Goal: Task Accomplishment & Management: Use online tool/utility

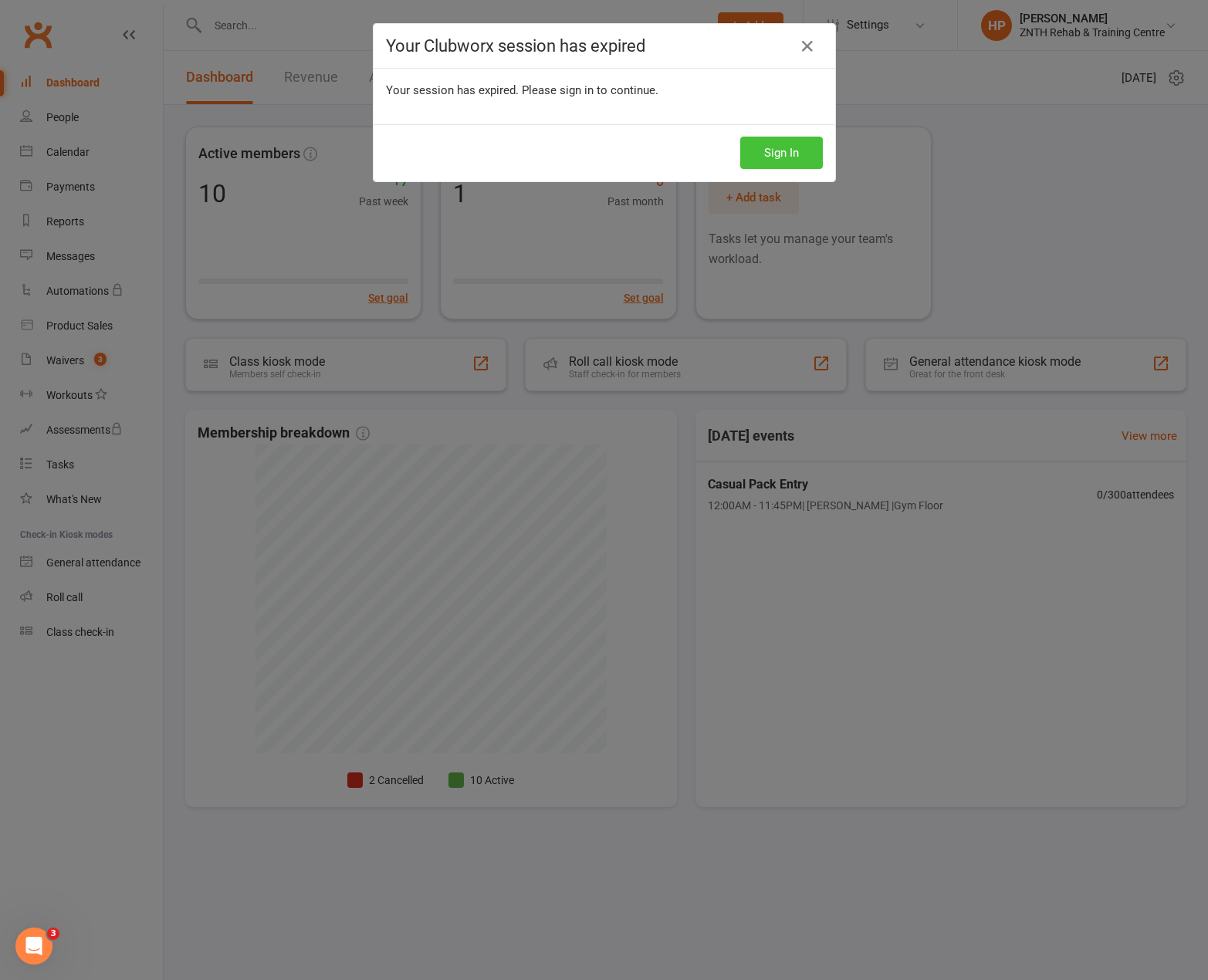
click at [740, 137] on button "Sign In" at bounding box center [780, 153] width 82 height 33
click at [756, 156] on button "Sign In" at bounding box center [780, 153] width 82 height 33
click at [740, 137] on button "Sign In" at bounding box center [780, 153] width 82 height 33
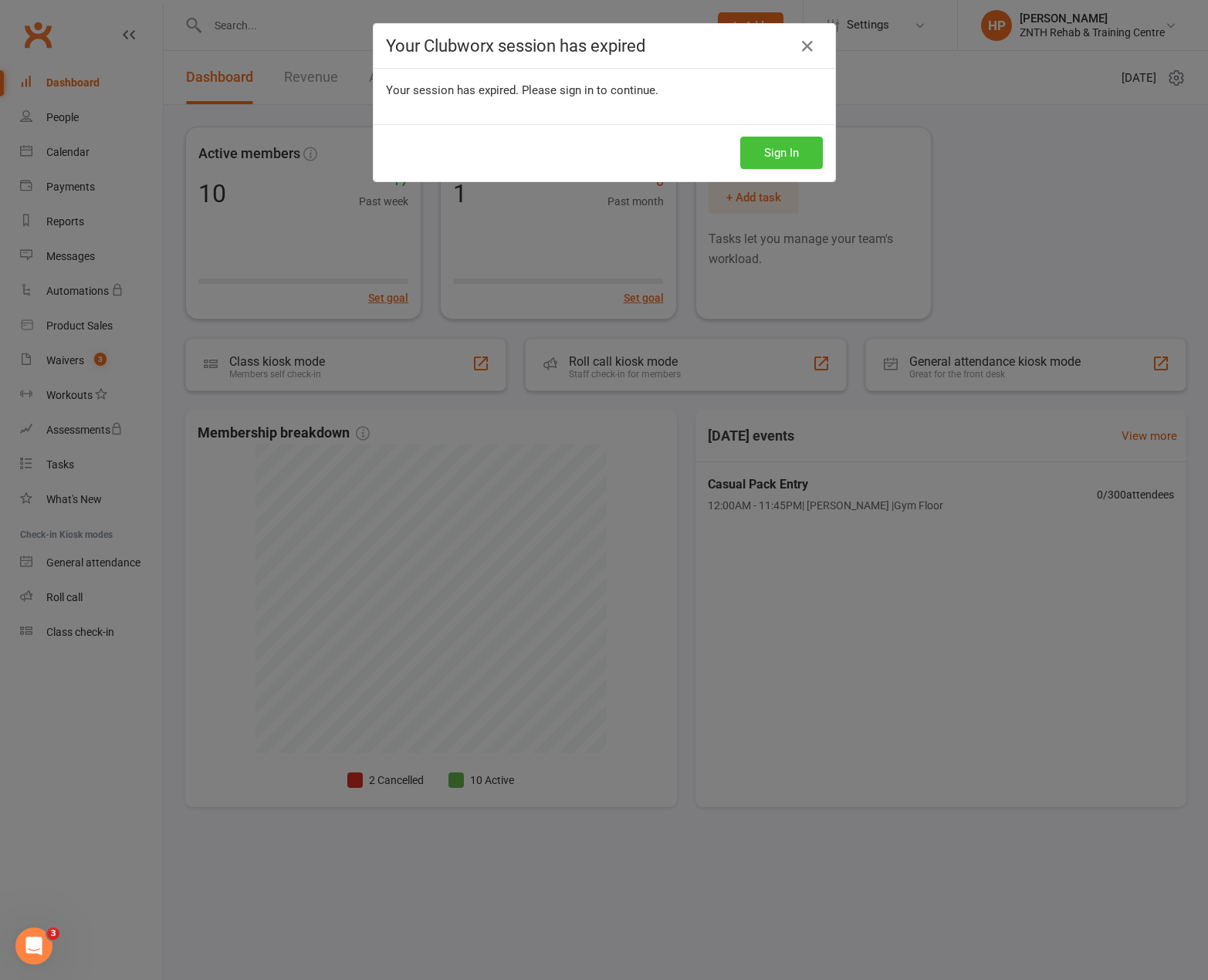
click at [740, 137] on button "Sign In" at bounding box center [780, 153] width 82 height 33
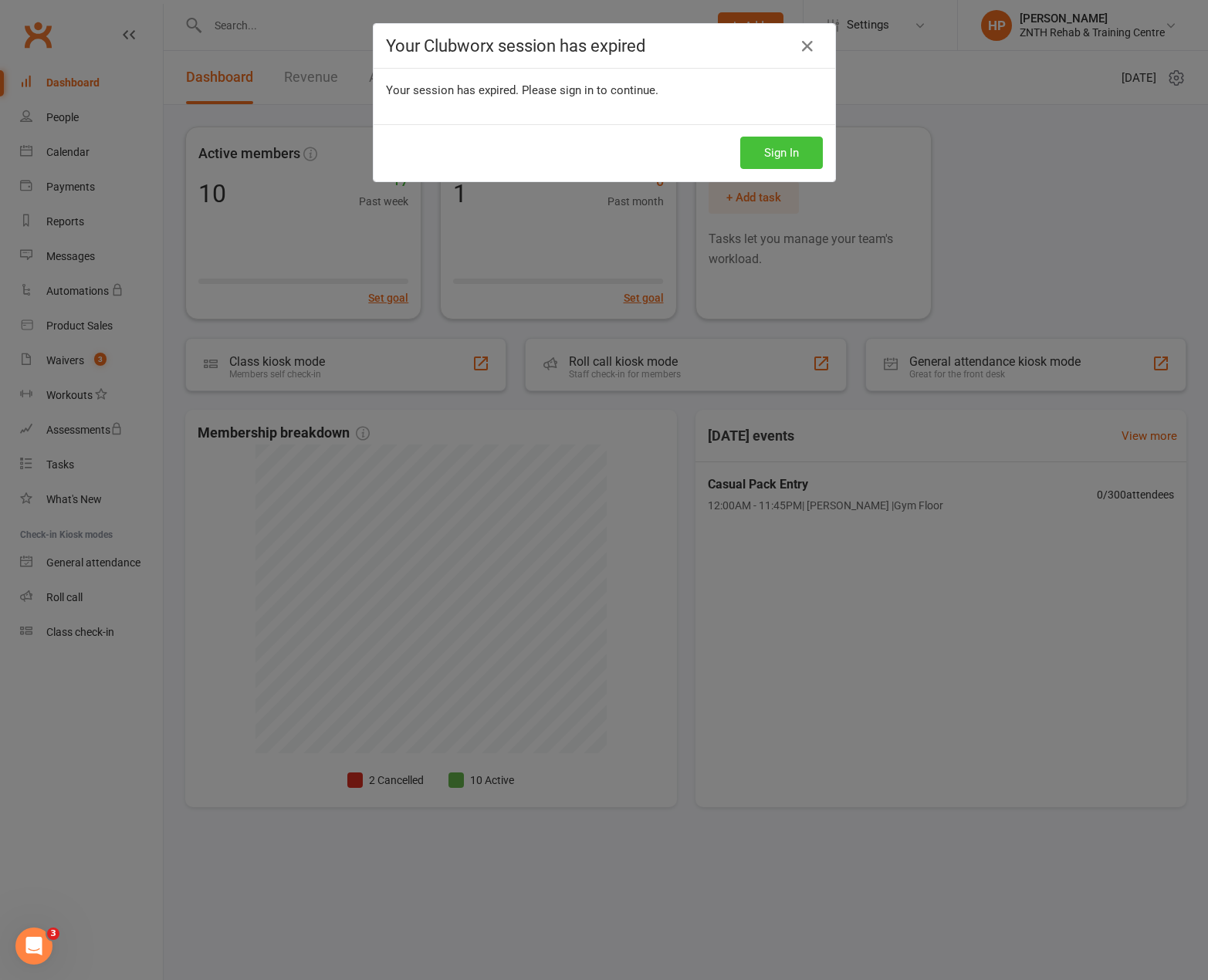
click at [740, 137] on button "Sign In" at bounding box center [780, 153] width 82 height 33
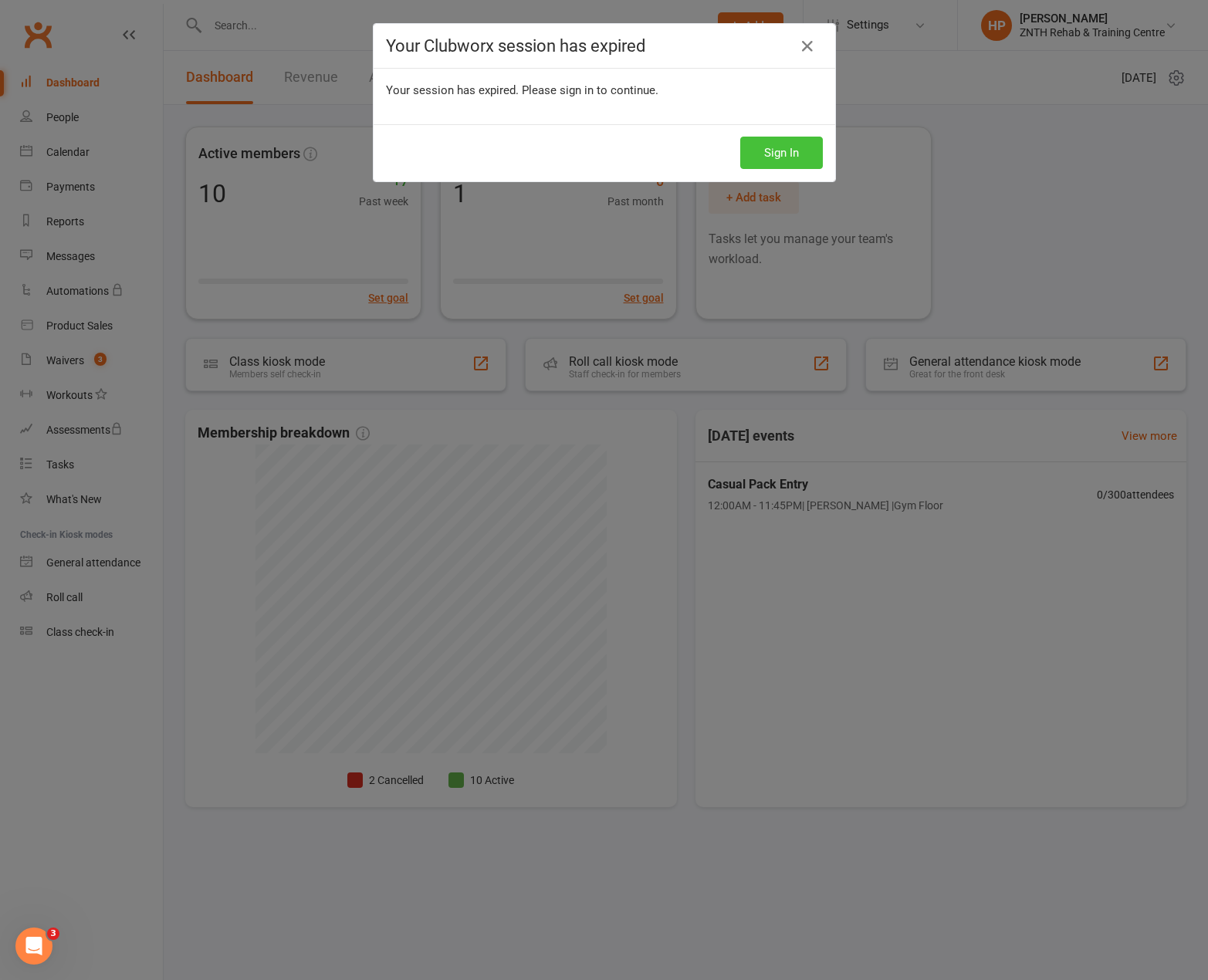
click at [740, 137] on button "Sign In" at bounding box center [780, 153] width 82 height 33
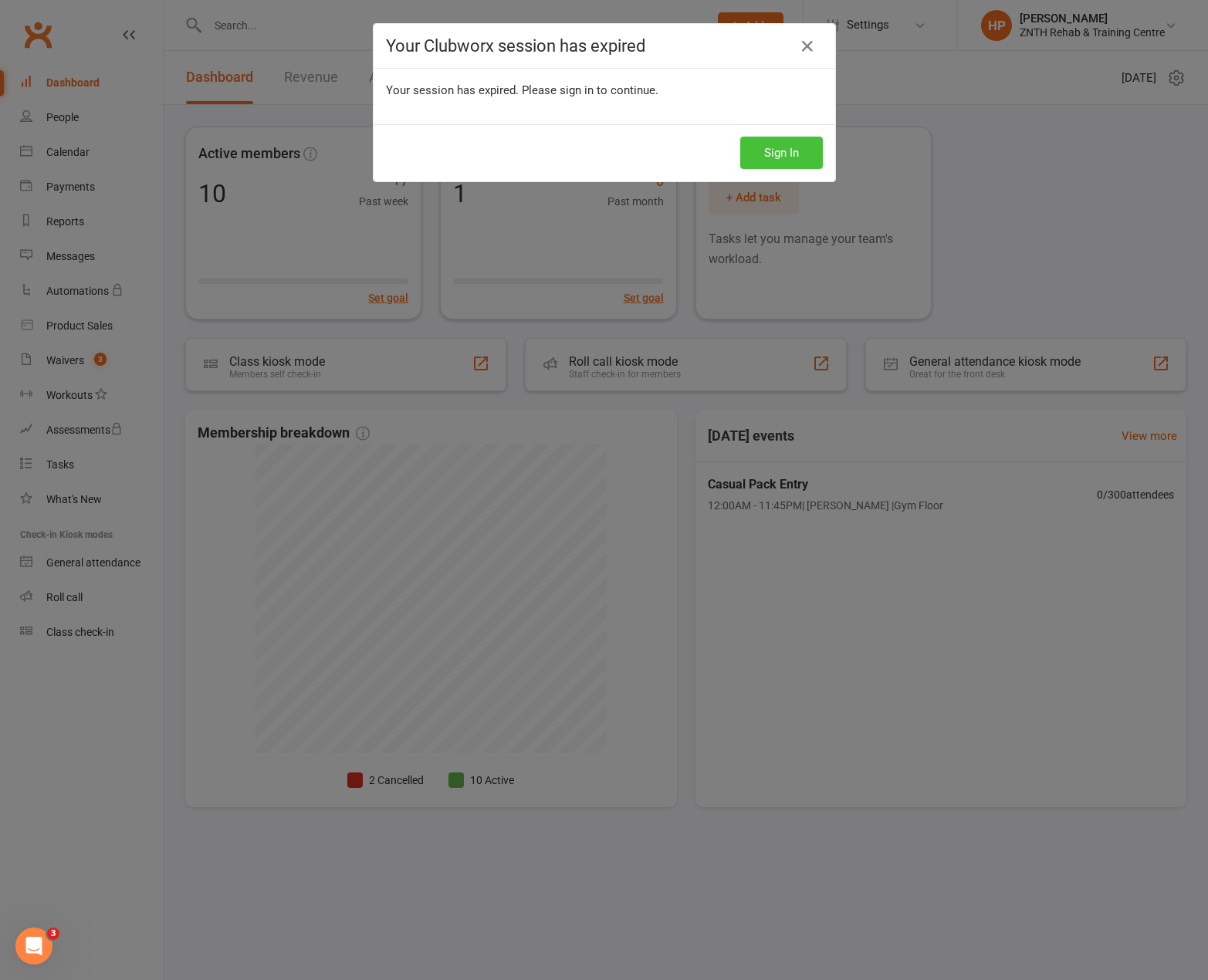
click at [740, 137] on button "Sign In" at bounding box center [780, 153] width 82 height 33
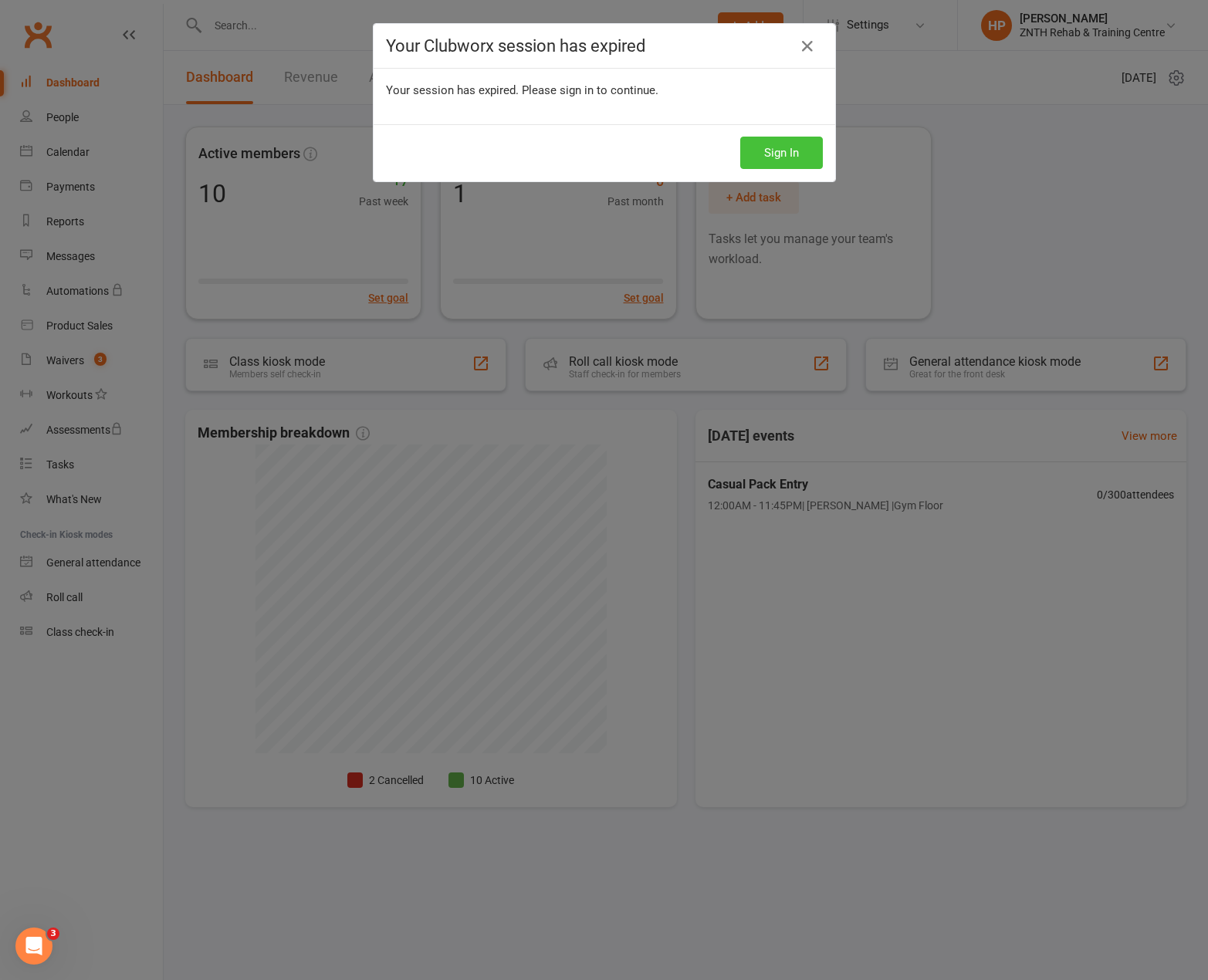
click at [740, 137] on button "Sign In" at bounding box center [780, 153] width 82 height 33
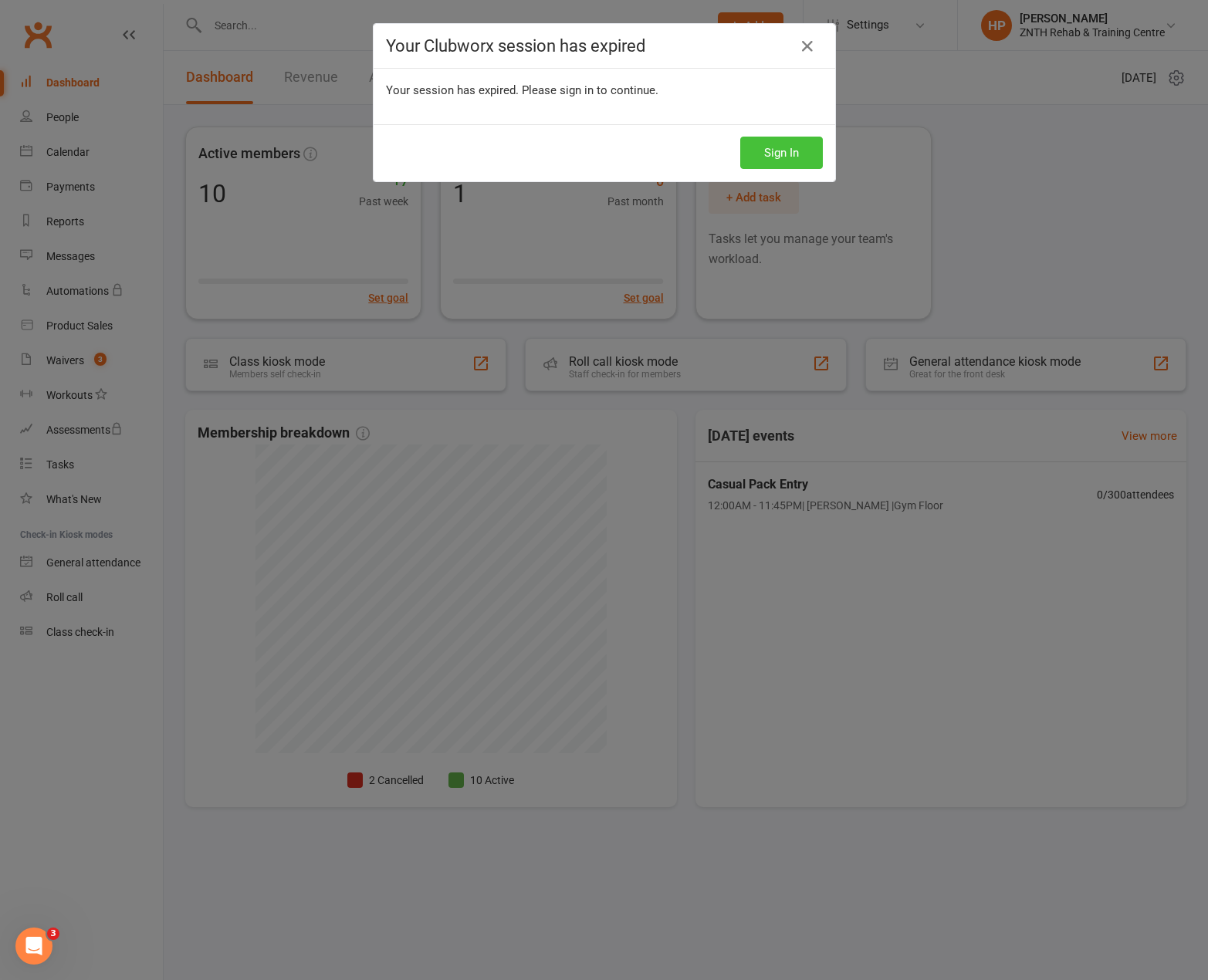
click at [740, 137] on button "Sign In" at bounding box center [780, 153] width 82 height 33
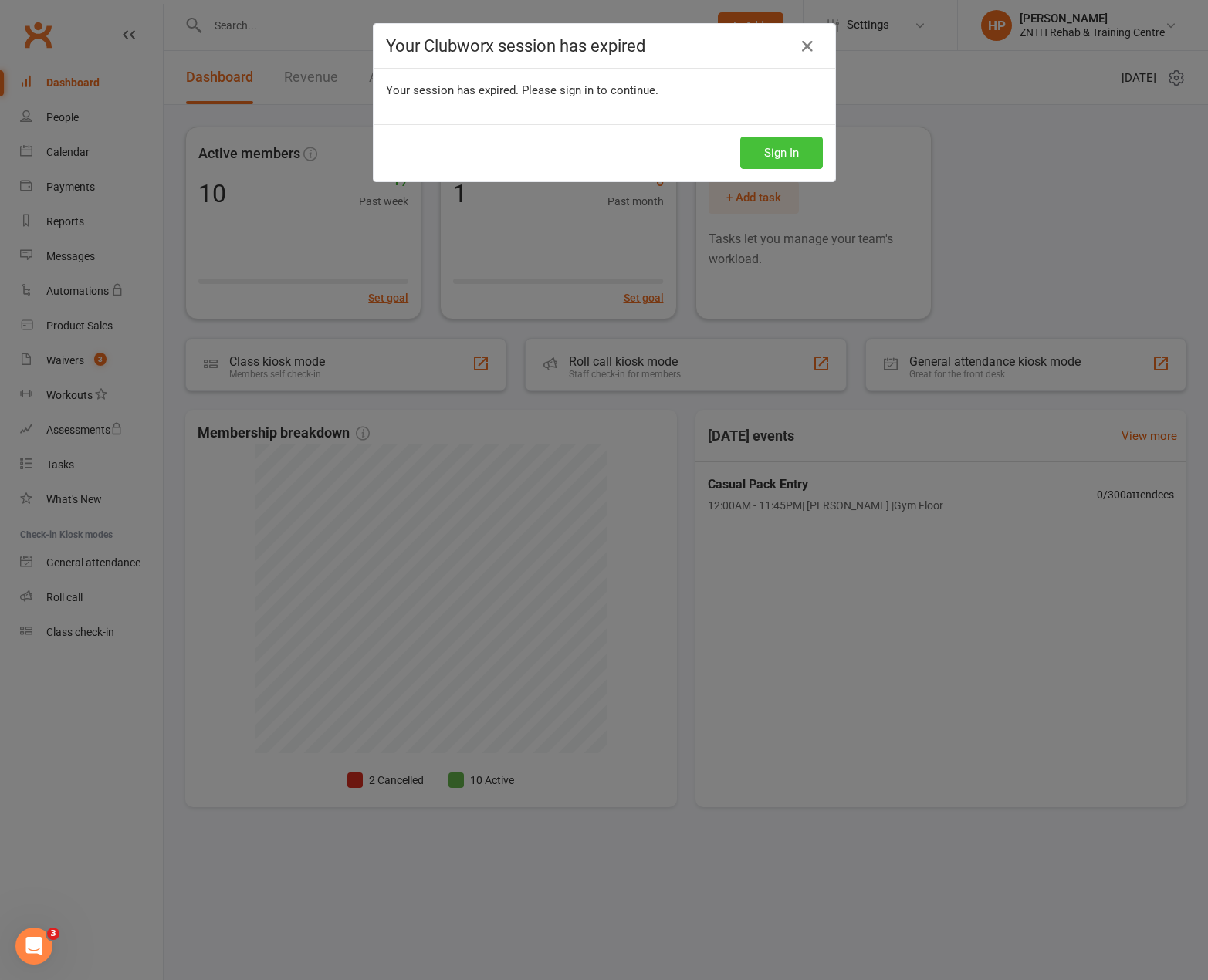
click at [740, 137] on button "Sign In" at bounding box center [780, 153] width 82 height 33
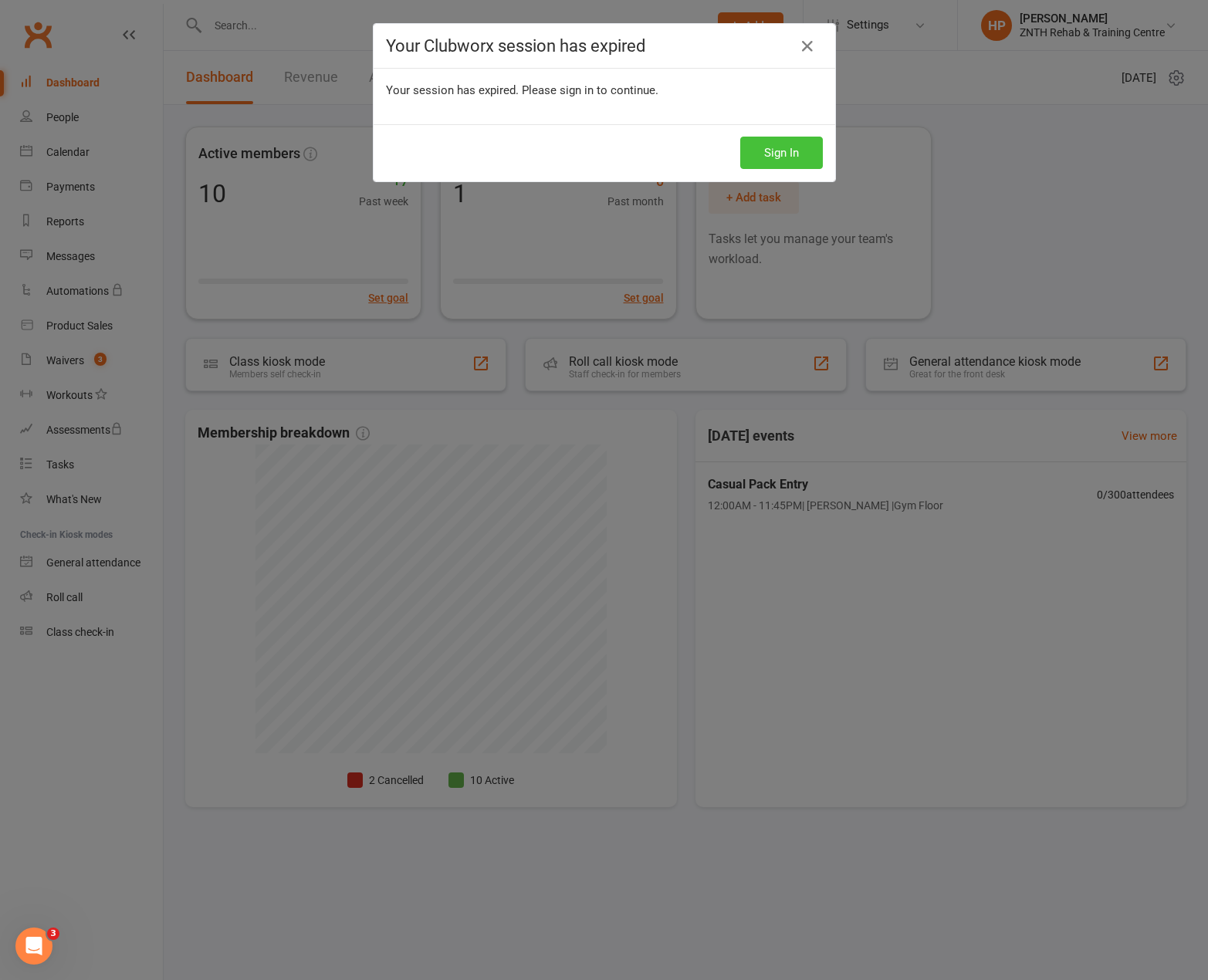
click at [740, 137] on button "Sign In" at bounding box center [780, 153] width 82 height 33
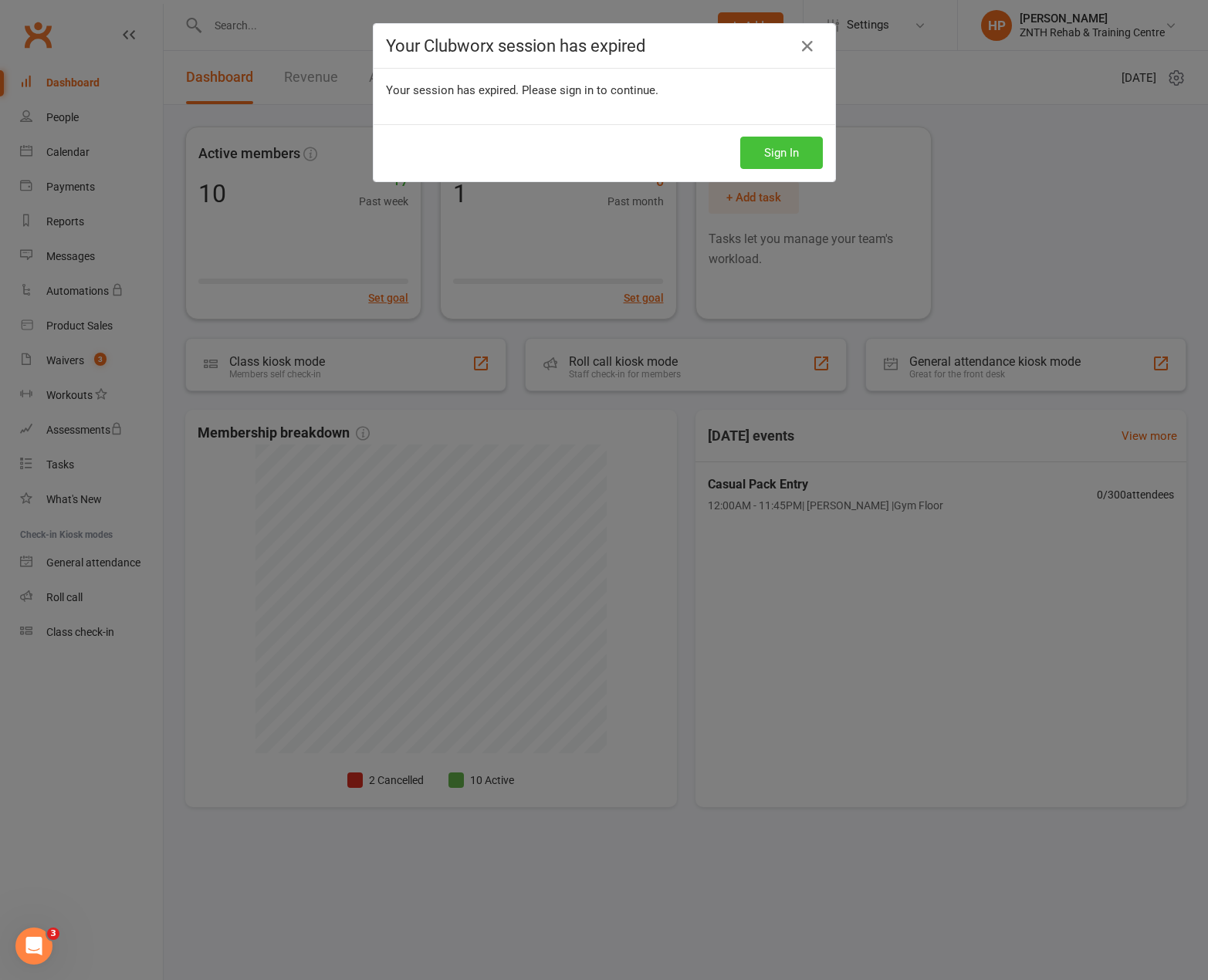
click at [740, 137] on button "Sign In" at bounding box center [780, 153] width 82 height 33
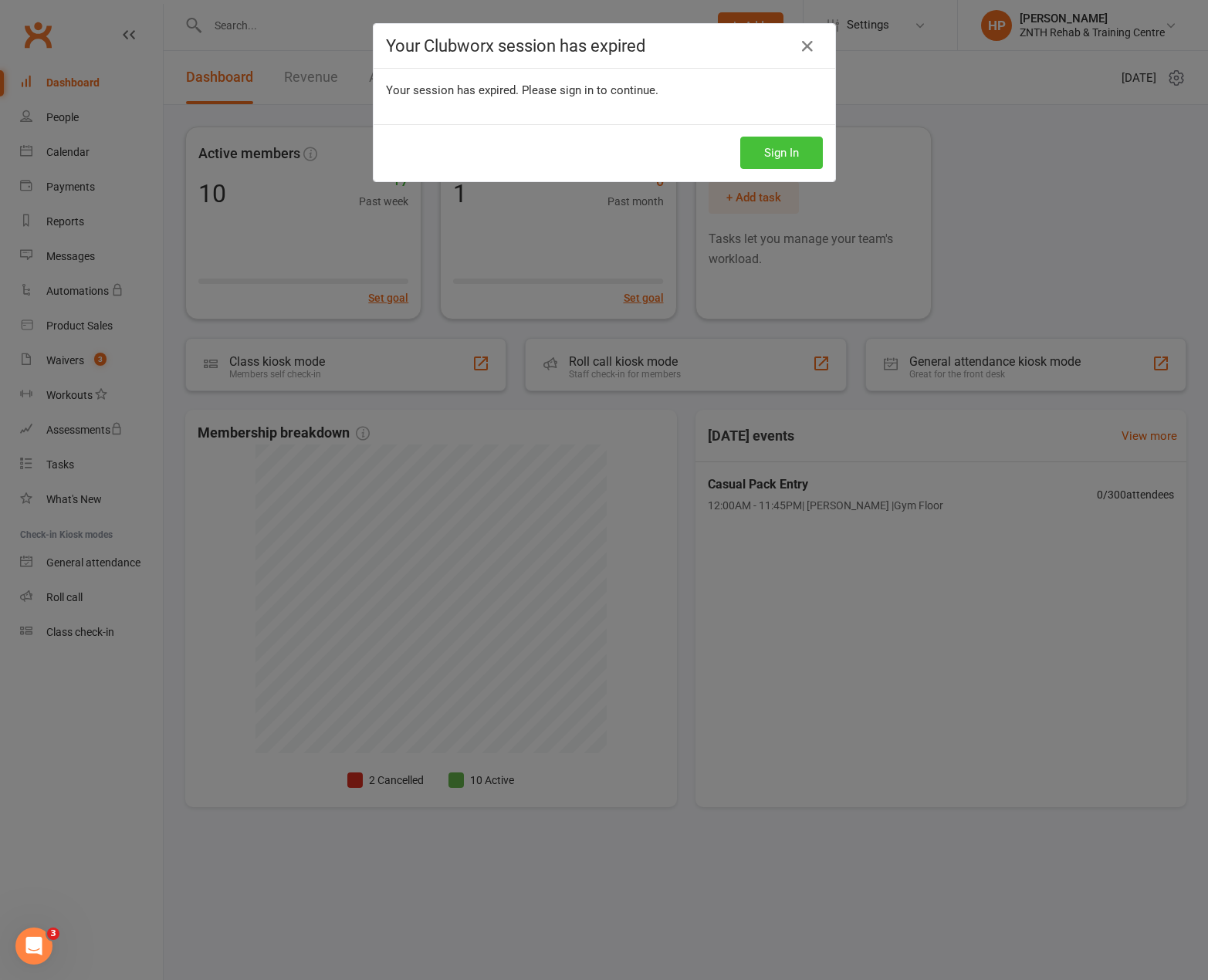
click at [740, 137] on button "Sign In" at bounding box center [780, 153] width 82 height 33
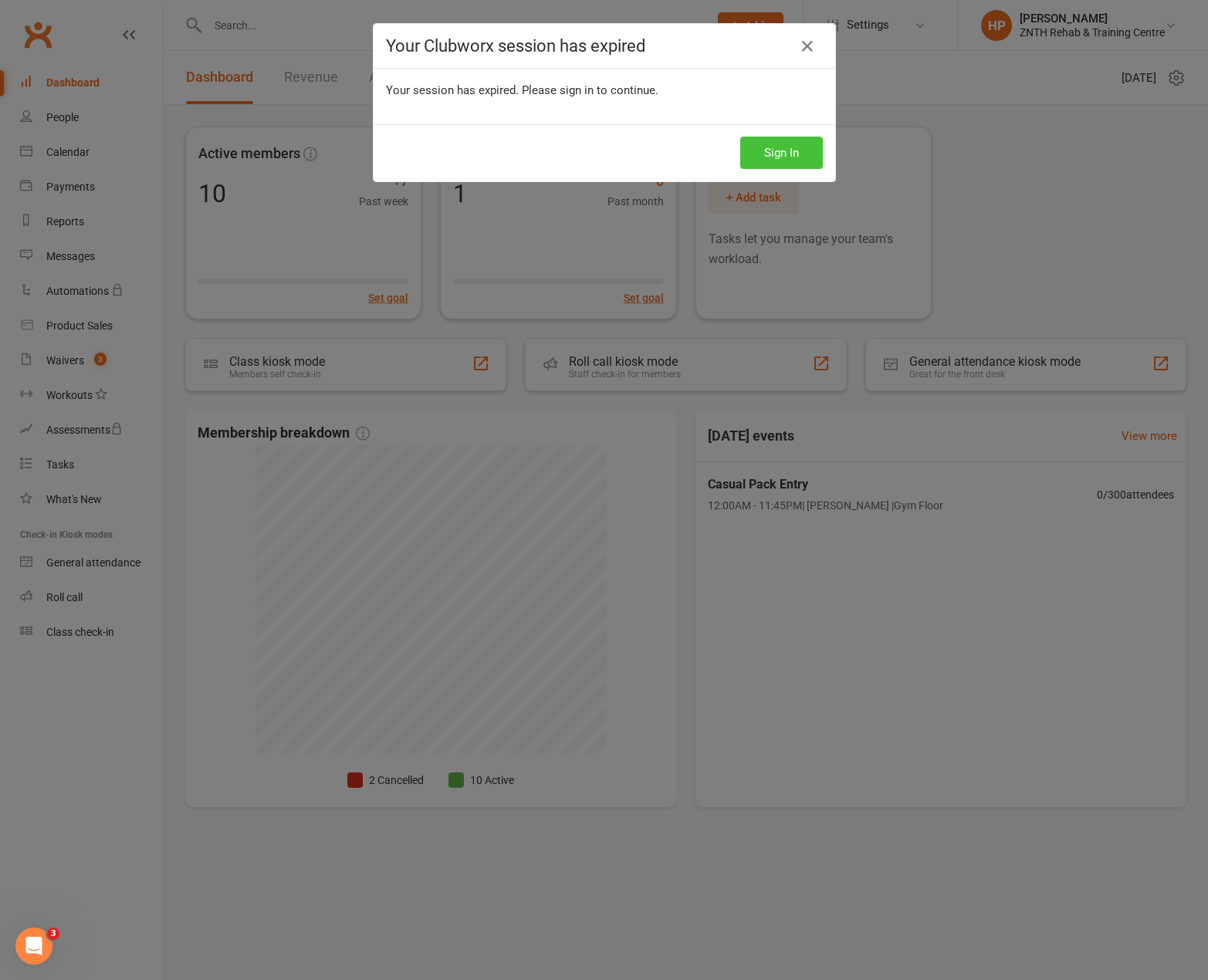
click at [740, 137] on button "Sign In" at bounding box center [780, 153] width 82 height 33
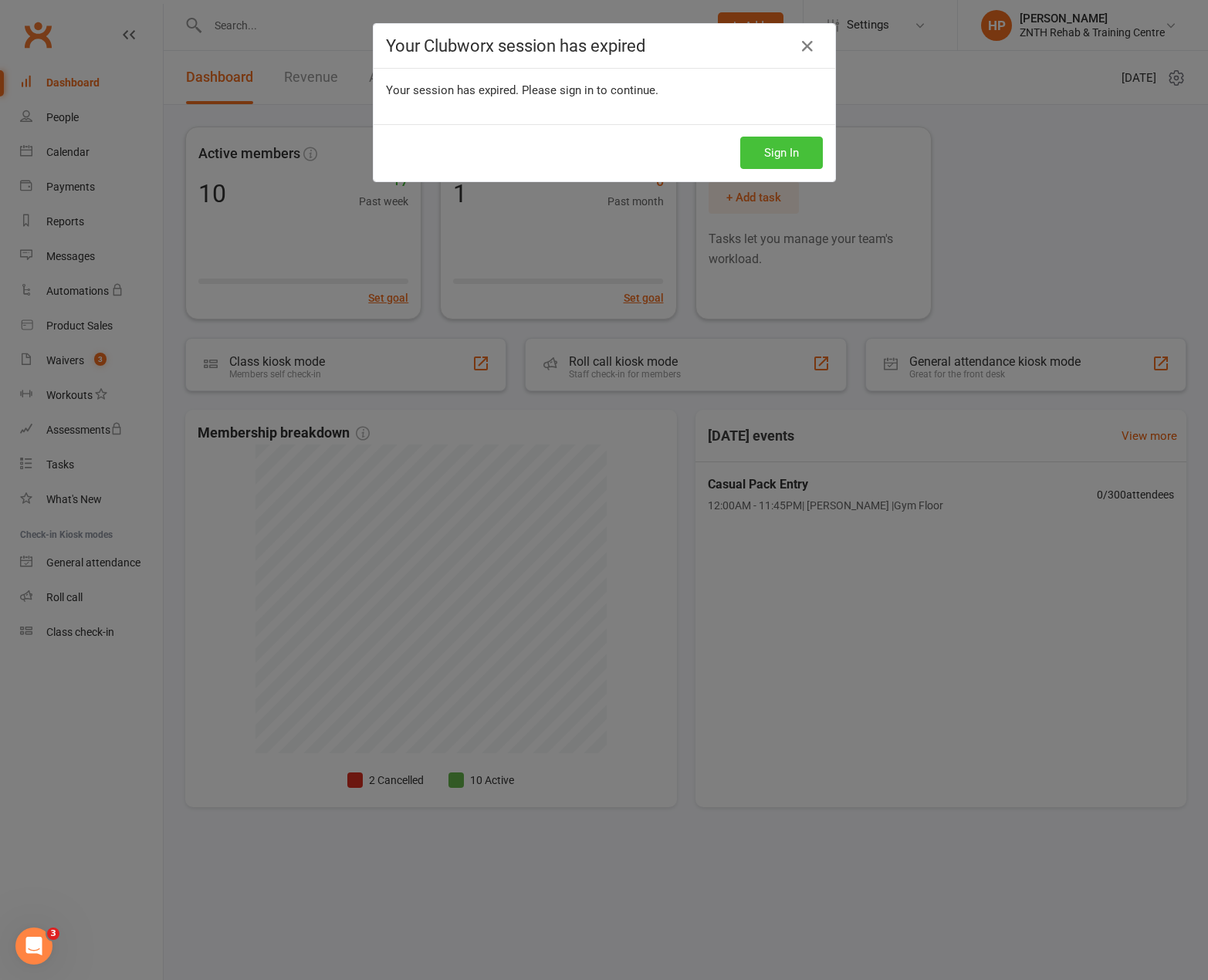
click at [740, 137] on button "Sign In" at bounding box center [780, 153] width 82 height 33
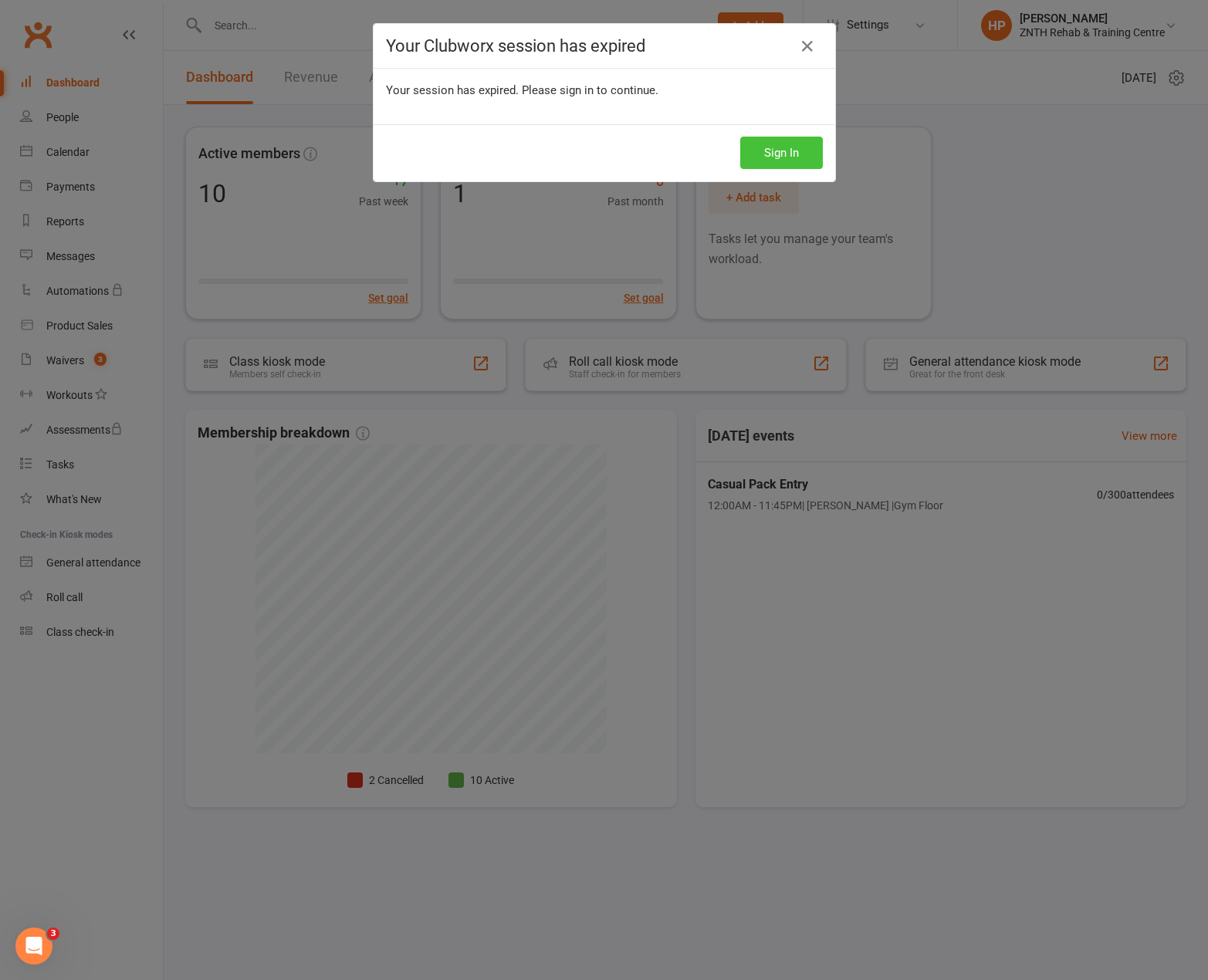
click at [740, 137] on button "Sign In" at bounding box center [780, 153] width 82 height 33
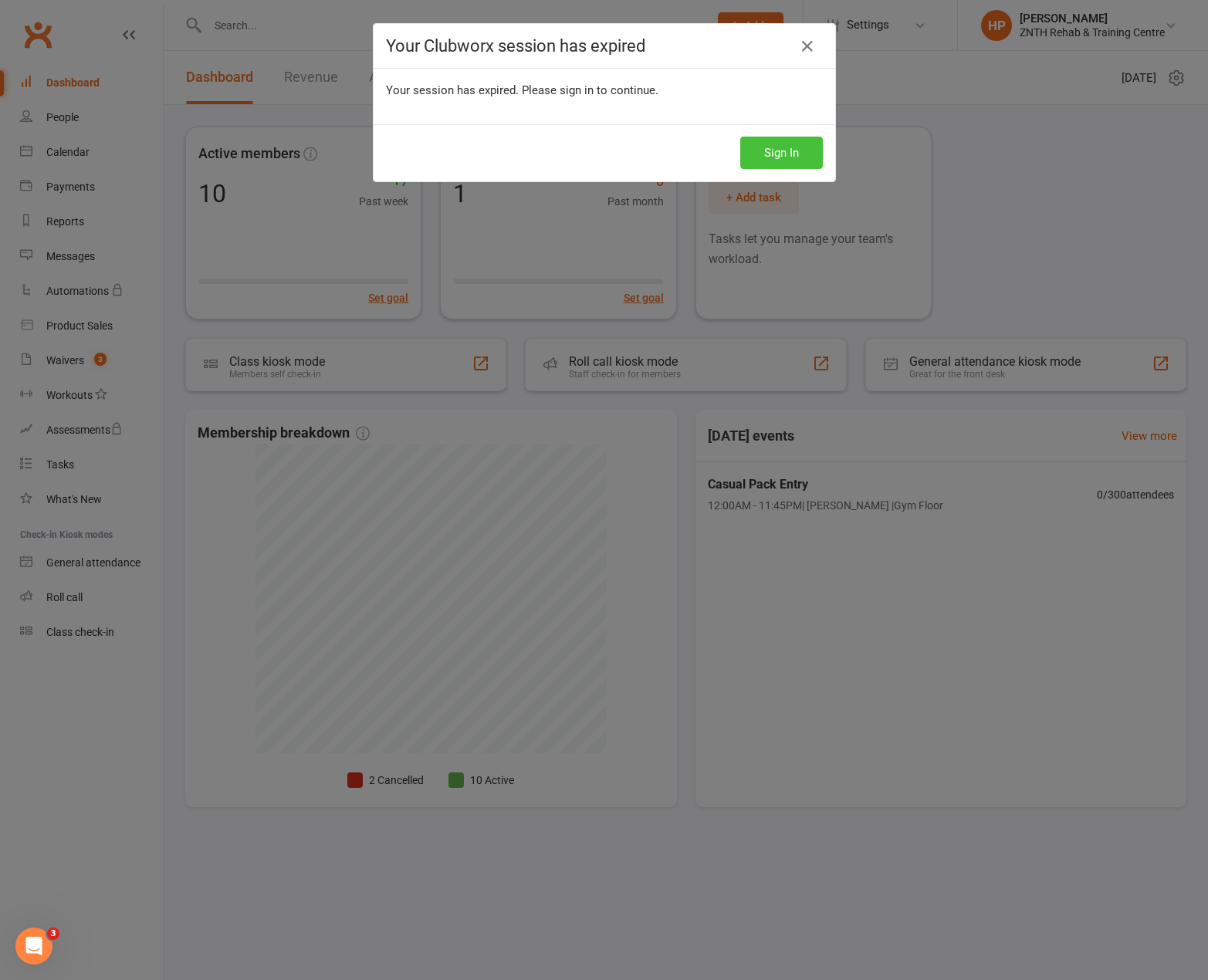
click at [740, 137] on button "Sign In" at bounding box center [780, 153] width 82 height 33
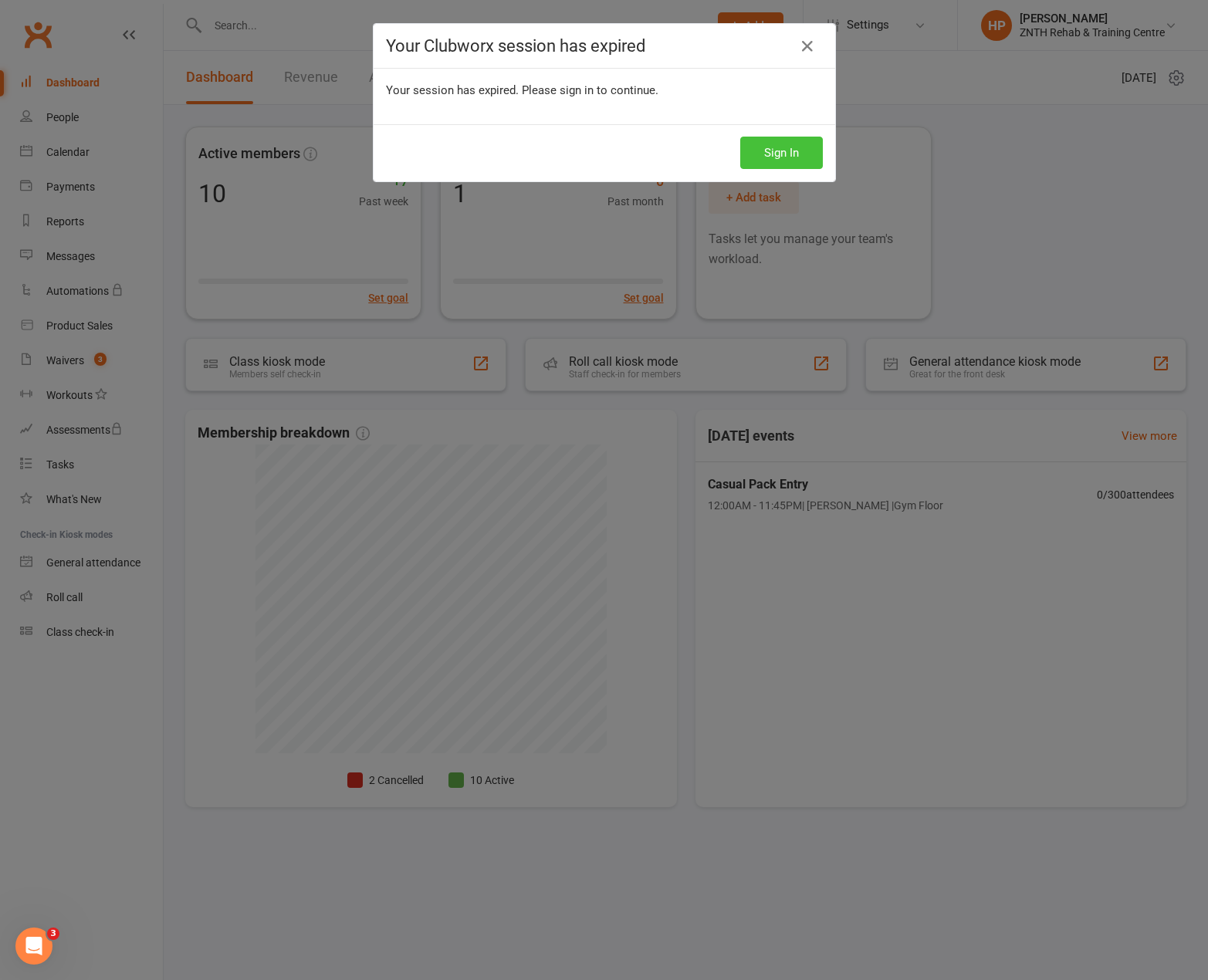
click at [740, 137] on button "Sign In" at bounding box center [780, 153] width 82 height 33
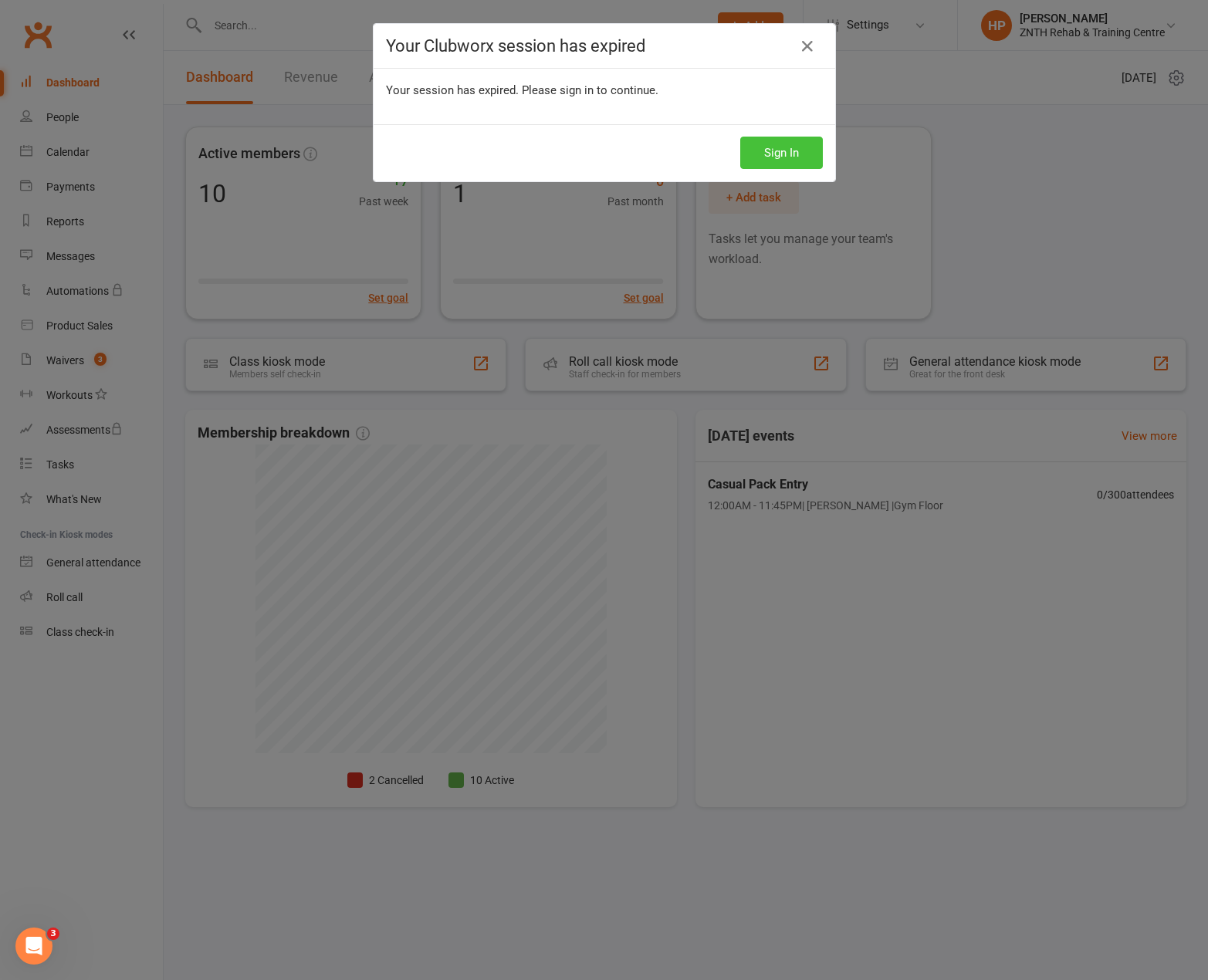
click at [740, 137] on button "Sign In" at bounding box center [780, 153] width 82 height 33
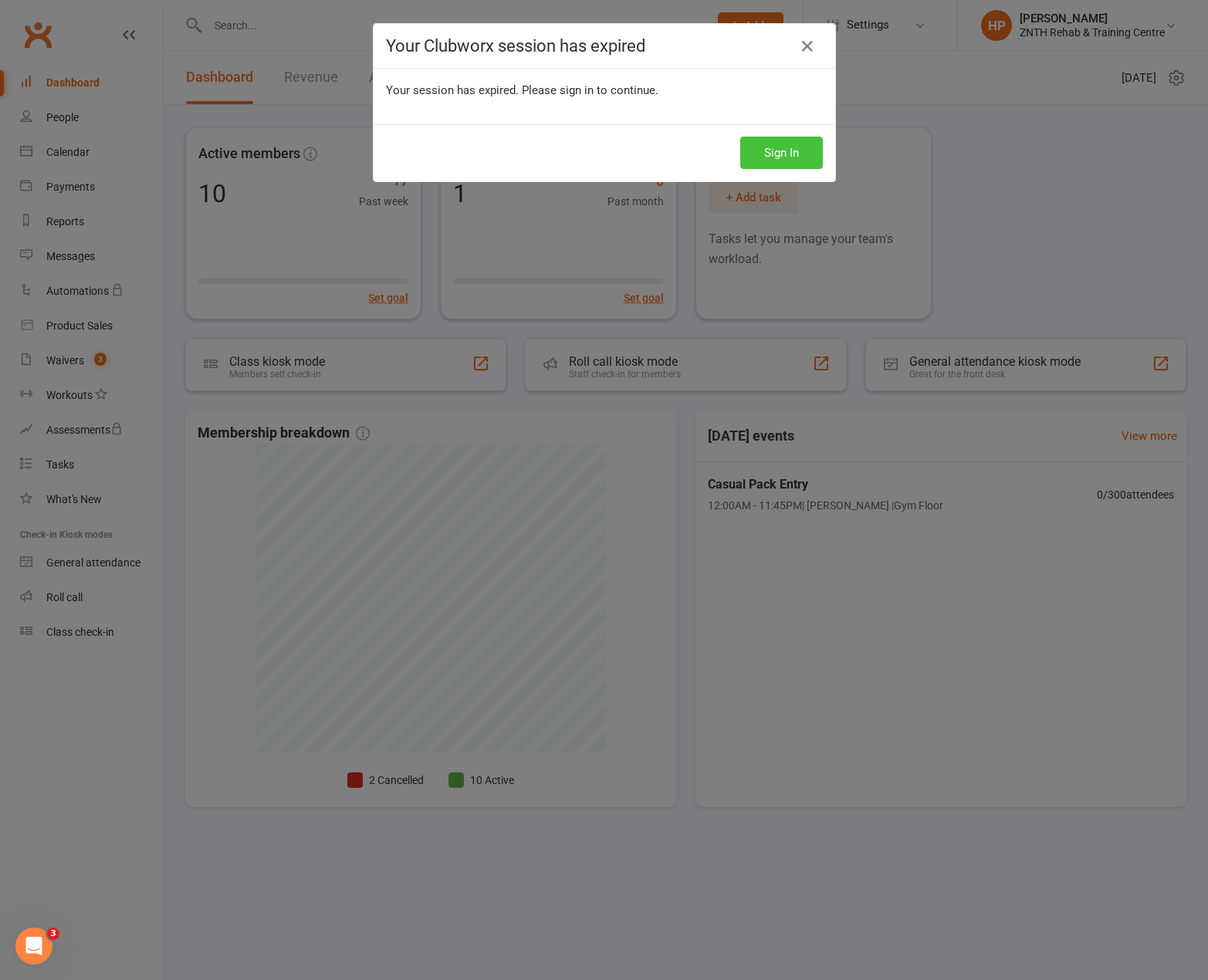
click at [740, 137] on button "Sign In" at bounding box center [780, 153] width 82 height 33
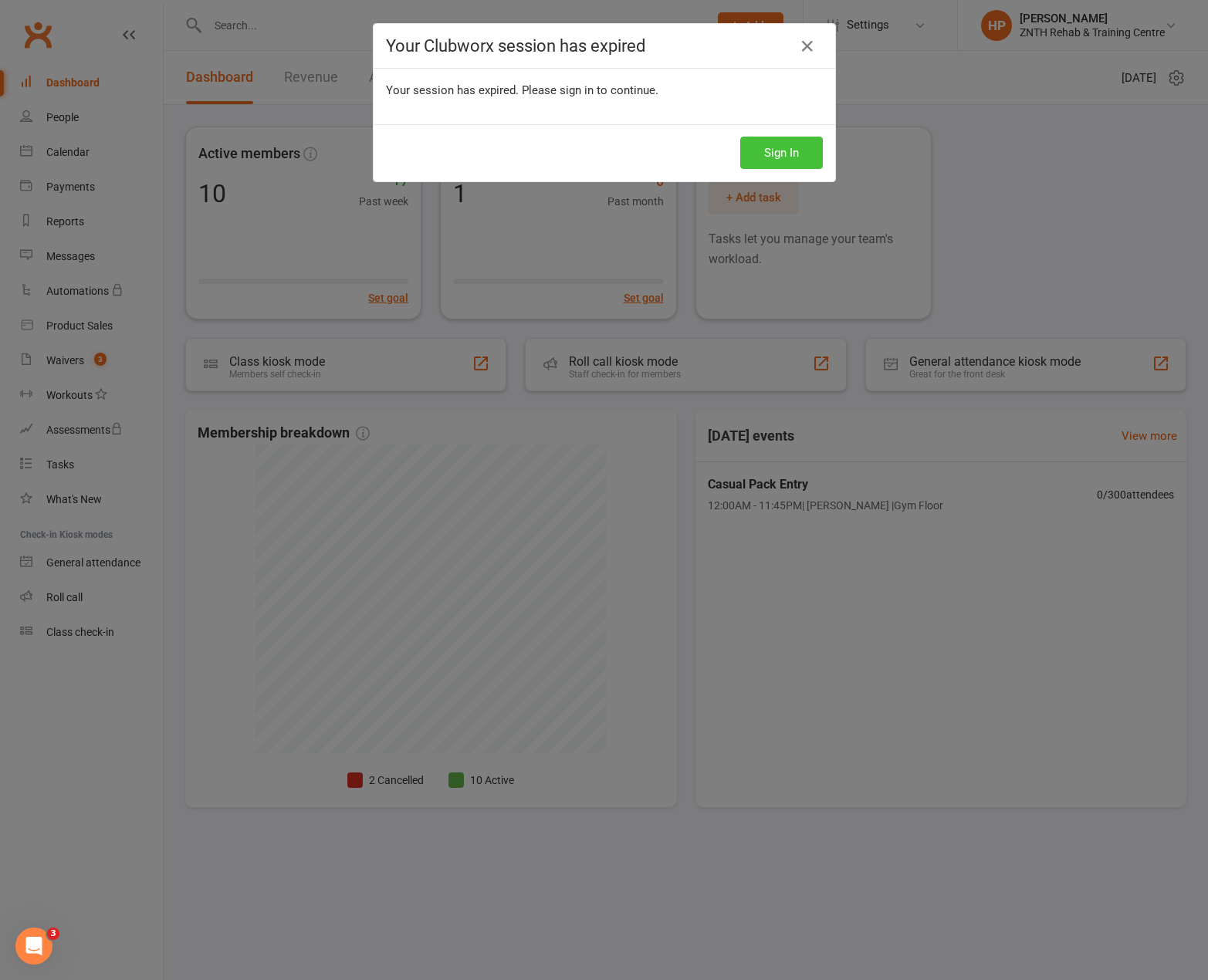
click at [740, 137] on button "Sign In" at bounding box center [780, 153] width 82 height 33
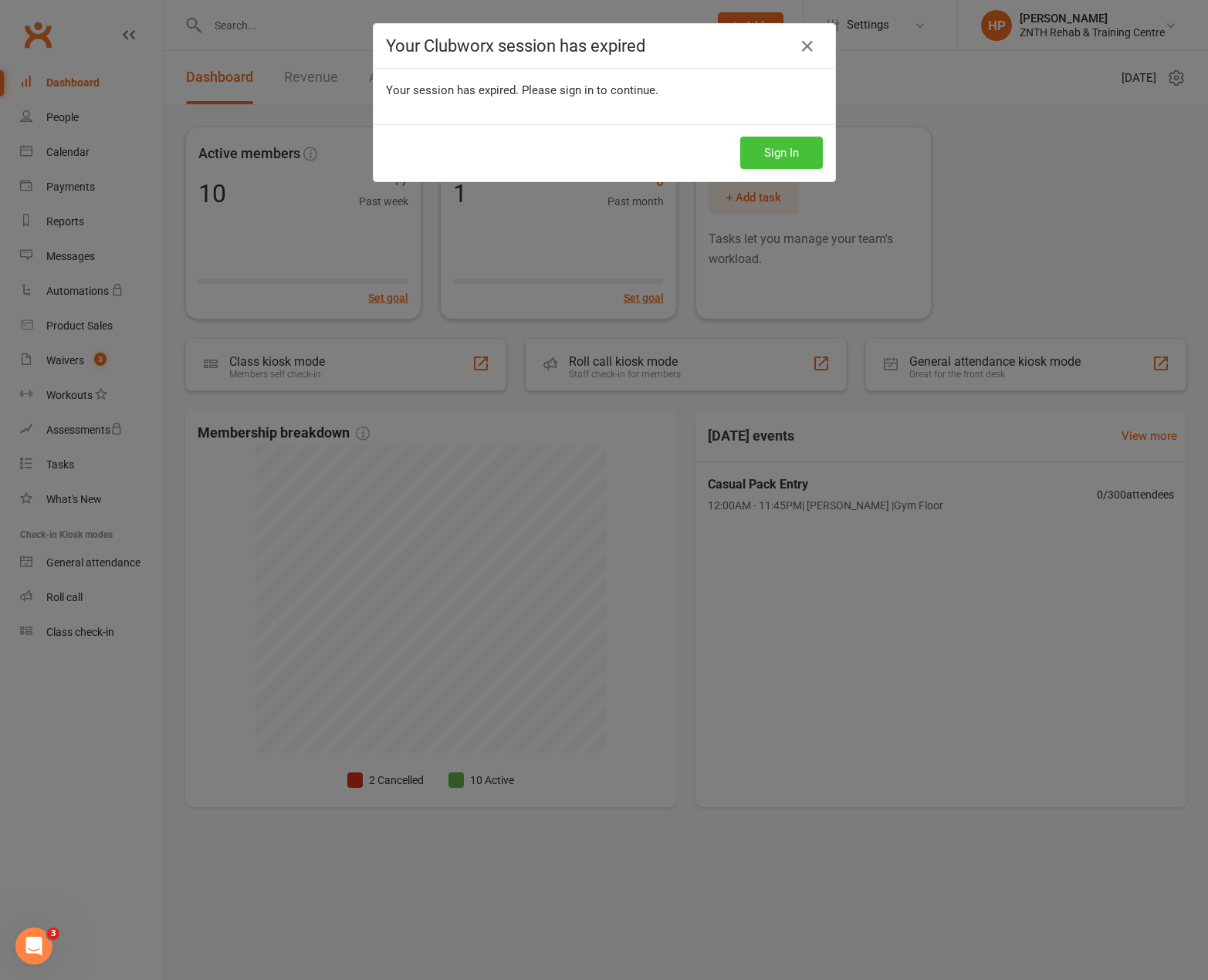
click at [740, 137] on button "Sign In" at bounding box center [780, 153] width 82 height 33
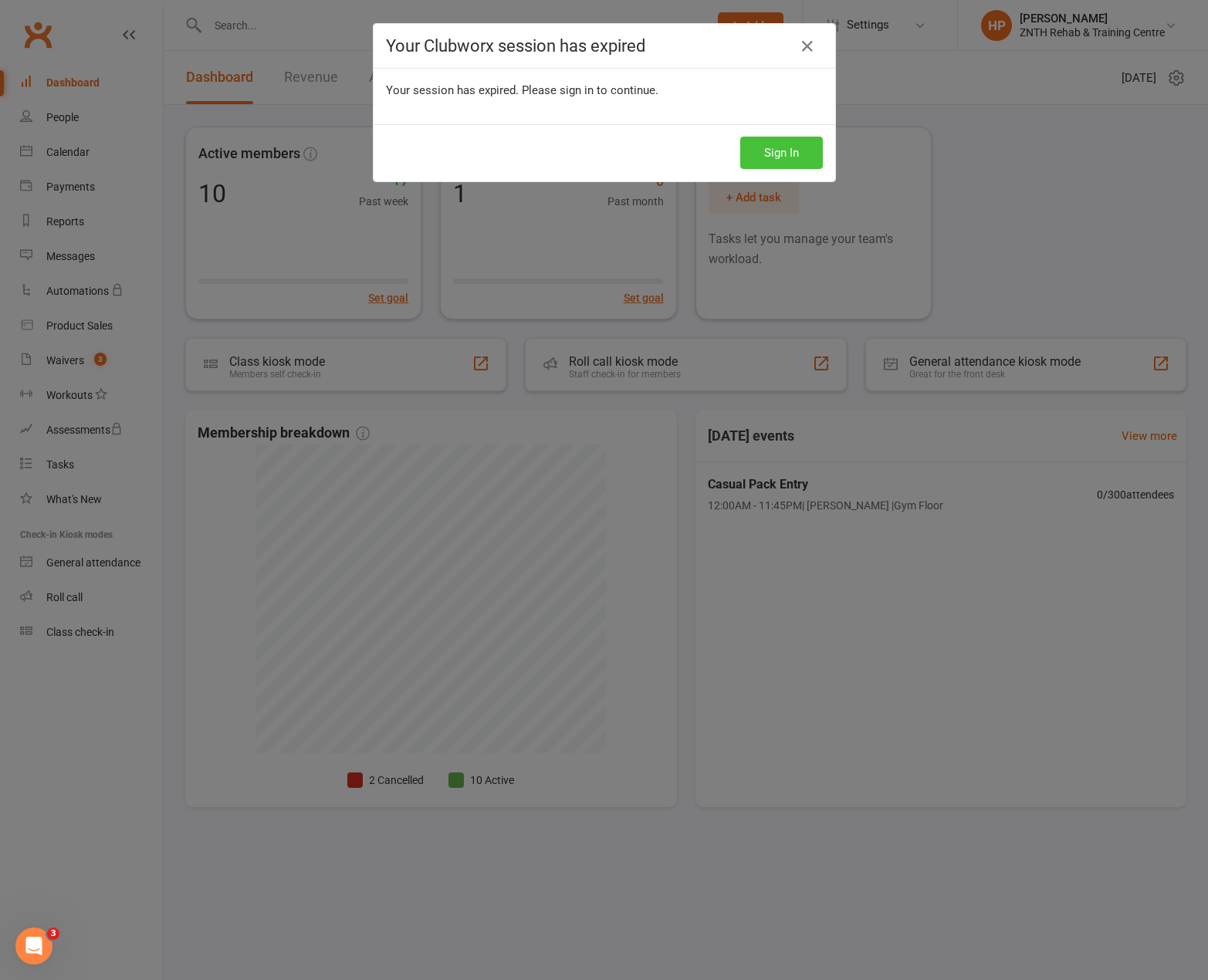
click at [740, 137] on button "Sign In" at bounding box center [780, 153] width 82 height 33
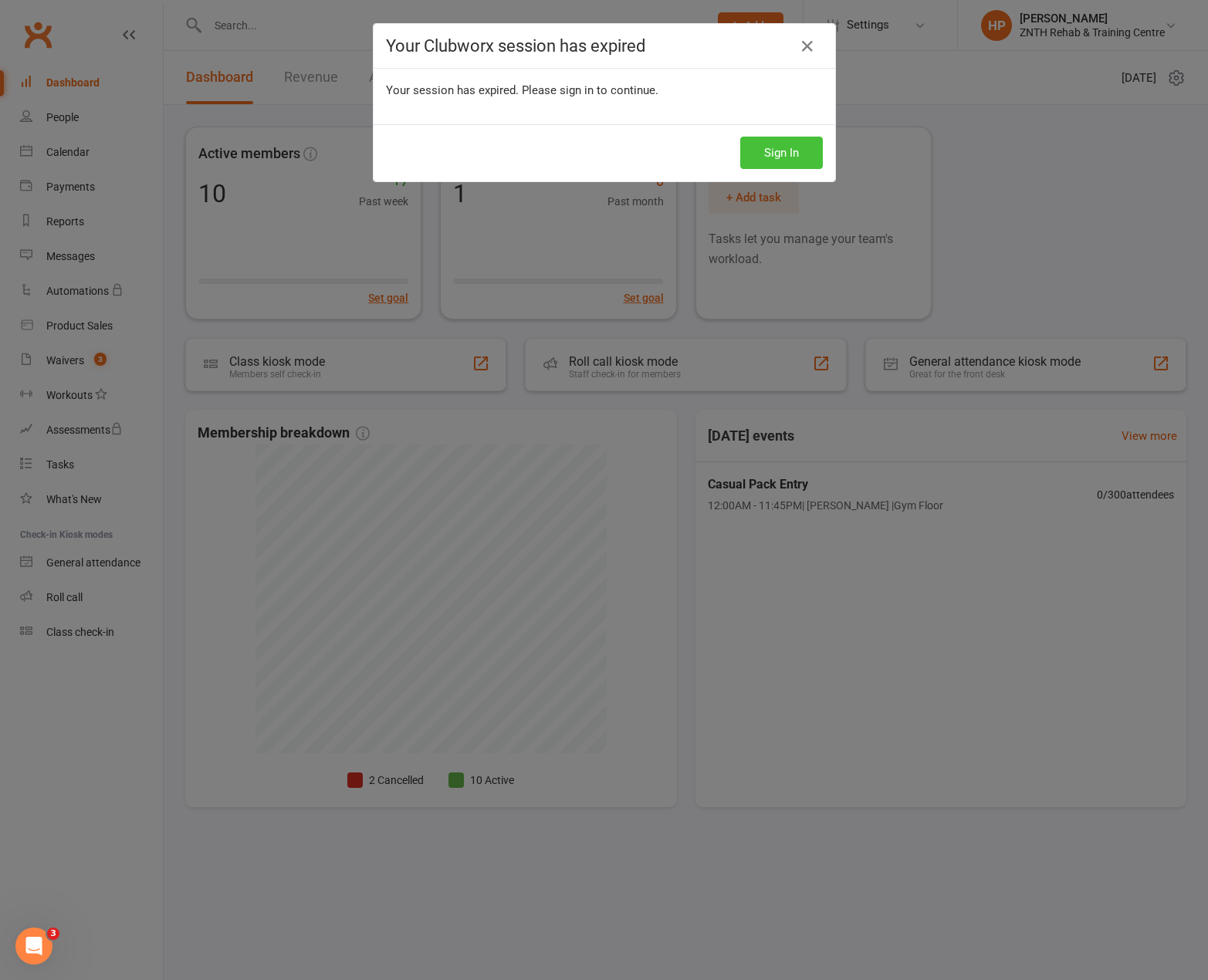
click at [740, 137] on button "Sign In" at bounding box center [780, 153] width 82 height 33
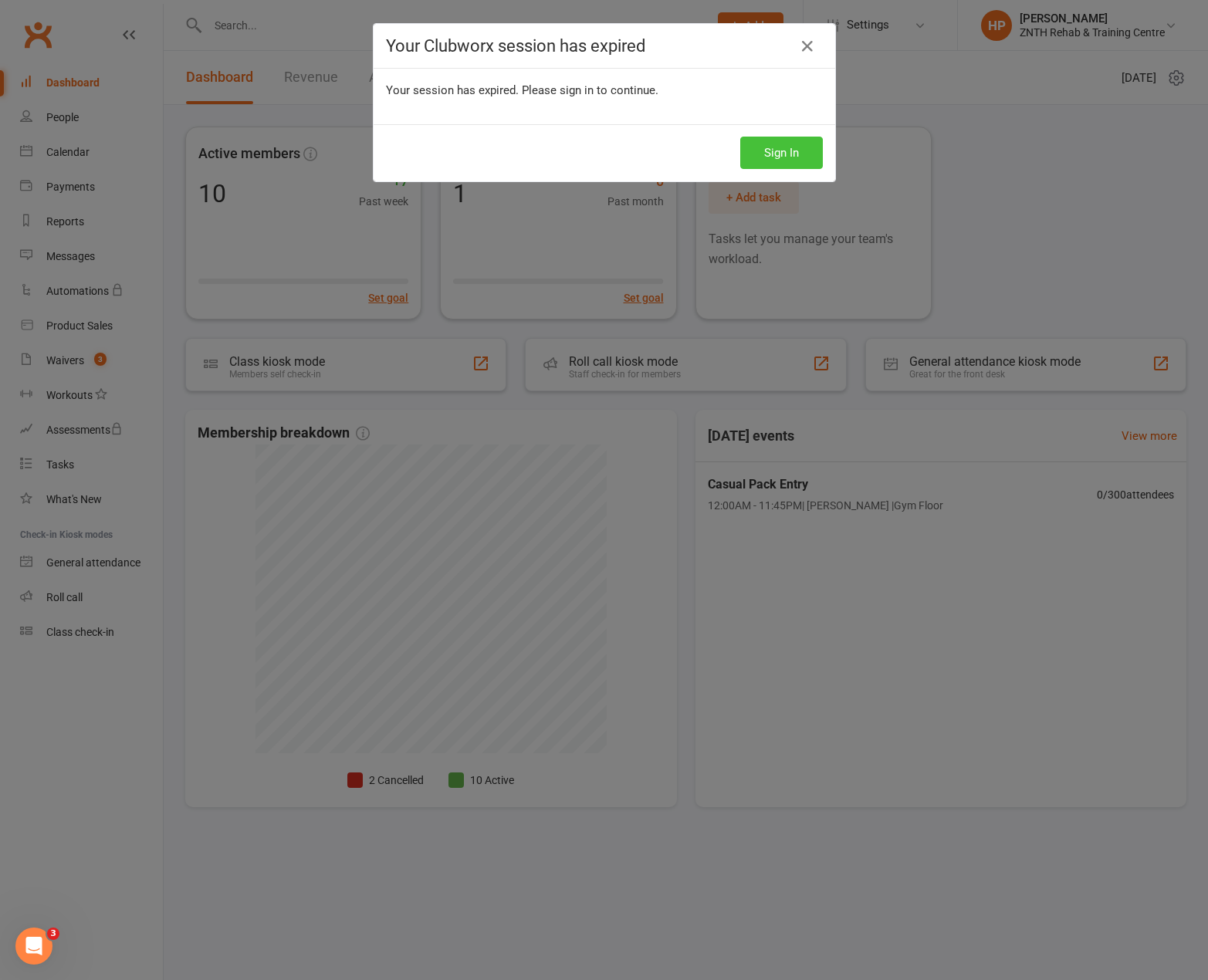
click at [740, 137] on button "Sign In" at bounding box center [780, 153] width 82 height 33
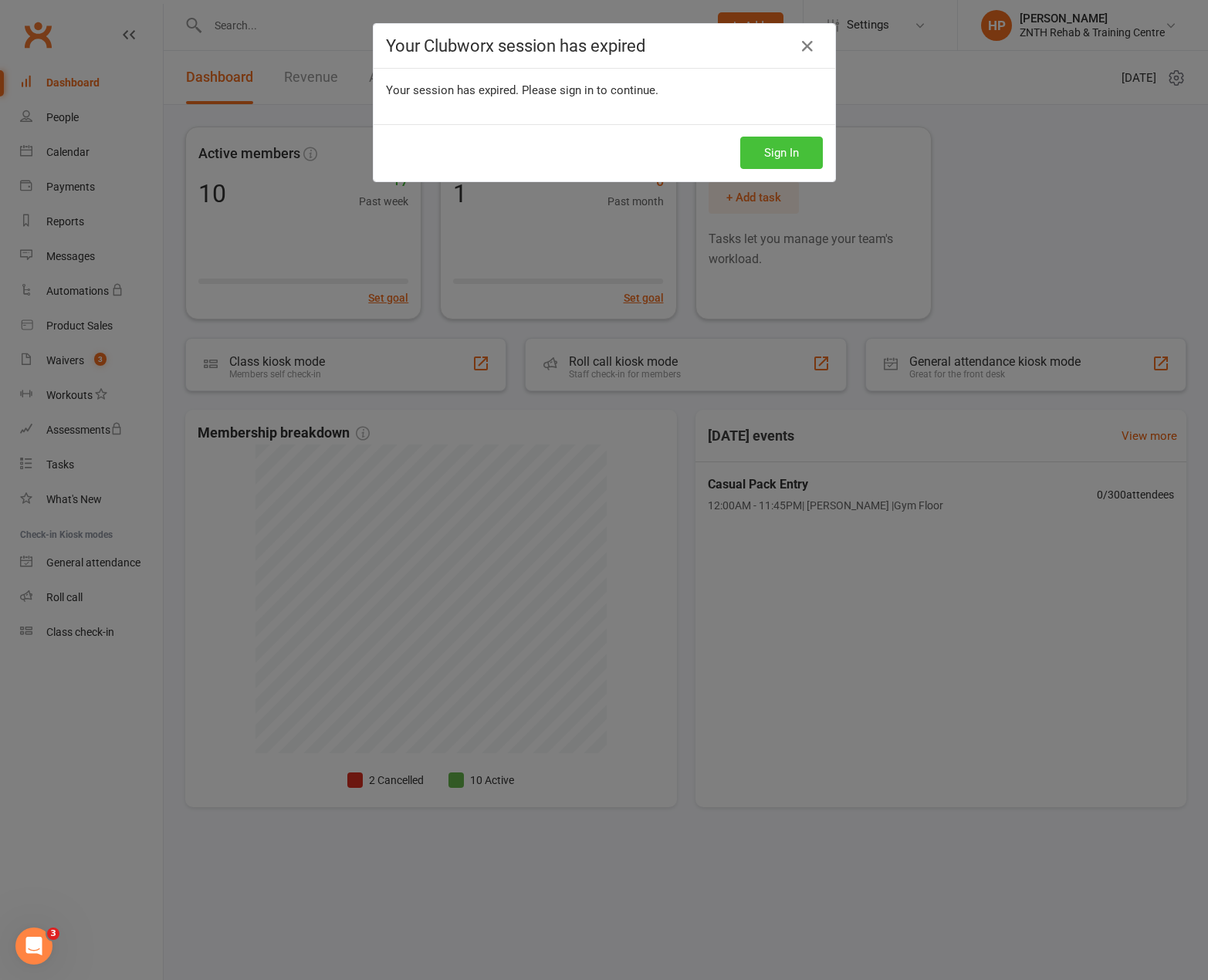
click at [740, 137] on button "Sign In" at bounding box center [780, 153] width 82 height 33
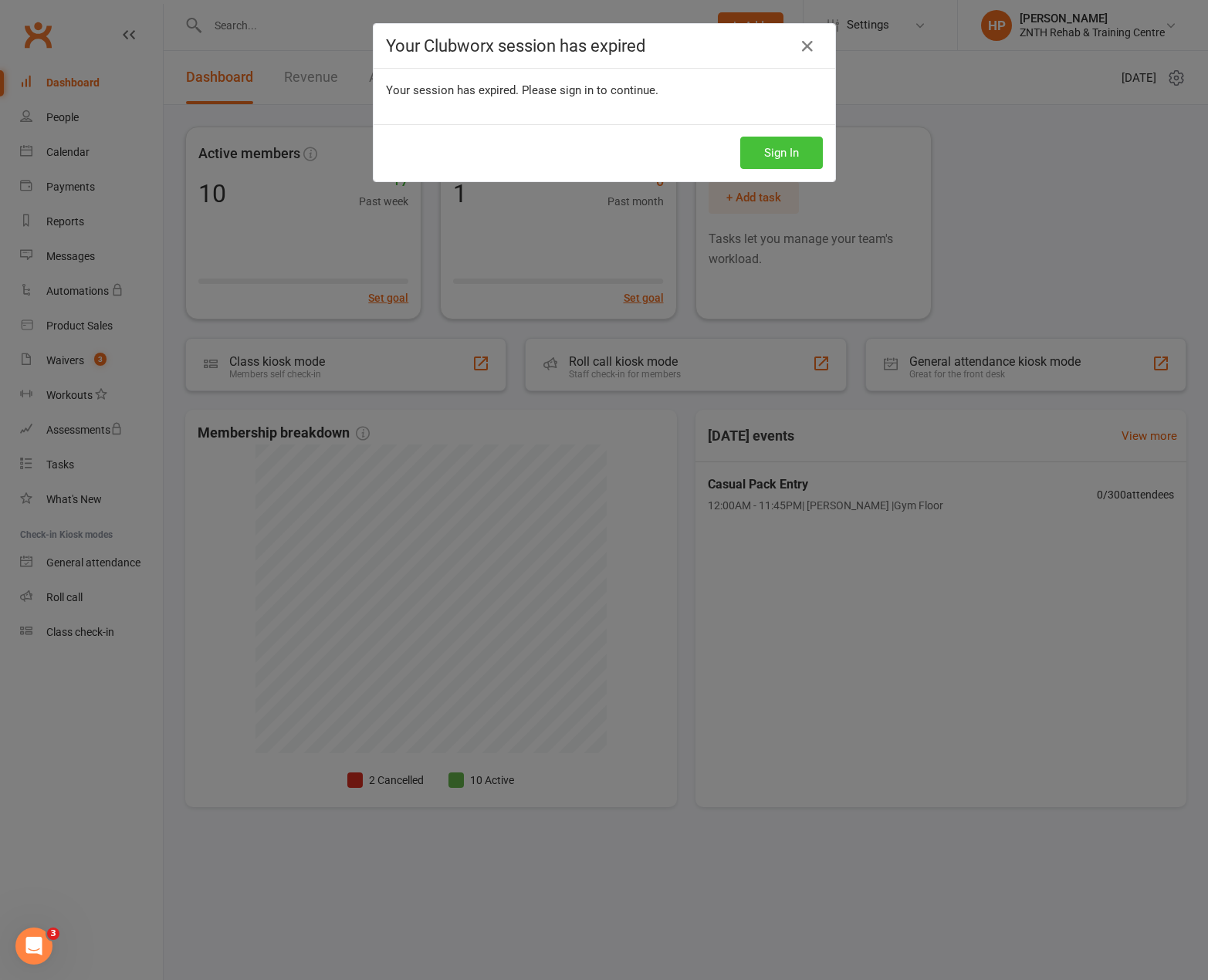
click at [740, 137] on button "Sign In" at bounding box center [780, 153] width 82 height 33
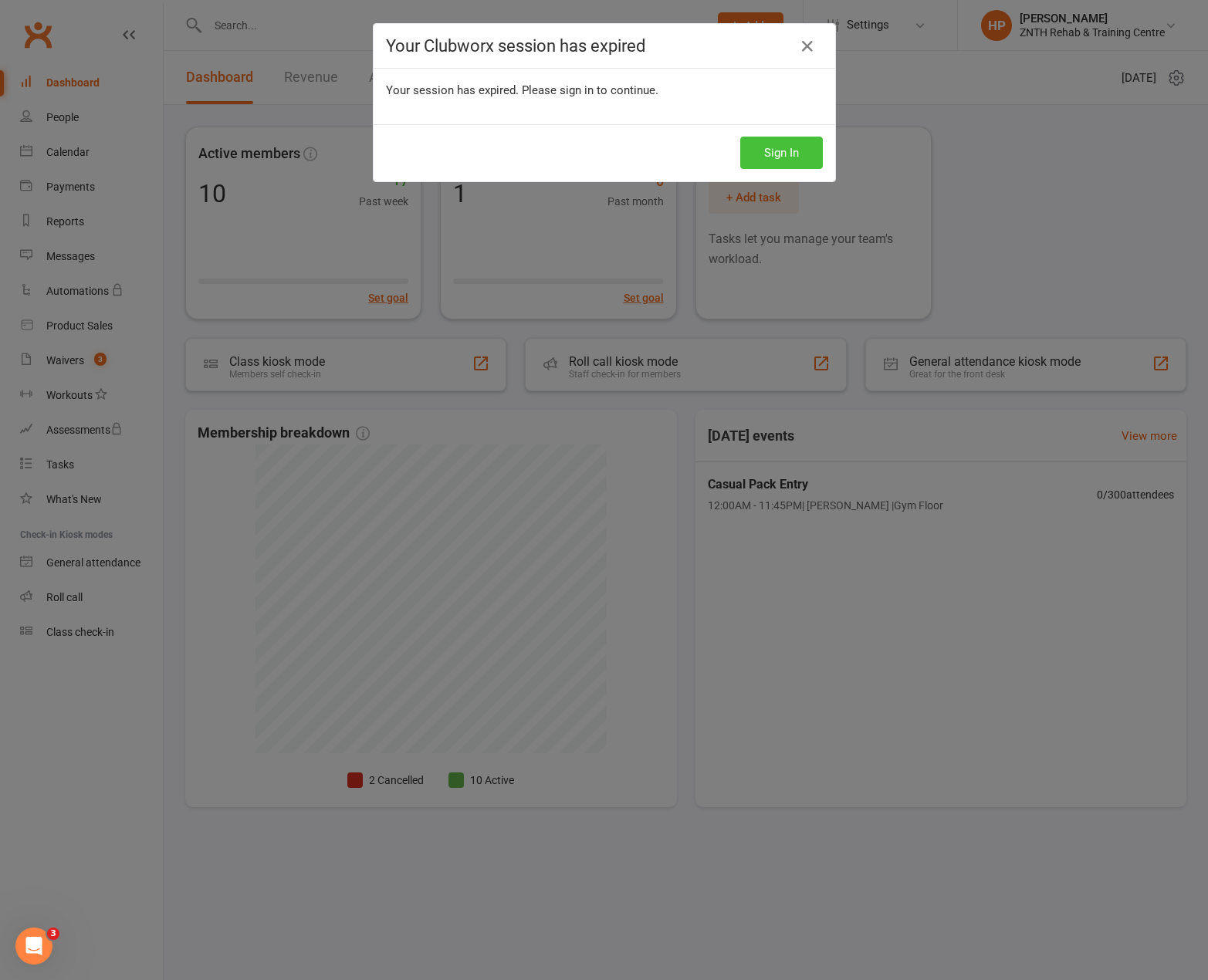
click at [740, 137] on button "Sign In" at bounding box center [780, 153] width 82 height 33
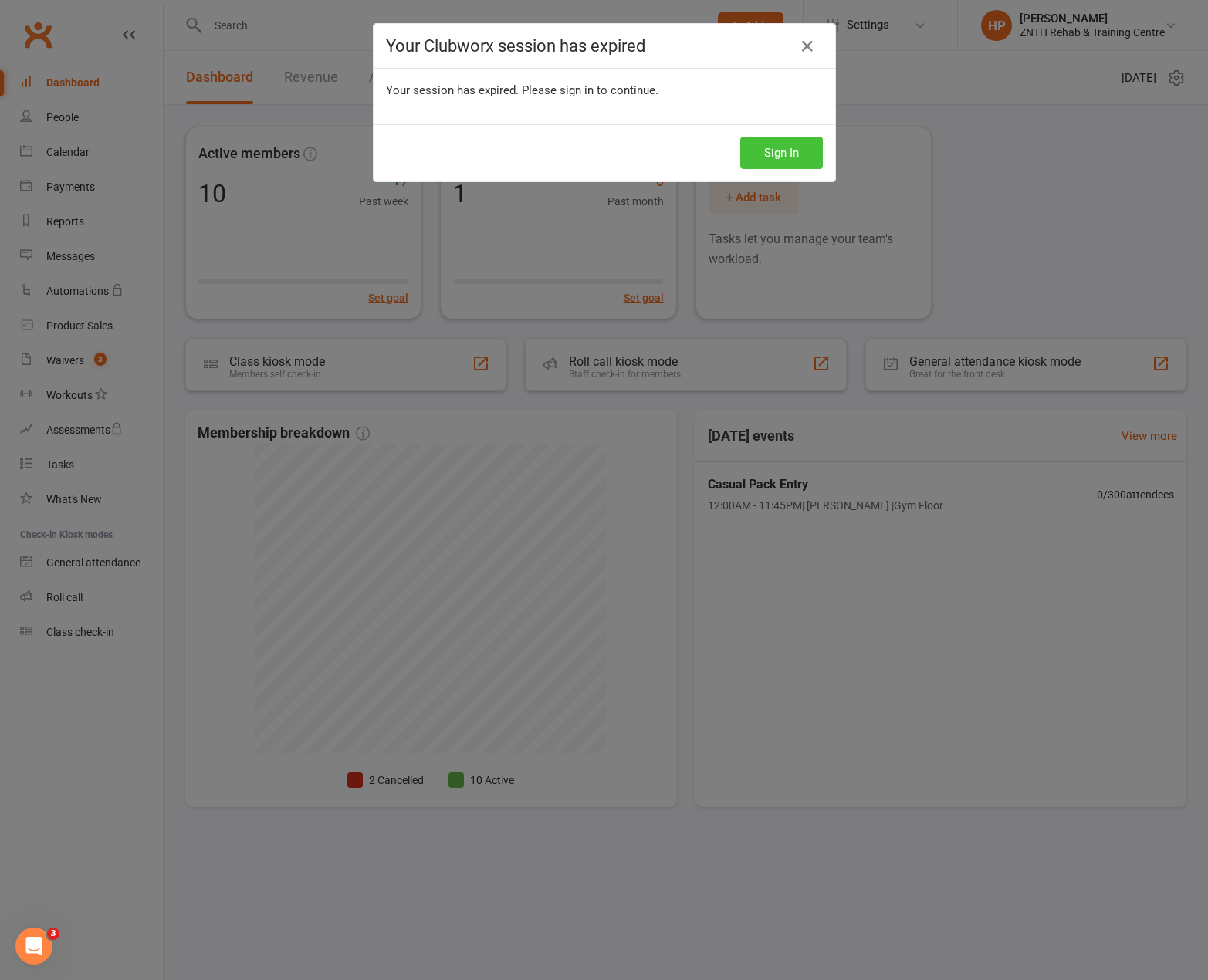
click at [740, 137] on button "Sign In" at bounding box center [780, 153] width 82 height 33
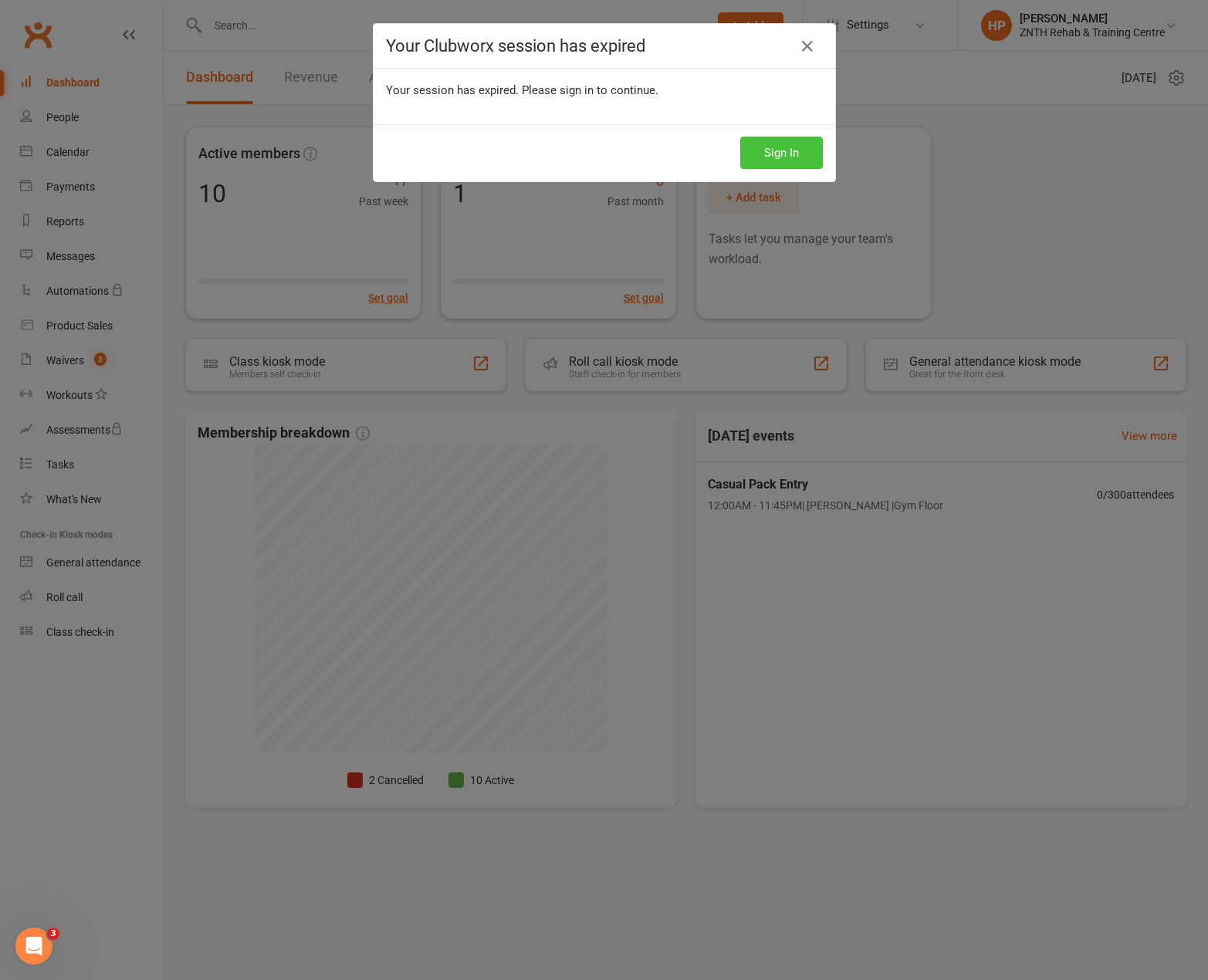
click at [740, 137] on button "Sign In" at bounding box center [780, 153] width 82 height 33
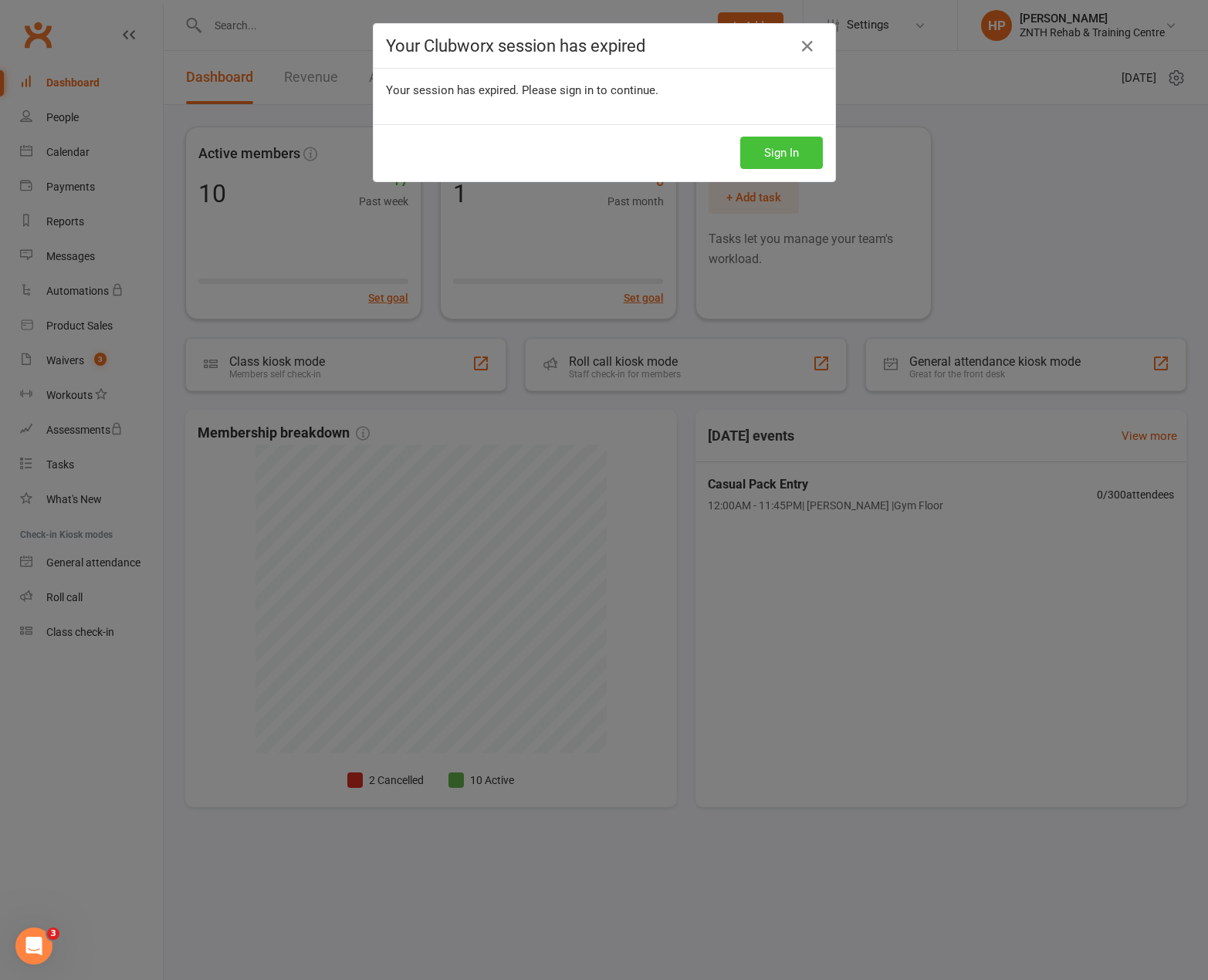
click at [740, 137] on button "Sign In" at bounding box center [780, 153] width 82 height 33
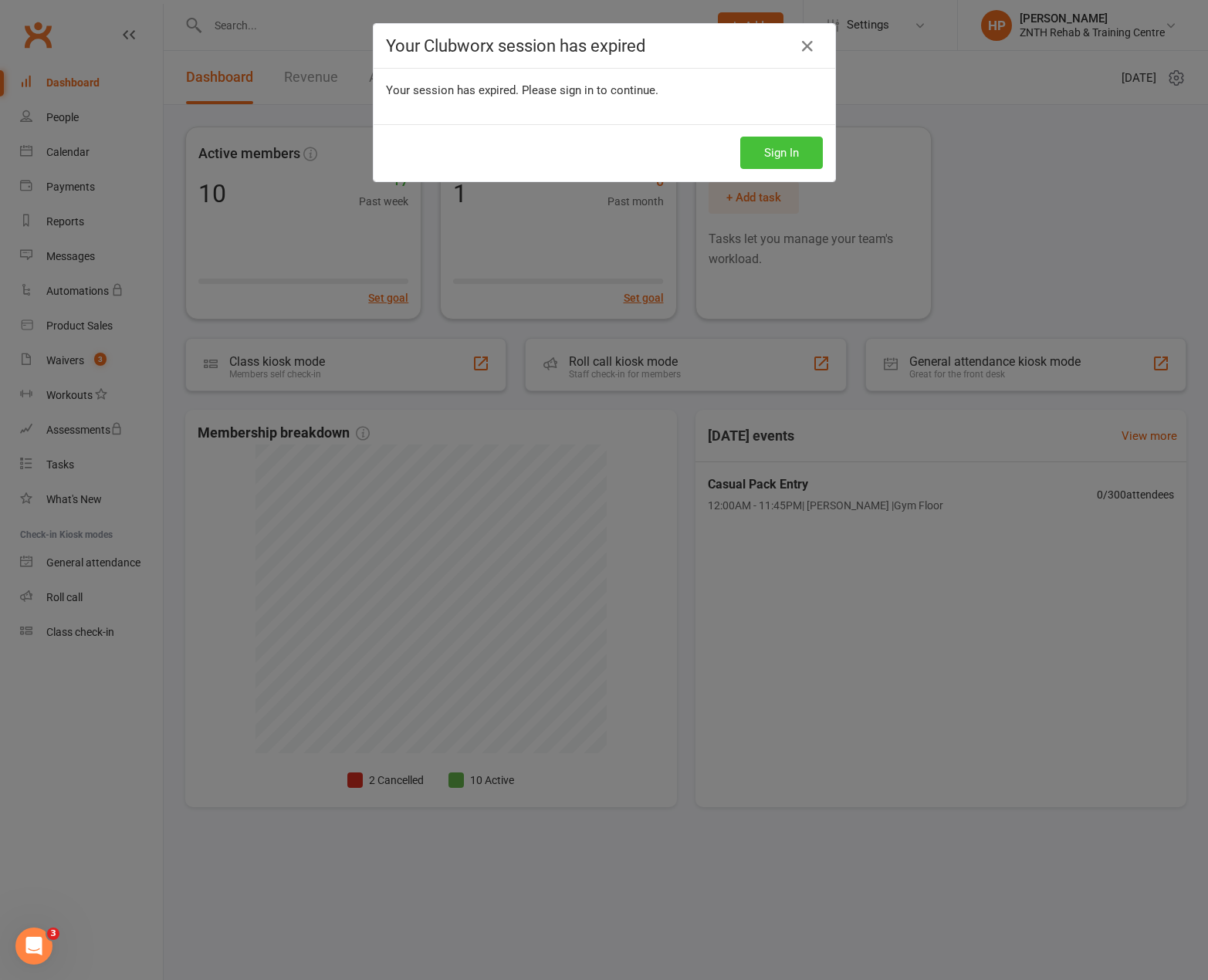
click at [740, 137] on button "Sign In" at bounding box center [780, 153] width 82 height 33
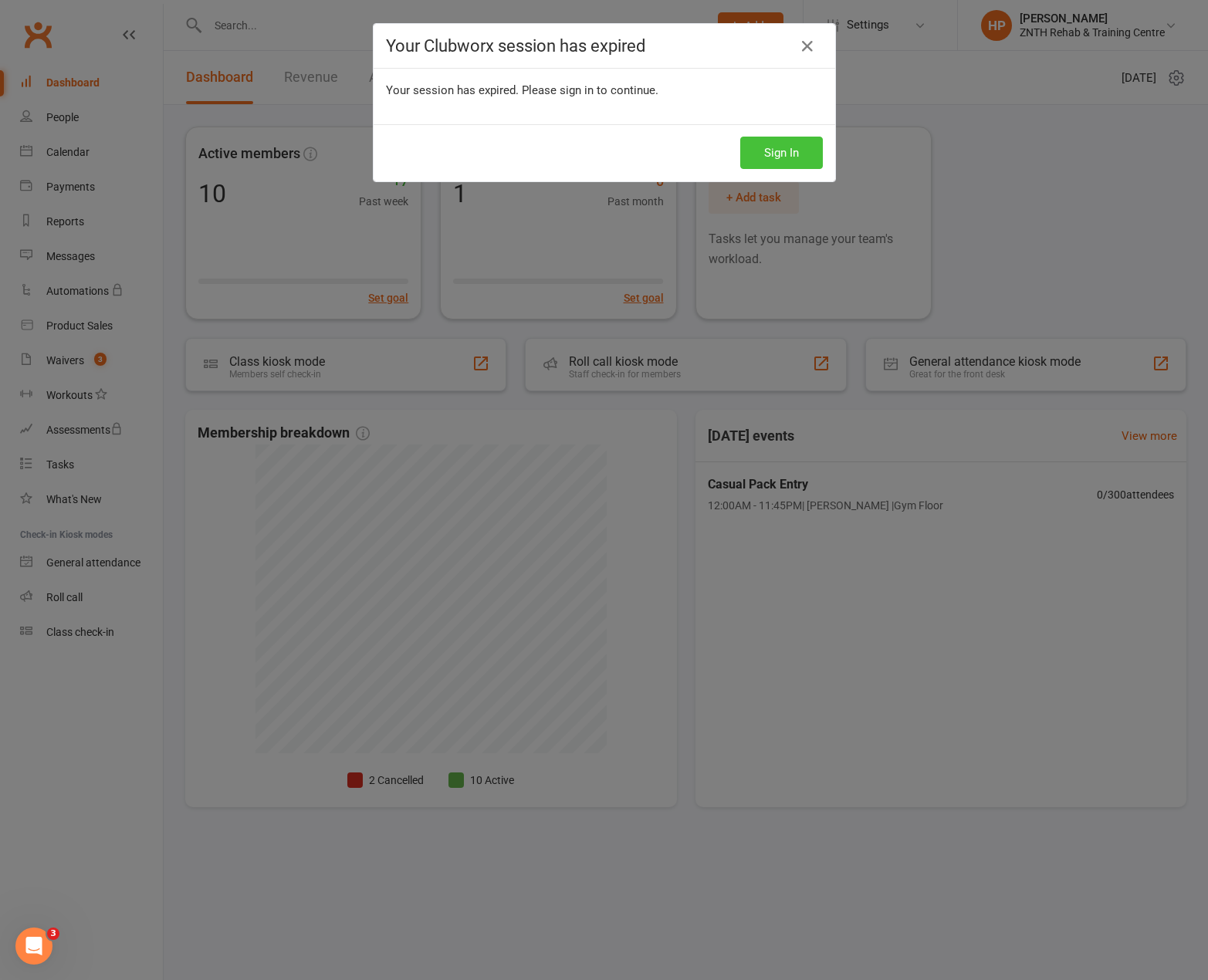
click at [740, 137] on button "Sign In" at bounding box center [780, 153] width 82 height 33
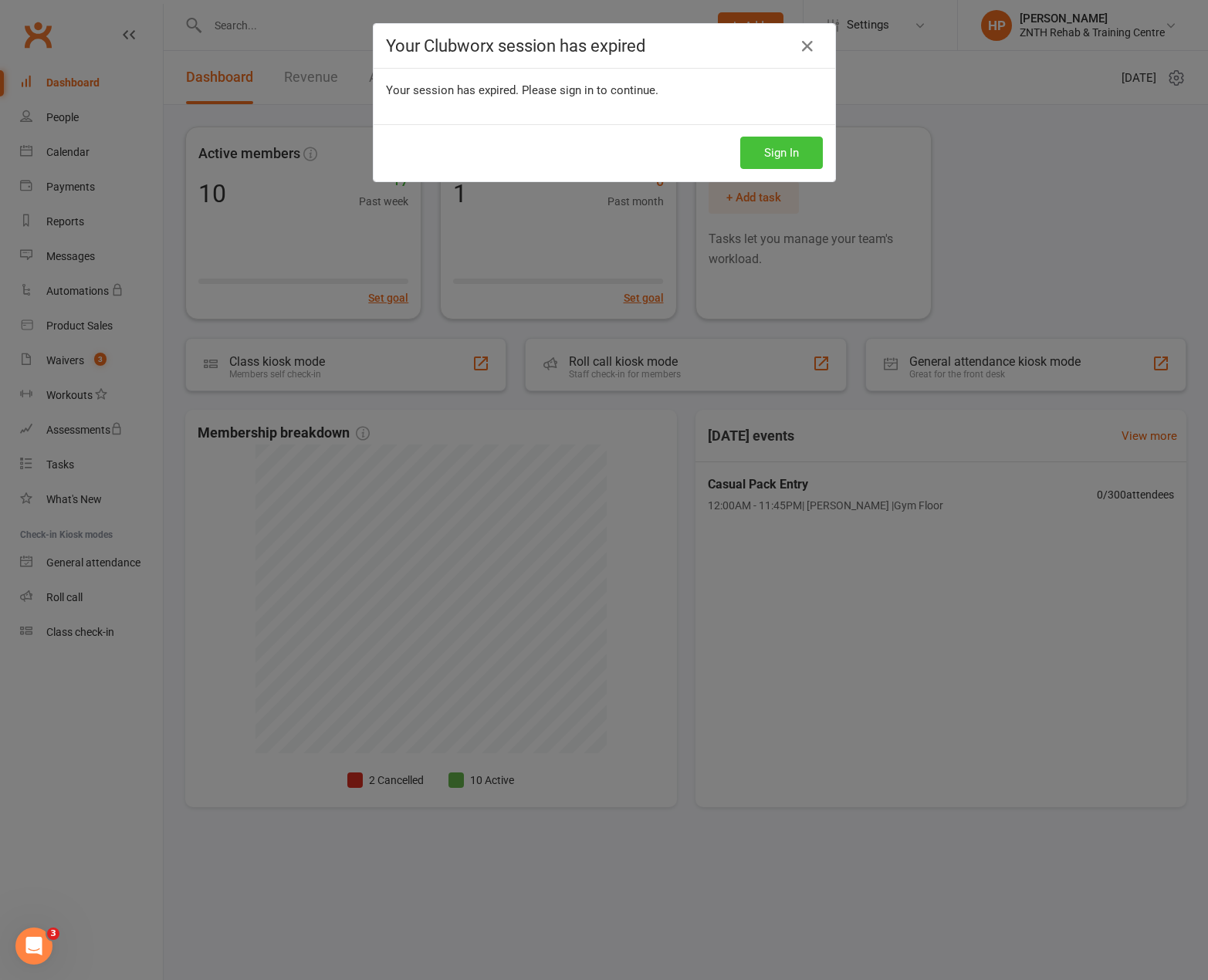
click at [740, 137] on button "Sign In" at bounding box center [780, 153] width 82 height 33
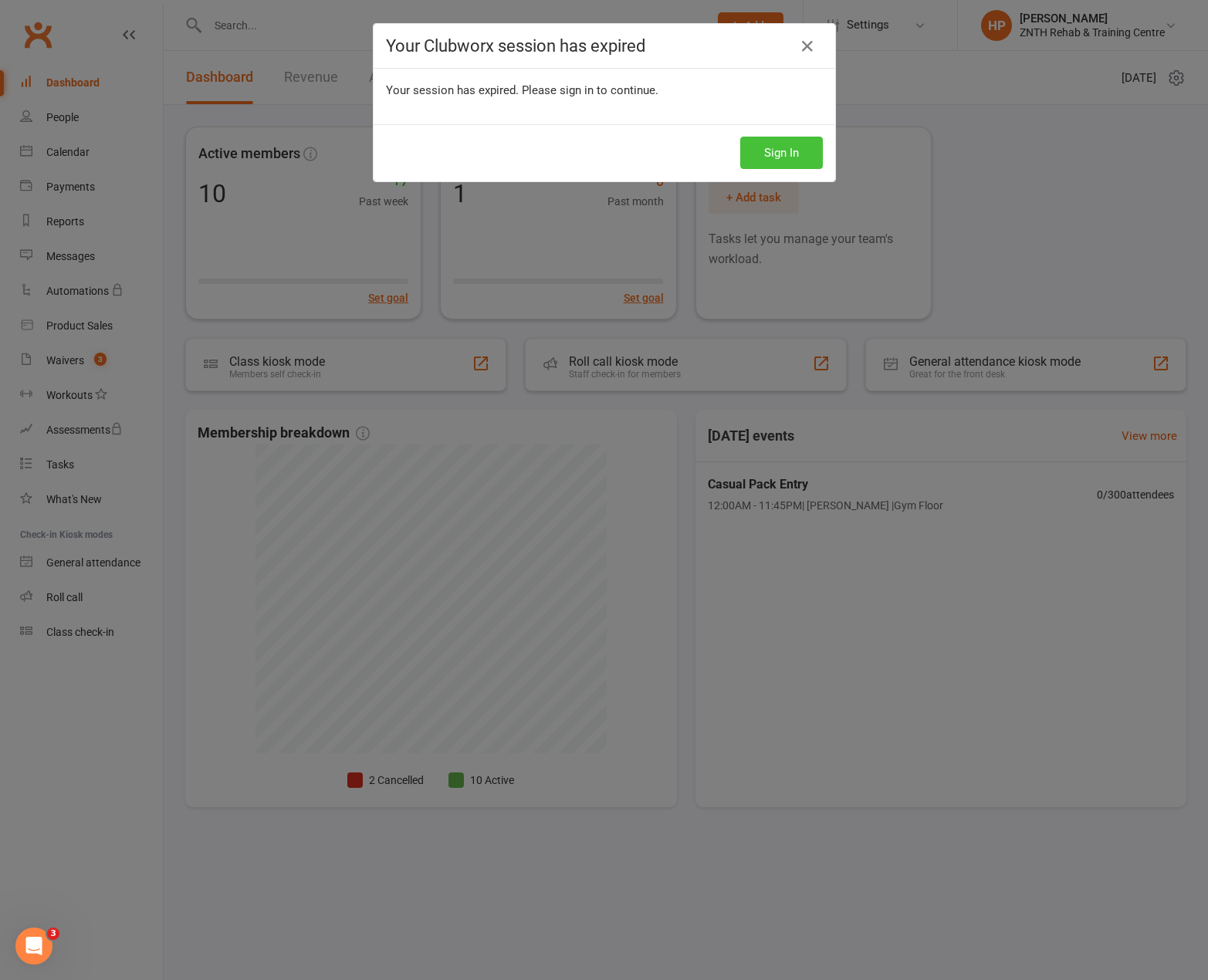
click at [740, 137] on button "Sign In" at bounding box center [780, 153] width 82 height 33
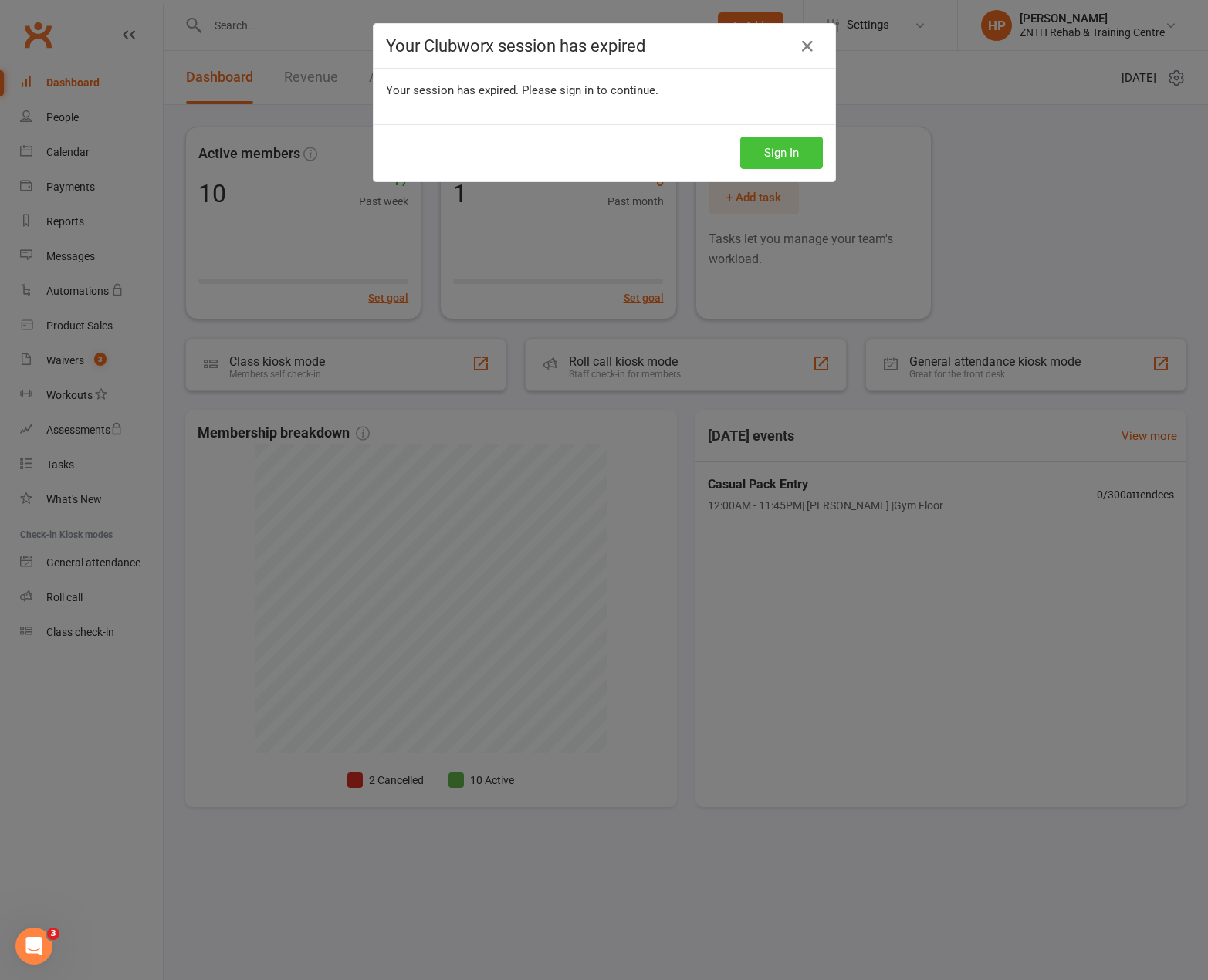
click at [740, 137] on button "Sign In" at bounding box center [780, 153] width 82 height 33
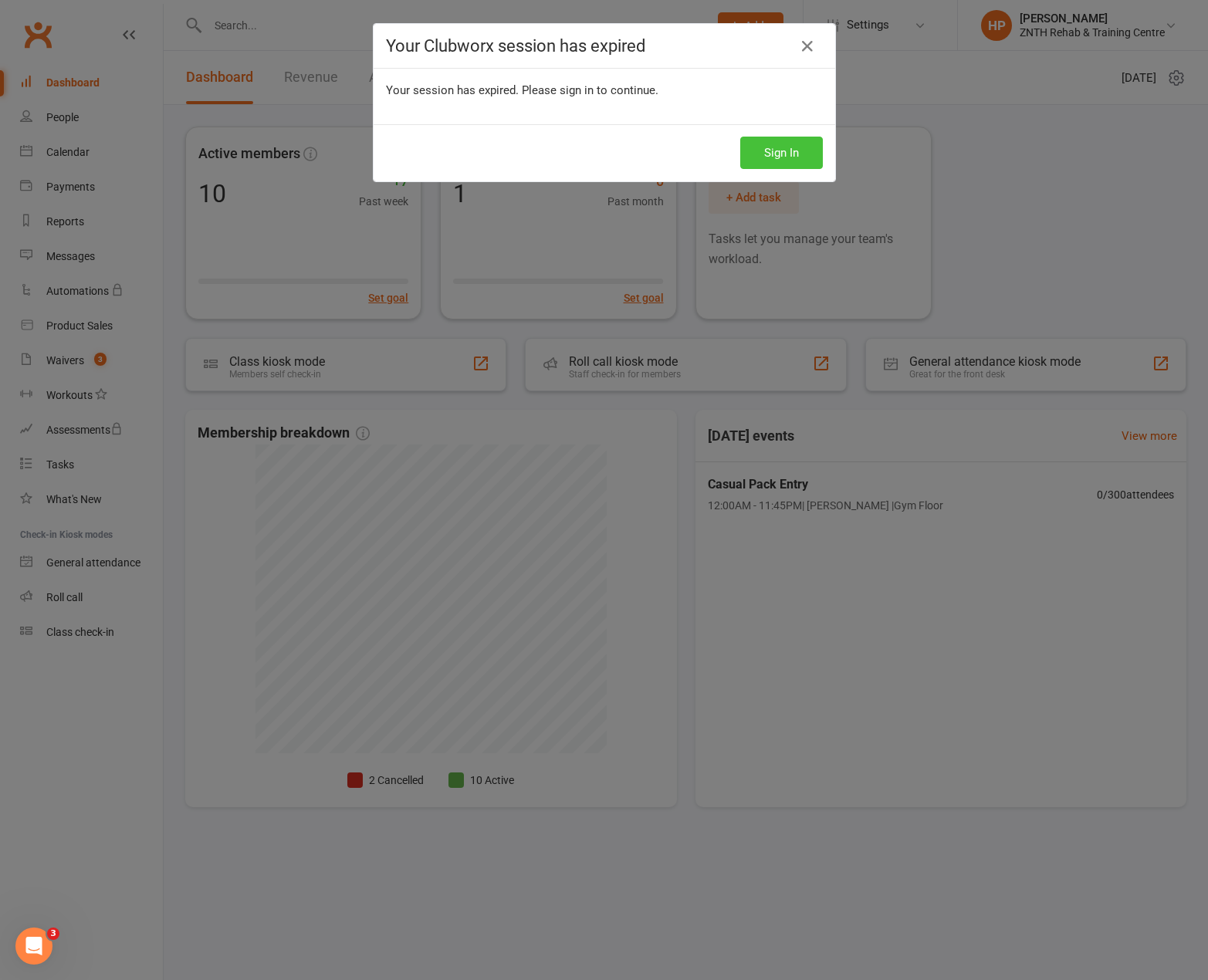
click at [740, 137] on button "Sign In" at bounding box center [780, 153] width 82 height 33
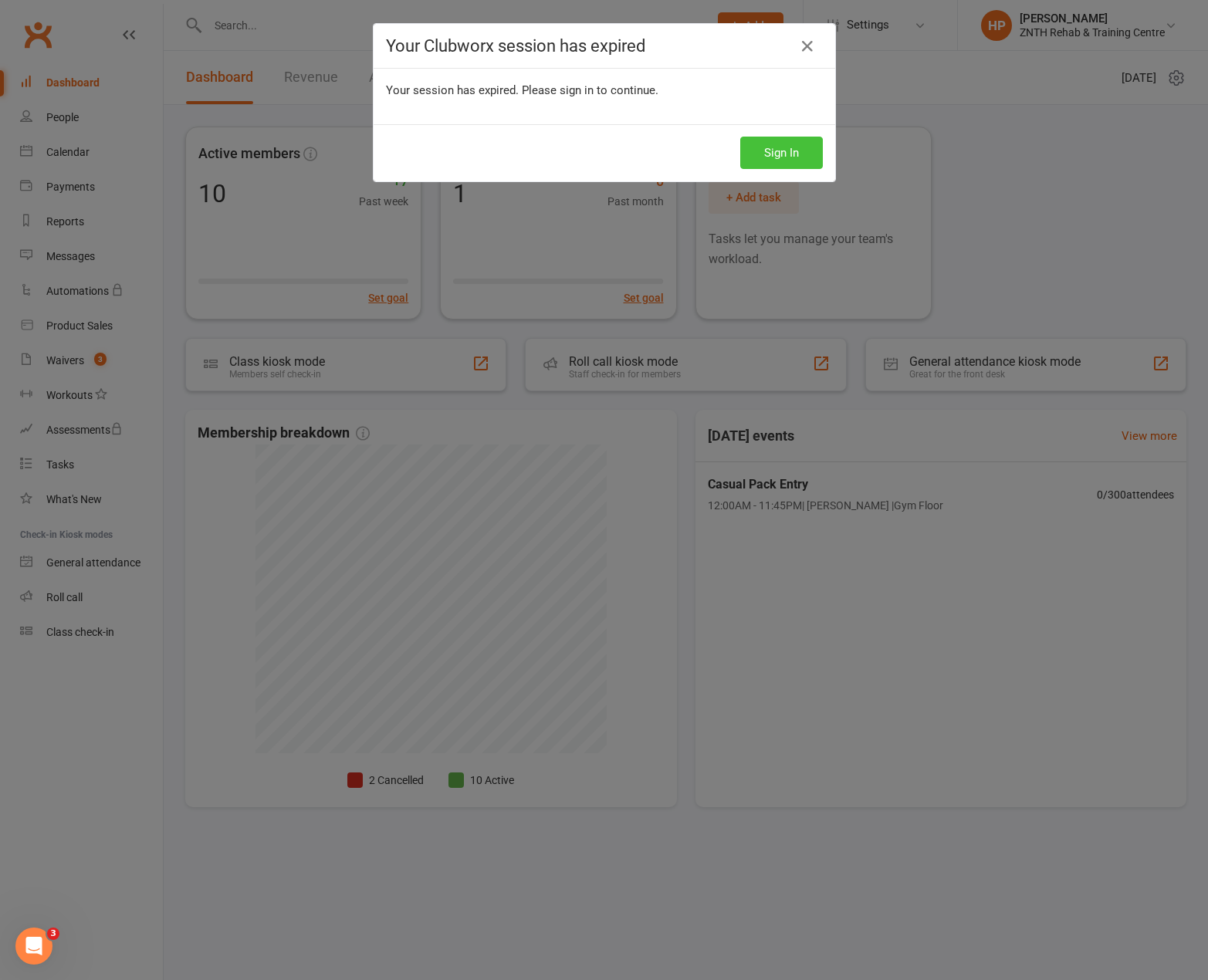
click at [740, 137] on button "Sign In" at bounding box center [780, 153] width 82 height 33
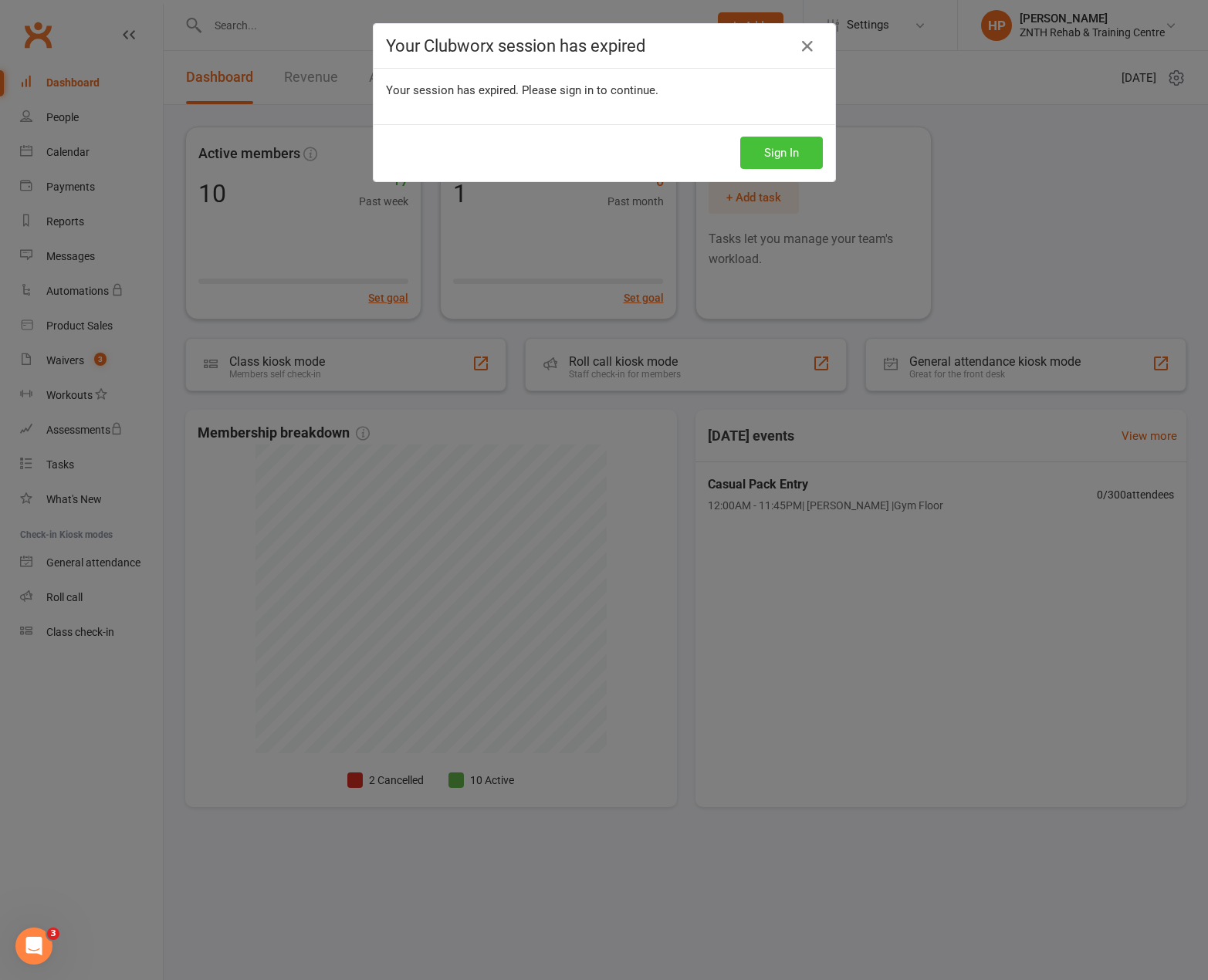
click at [740, 137] on button "Sign In" at bounding box center [780, 153] width 82 height 33
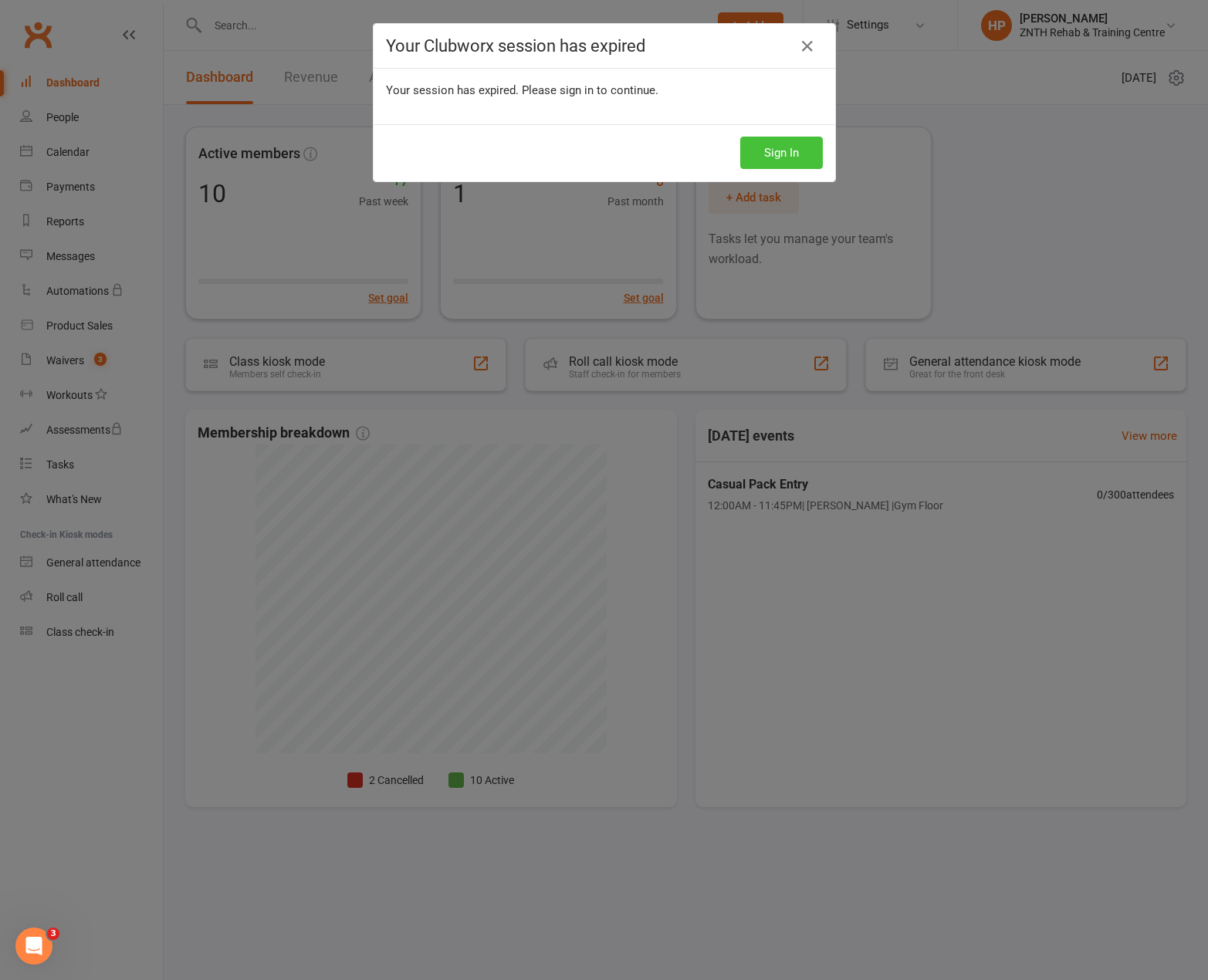
click at [740, 137] on button "Sign In" at bounding box center [780, 153] width 82 height 33
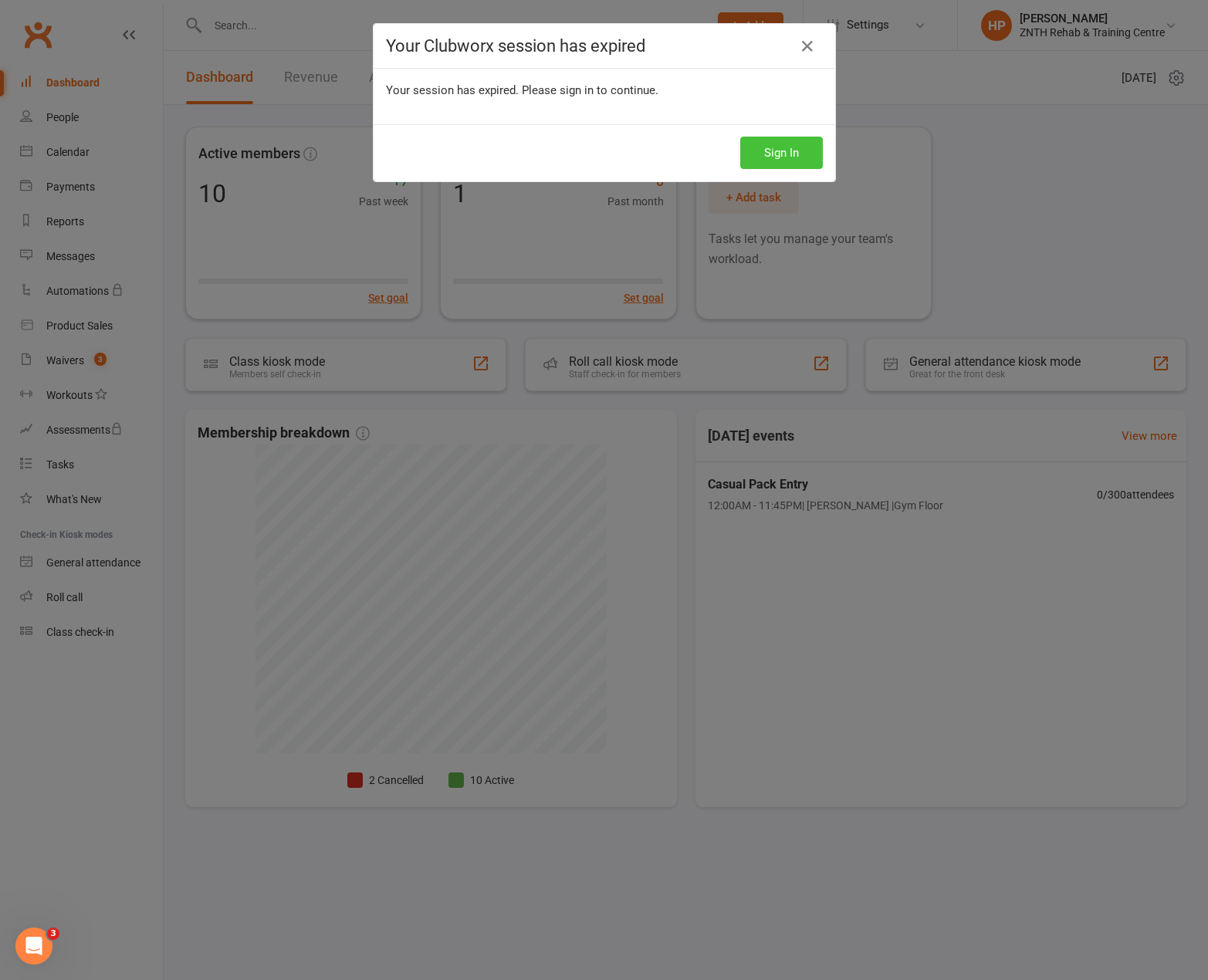
click at [740, 137] on button "Sign In" at bounding box center [780, 153] width 82 height 33
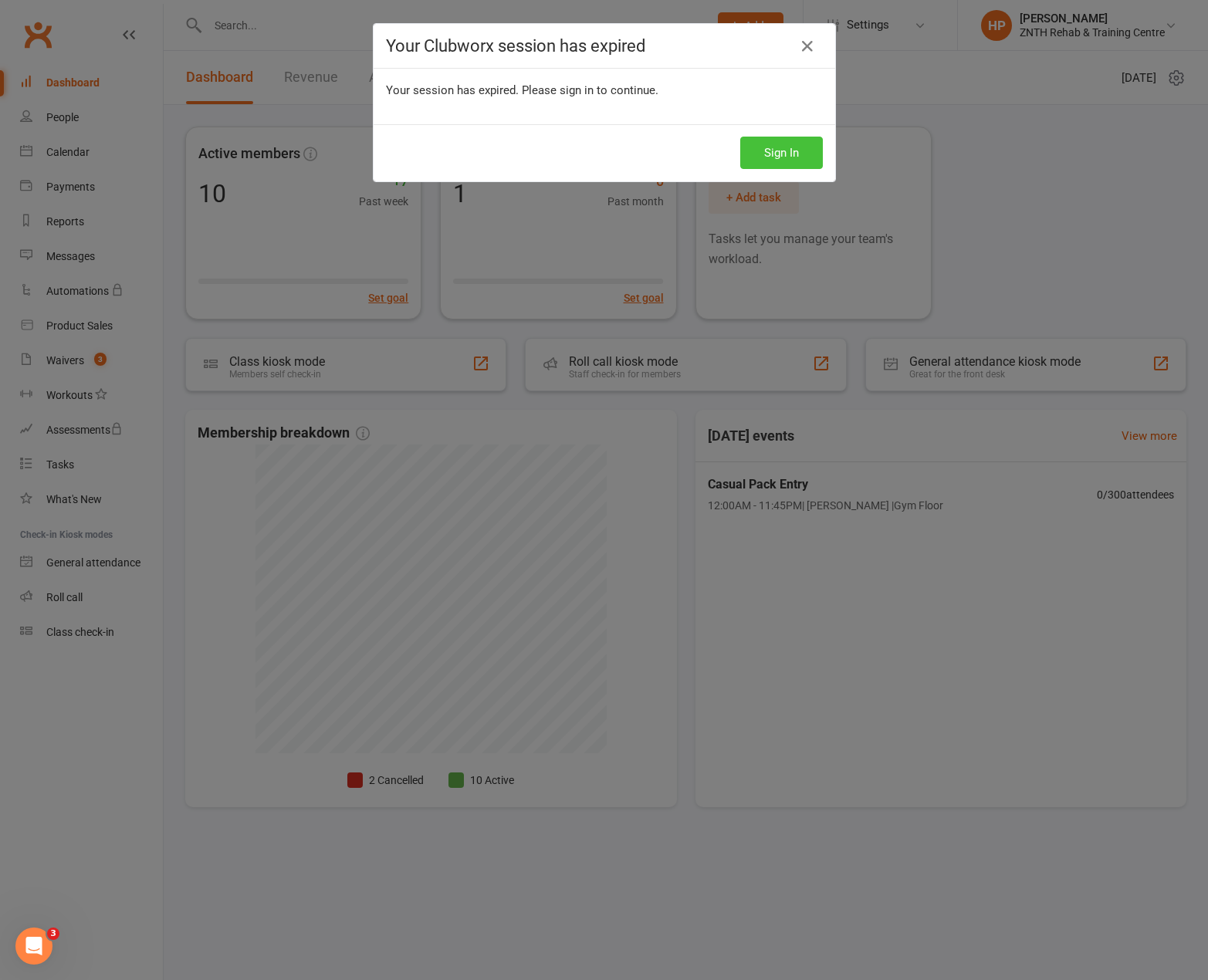
click at [740, 137] on button "Sign In" at bounding box center [780, 153] width 82 height 33
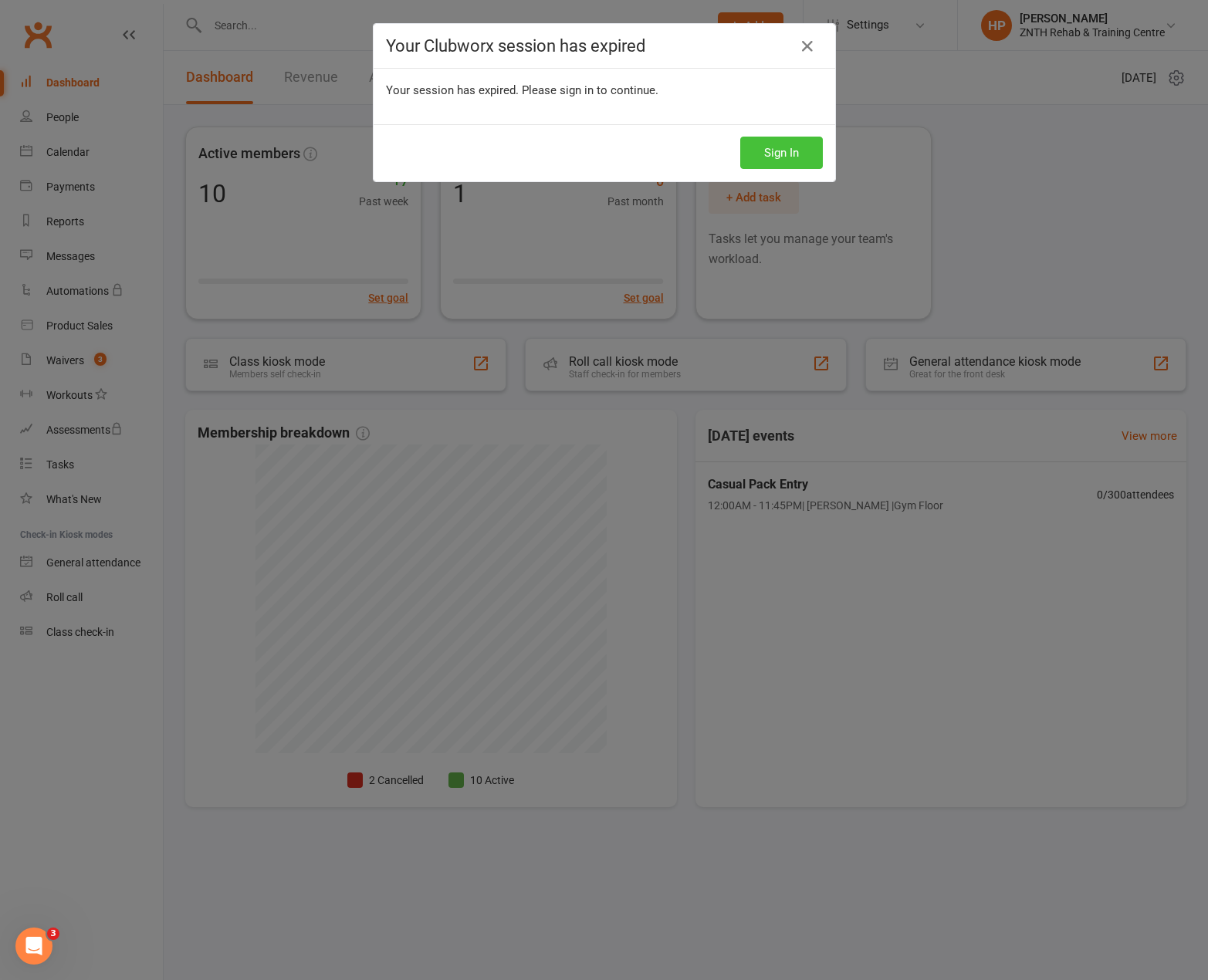
click at [740, 137] on button "Sign In" at bounding box center [780, 153] width 82 height 33
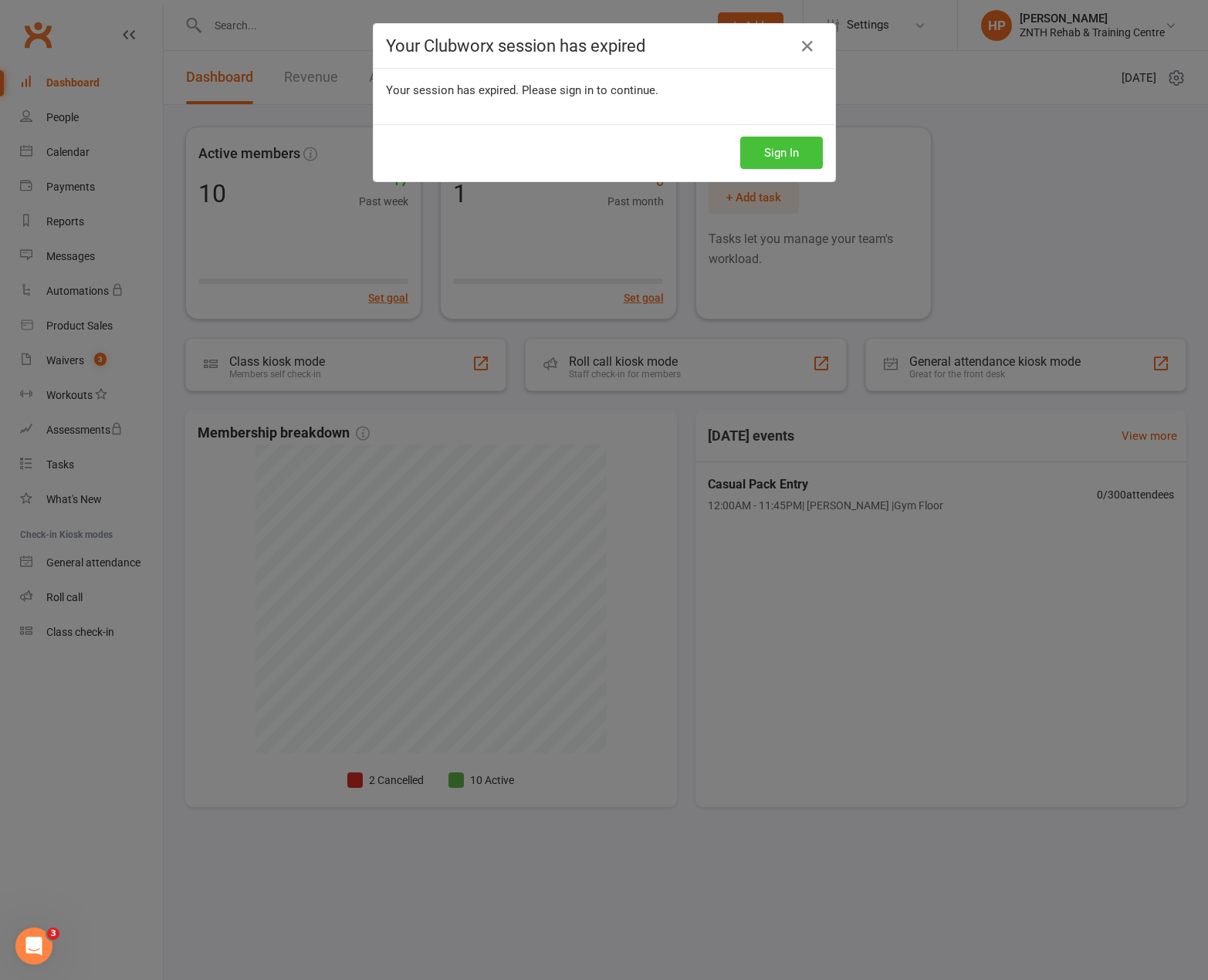
click at [740, 137] on button "Sign In" at bounding box center [780, 153] width 82 height 33
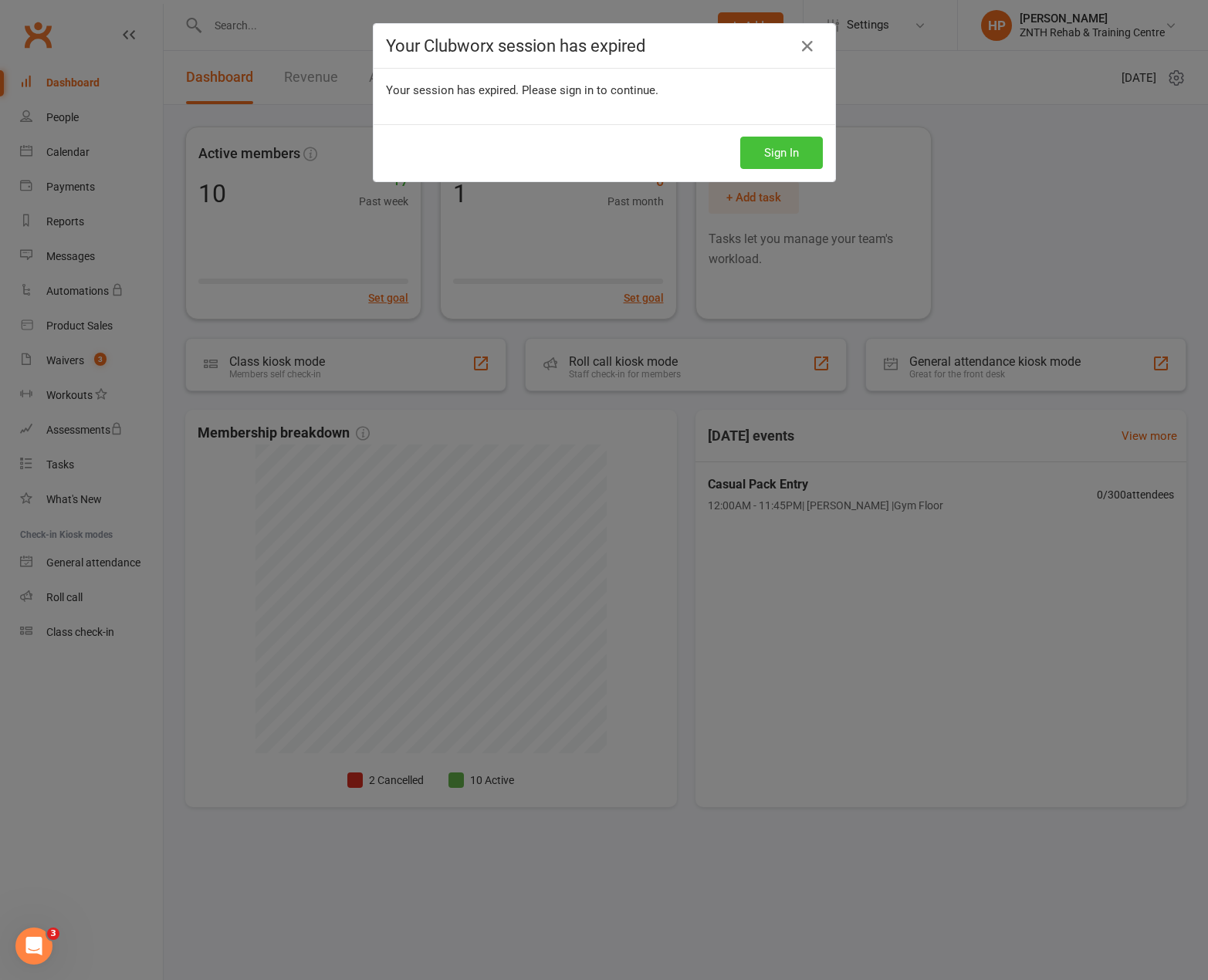
click at [740, 137] on button "Sign In" at bounding box center [780, 153] width 82 height 33
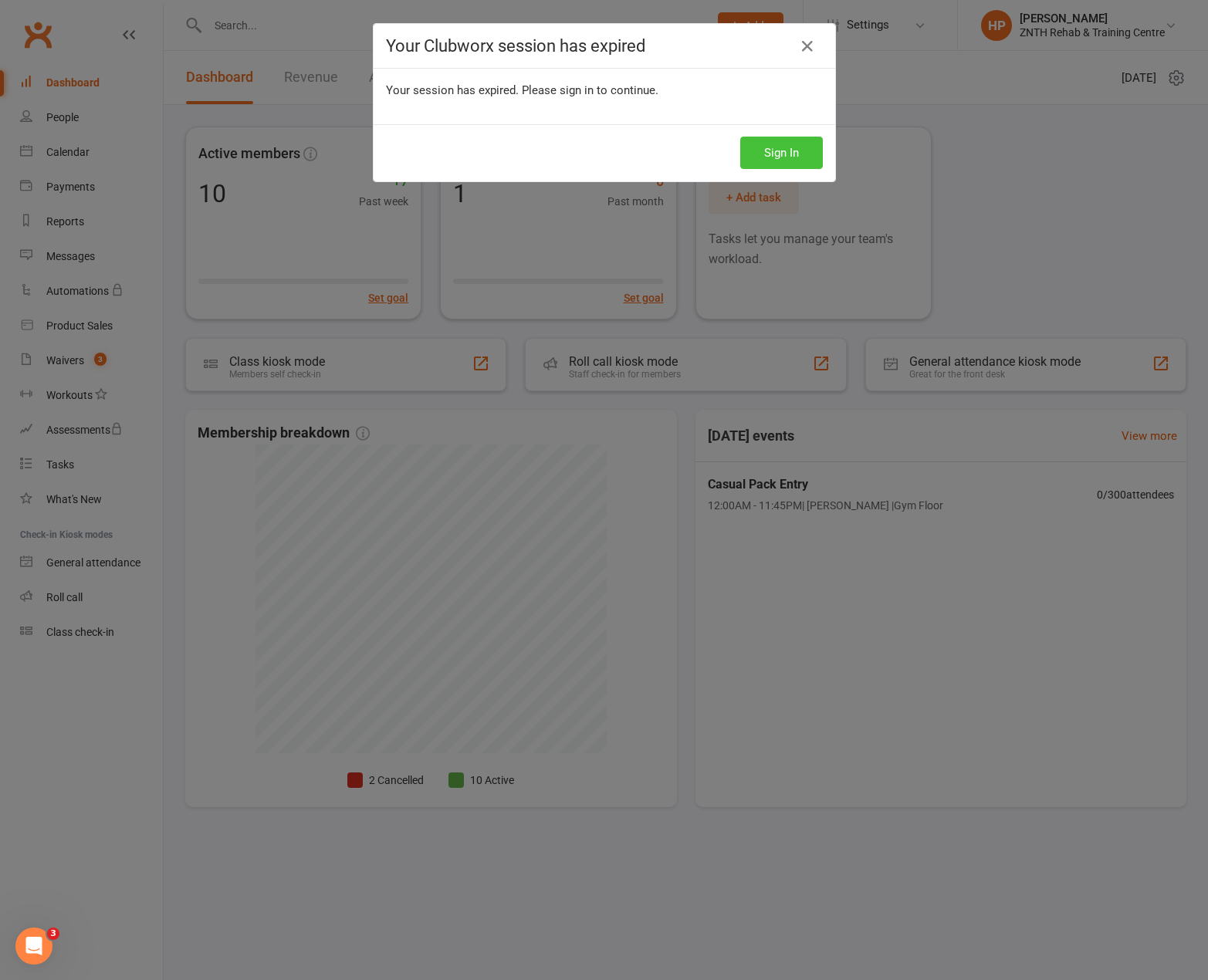
click at [740, 137] on button "Sign In" at bounding box center [780, 153] width 82 height 33
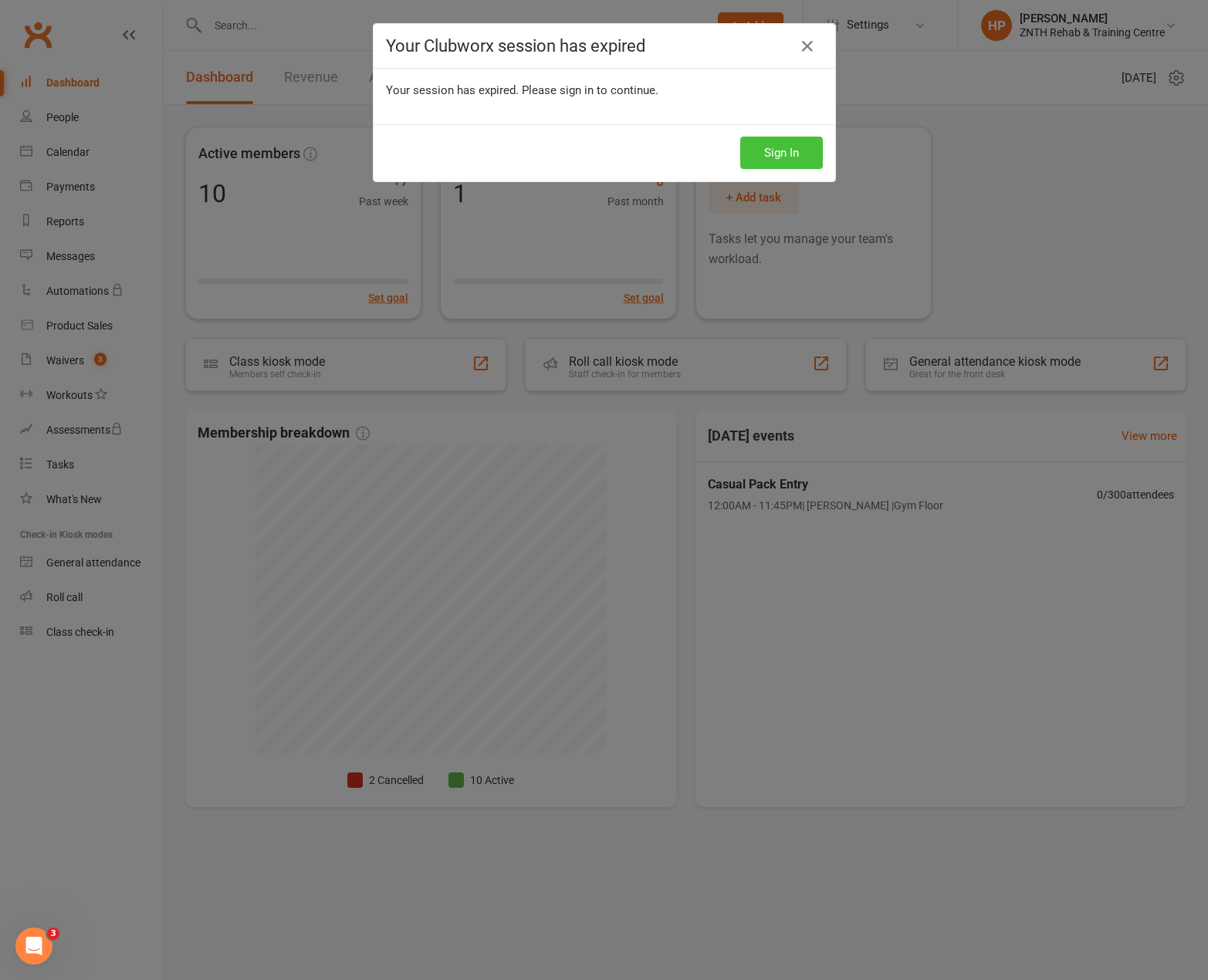
click at [740, 137] on button "Sign In" at bounding box center [780, 153] width 82 height 33
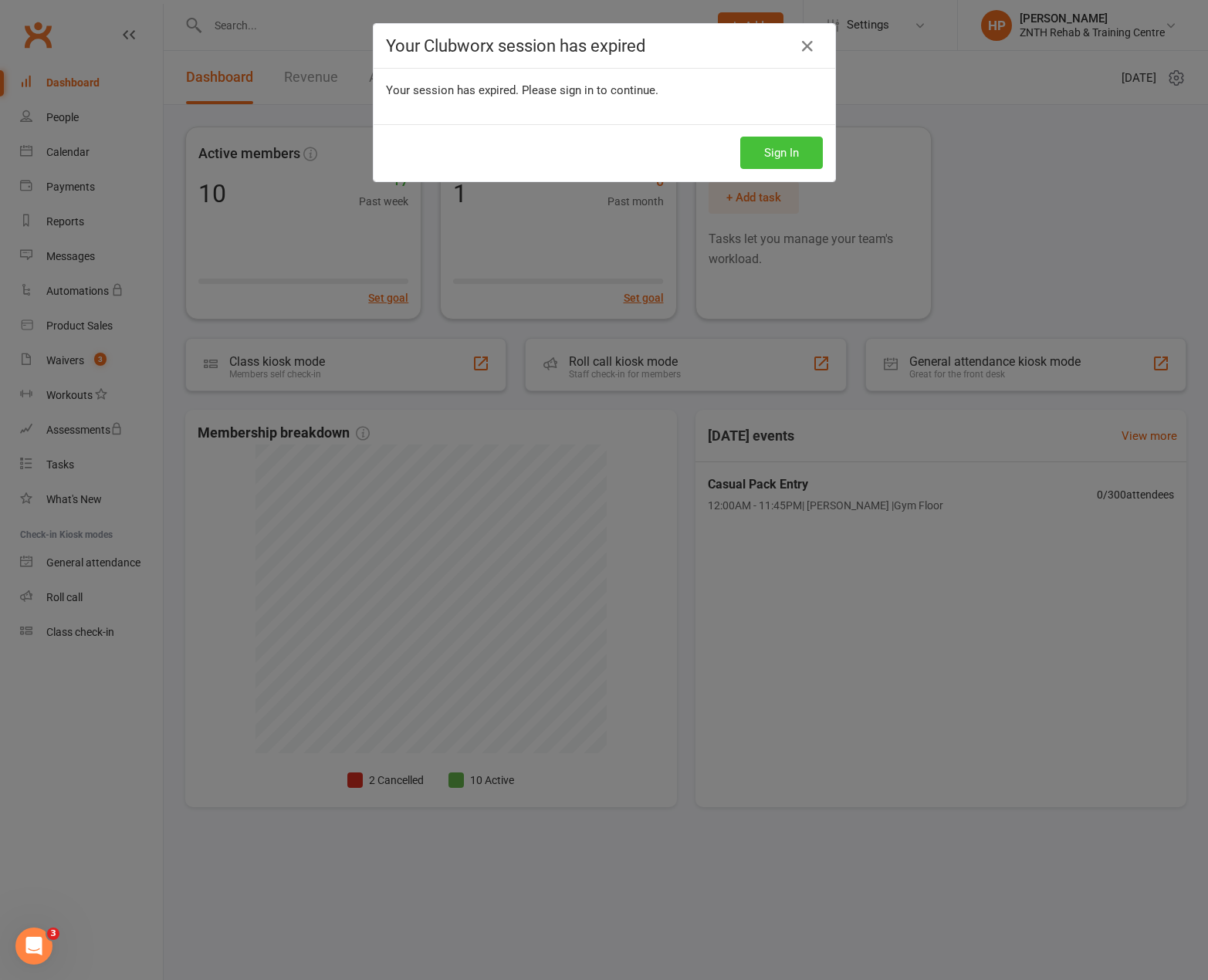
click at [740, 137] on button "Sign In" at bounding box center [780, 153] width 82 height 33
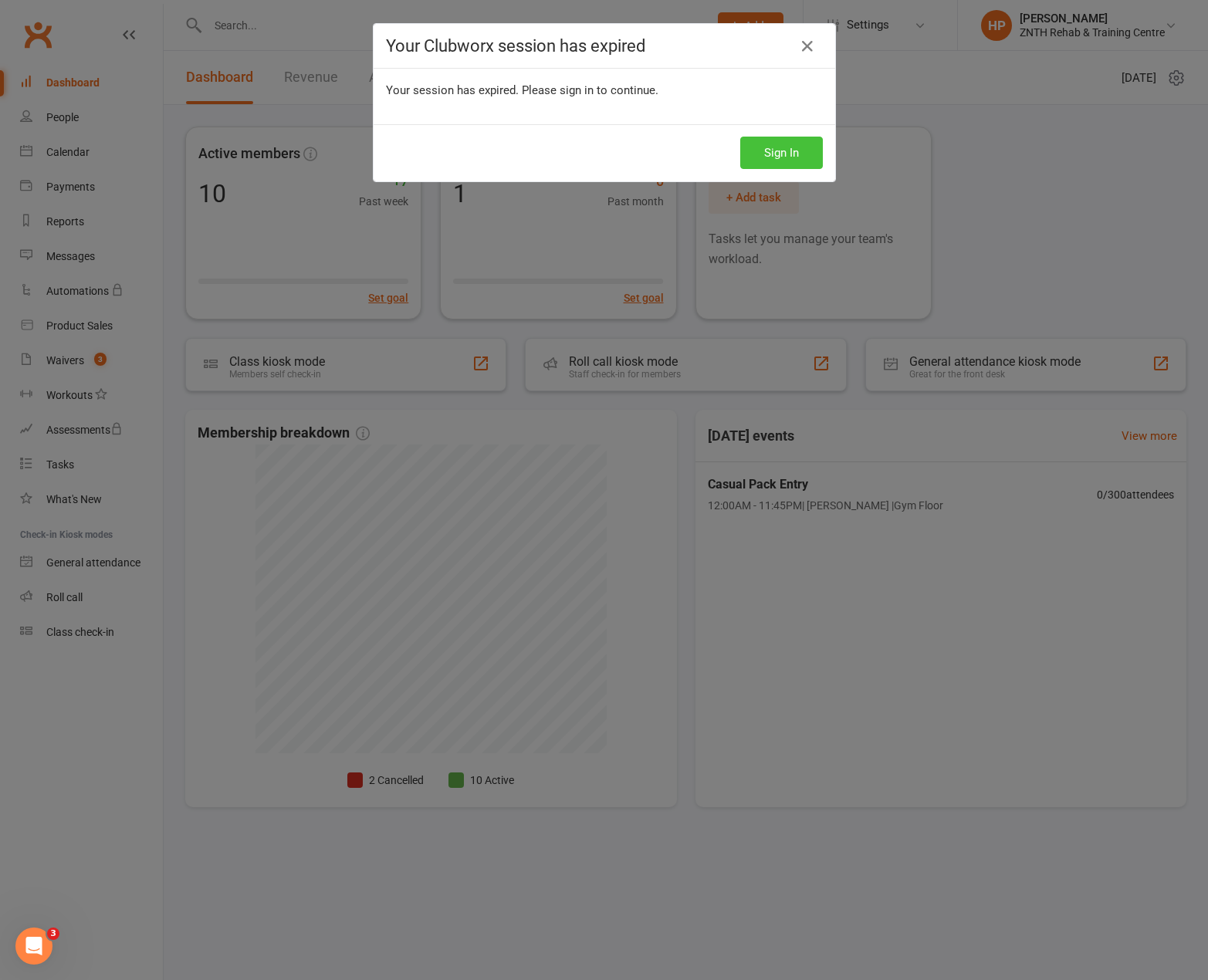
click at [740, 137] on button "Sign In" at bounding box center [780, 153] width 82 height 33
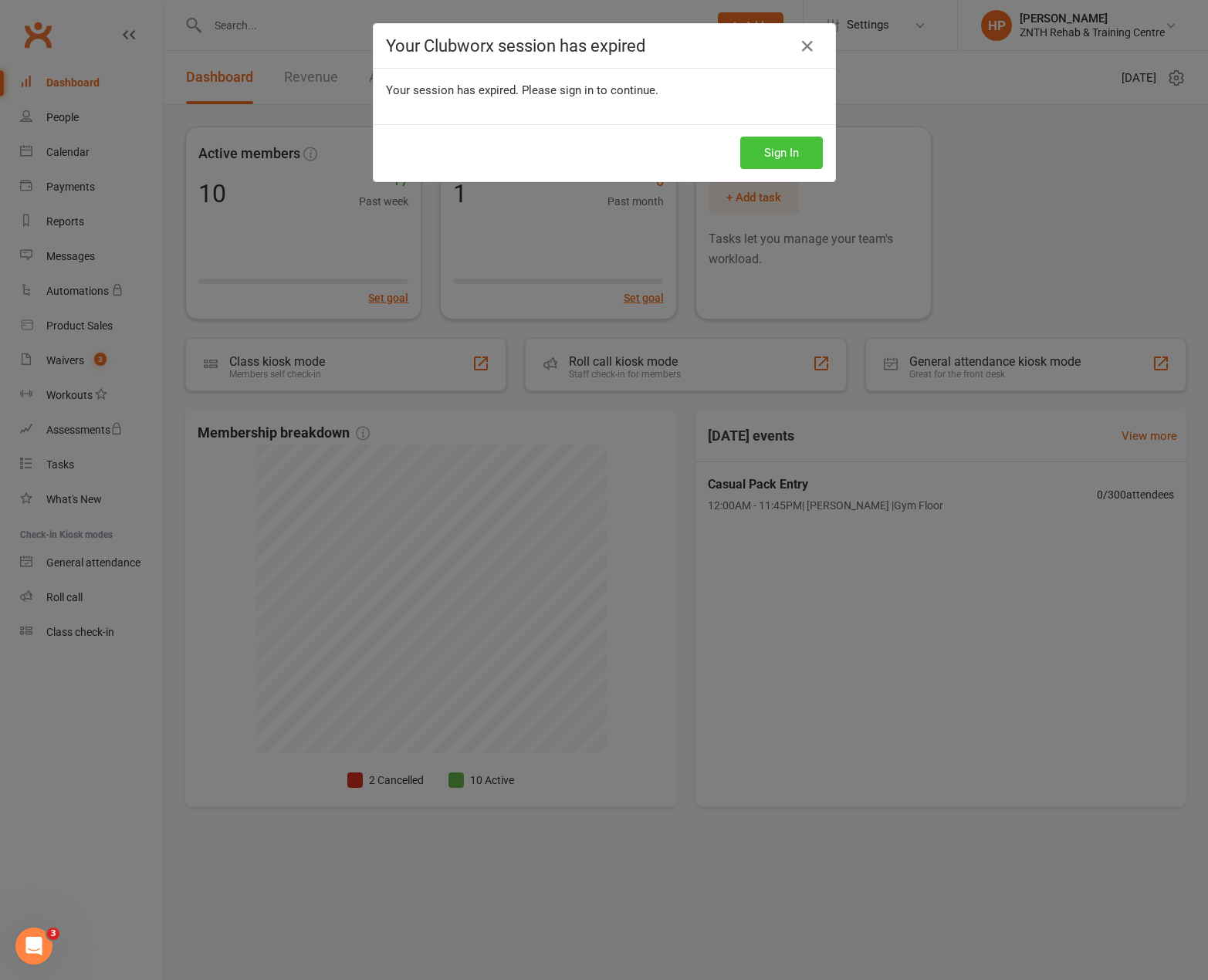
click at [740, 137] on button "Sign In" at bounding box center [780, 153] width 82 height 33
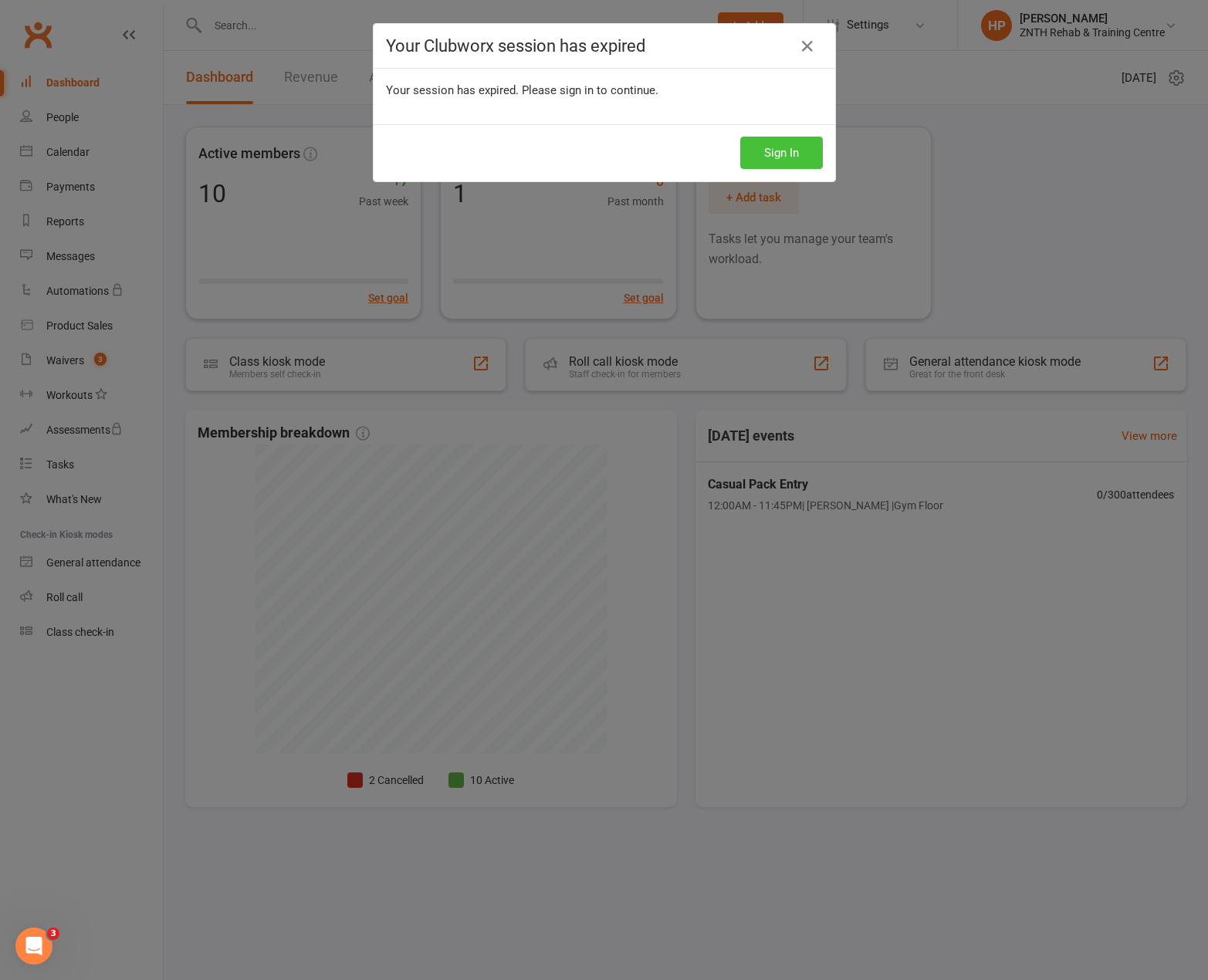
click at [740, 137] on button "Sign In" at bounding box center [780, 153] width 82 height 33
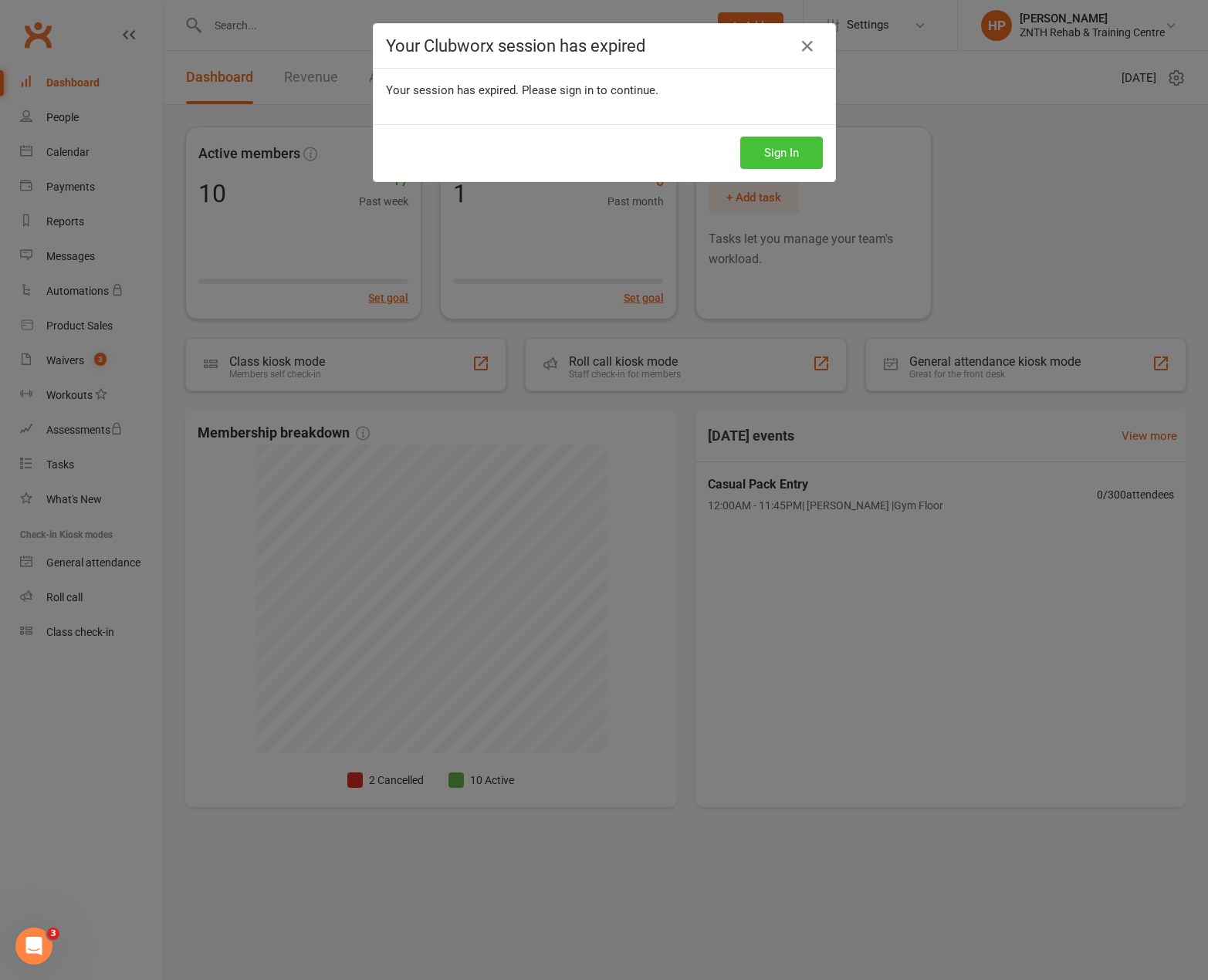
click at [740, 137] on button "Sign In" at bounding box center [780, 153] width 82 height 33
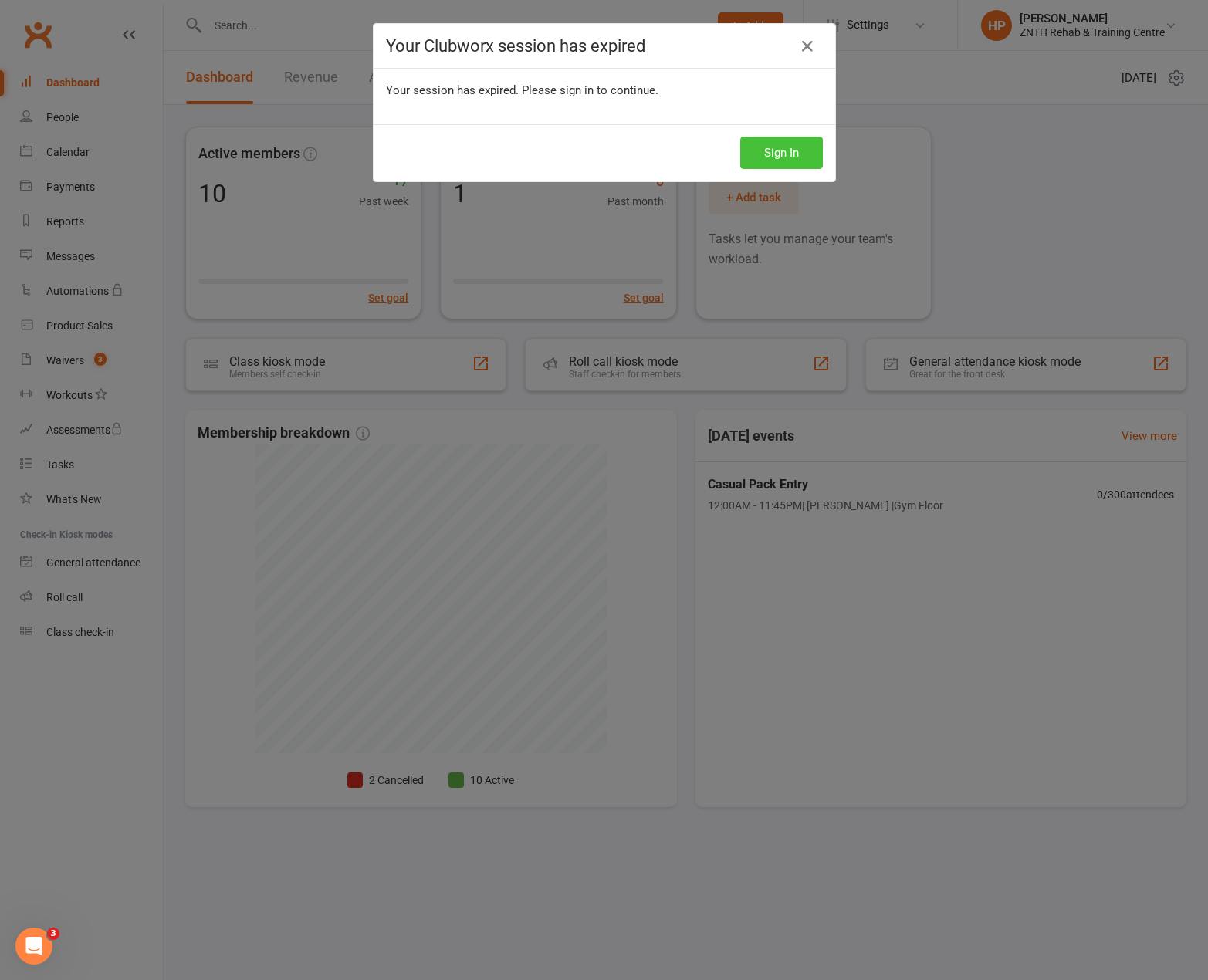
click at [740, 137] on button "Sign In" at bounding box center [780, 153] width 82 height 33
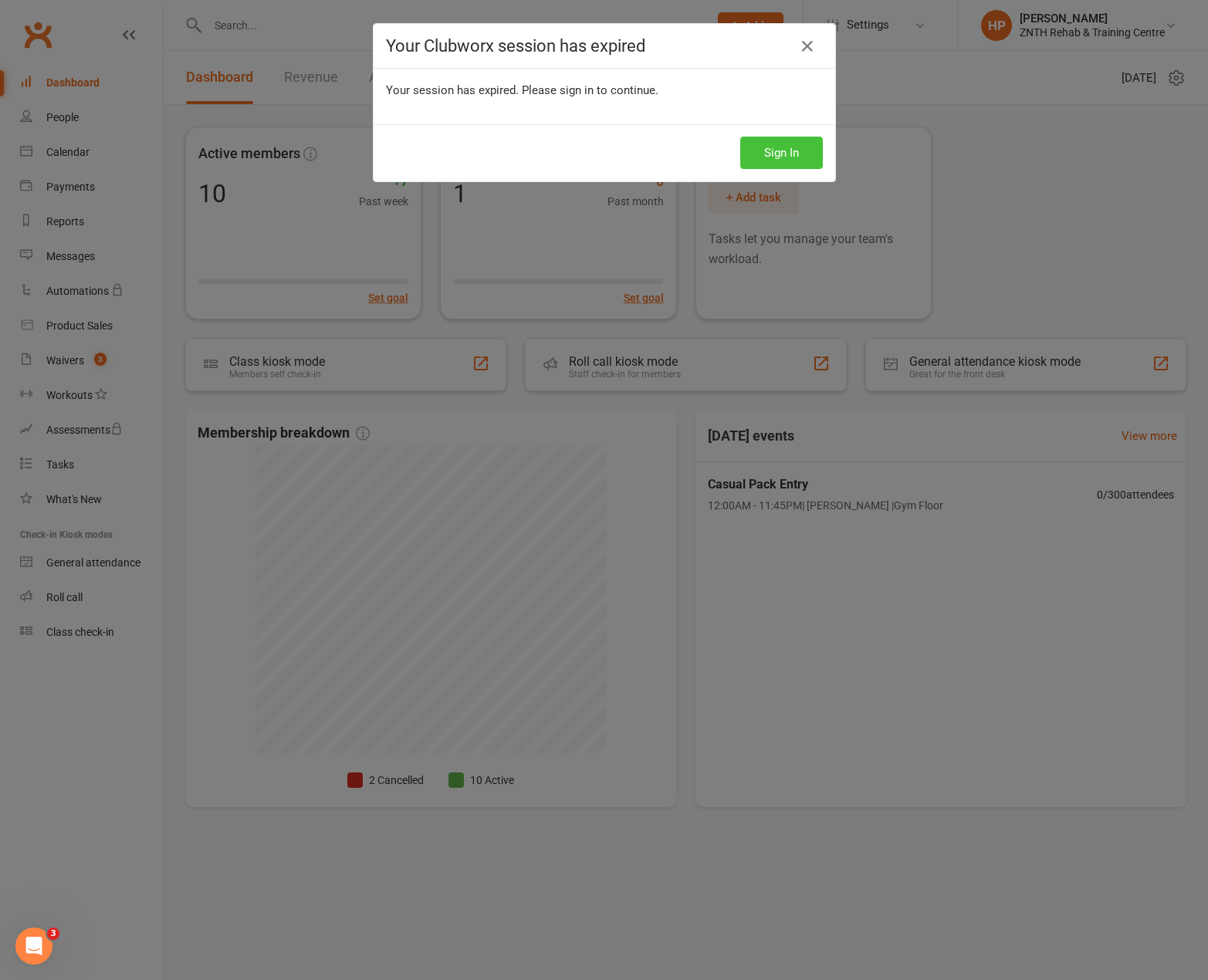
click at [740, 137] on button "Sign In" at bounding box center [780, 153] width 82 height 33
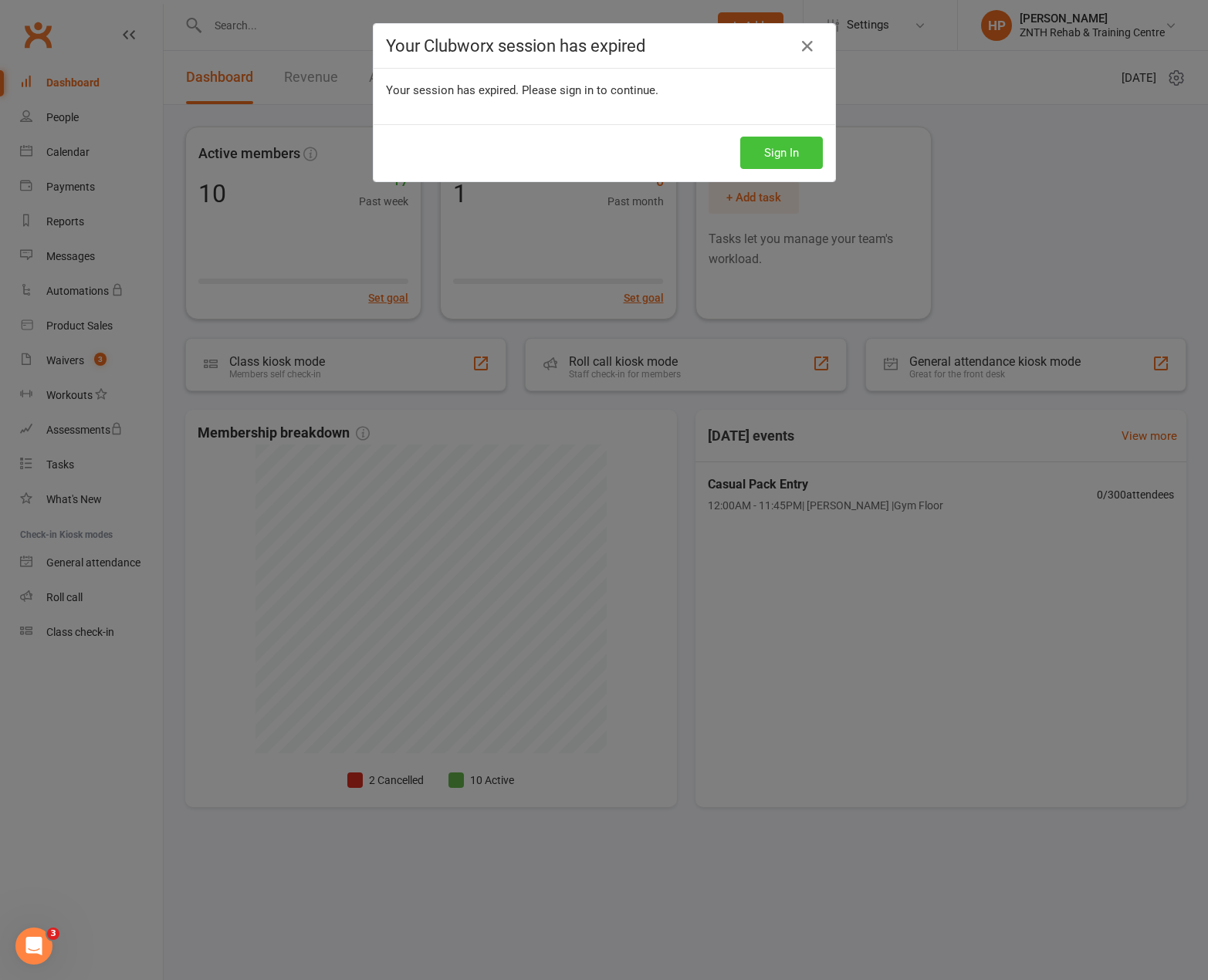
click at [740, 137] on button "Sign In" at bounding box center [780, 153] width 82 height 33
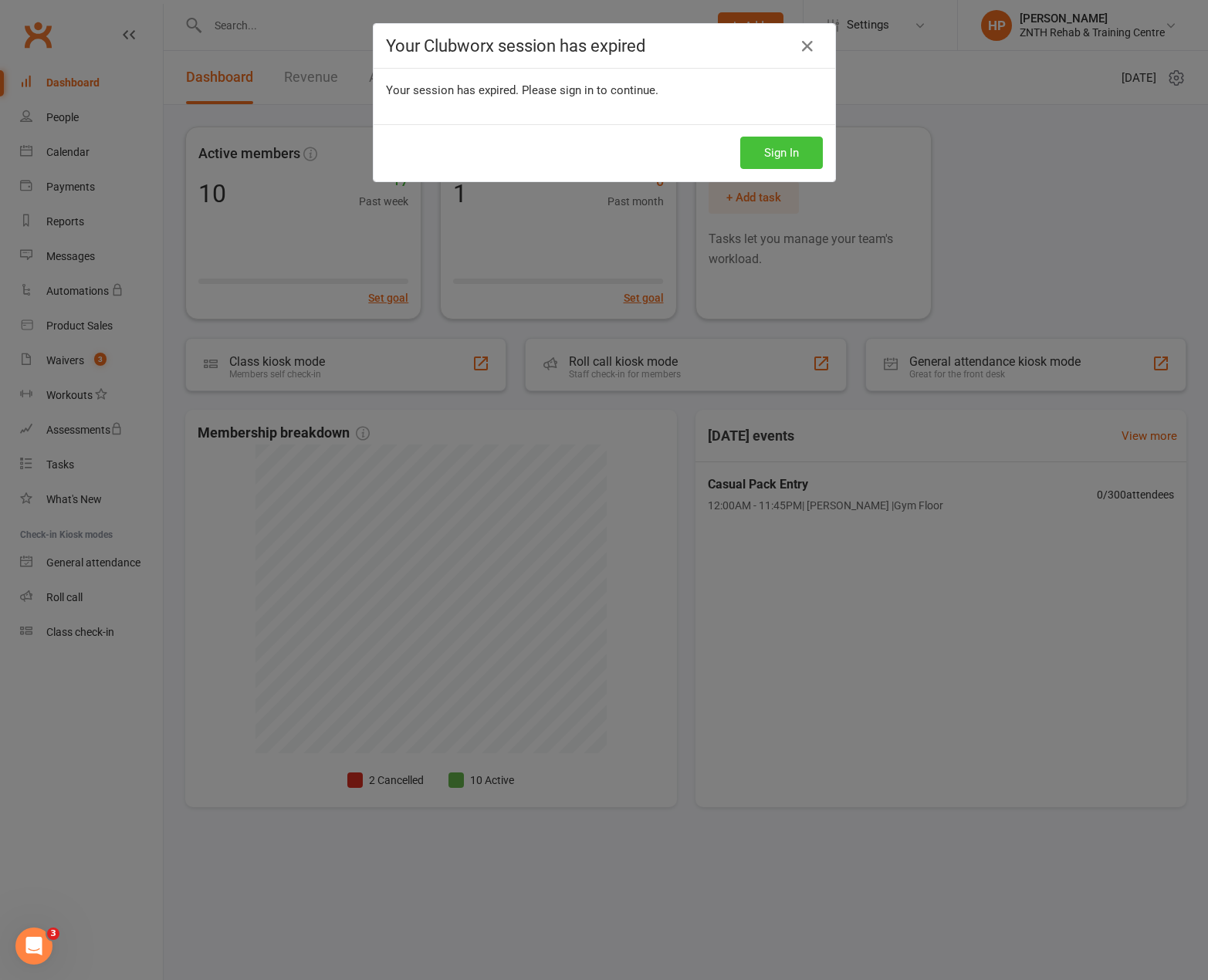
click at [740, 137] on button "Sign In" at bounding box center [780, 153] width 82 height 33
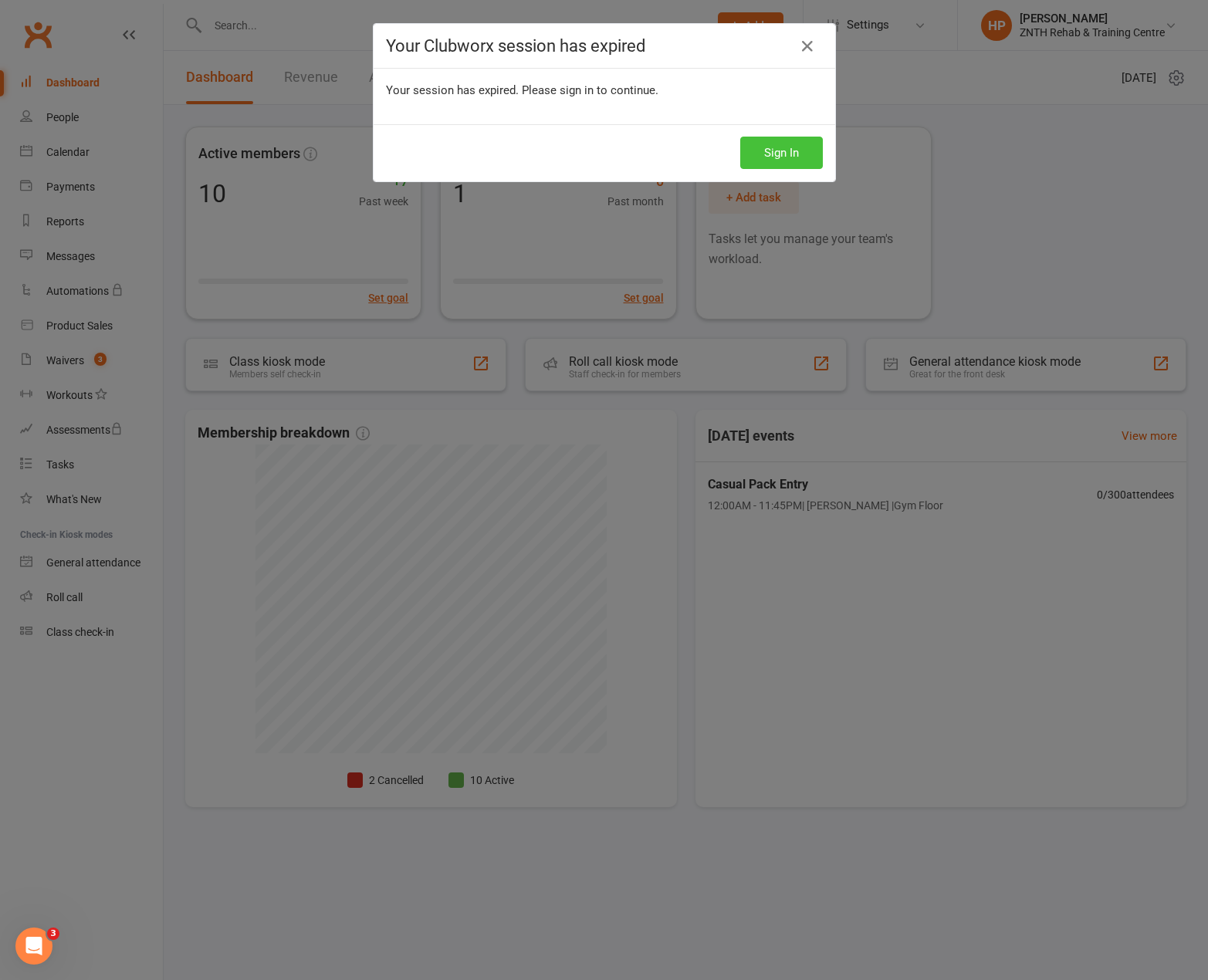
click at [740, 137] on button "Sign In" at bounding box center [780, 153] width 82 height 33
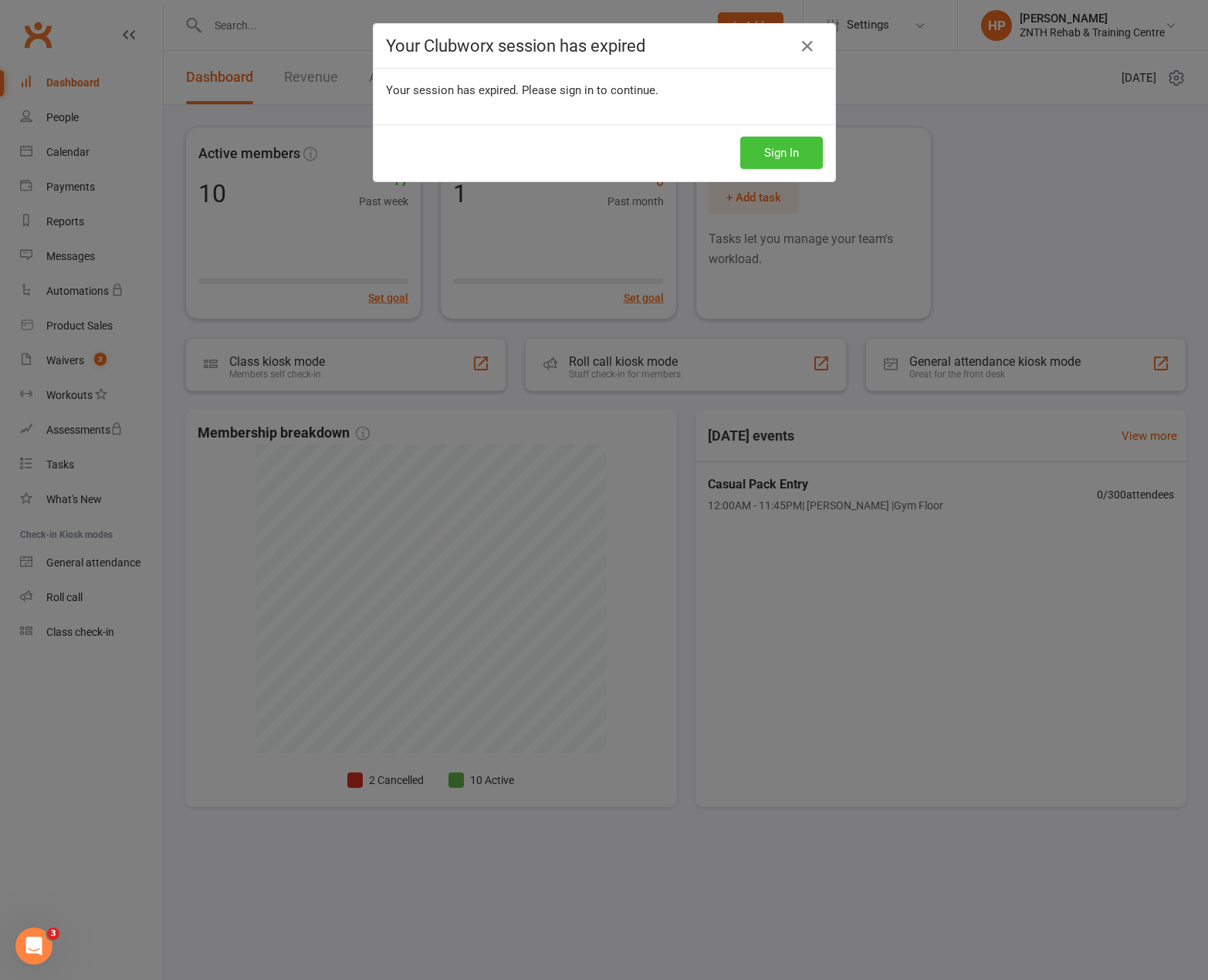
click at [740, 137] on button "Sign In" at bounding box center [780, 153] width 82 height 33
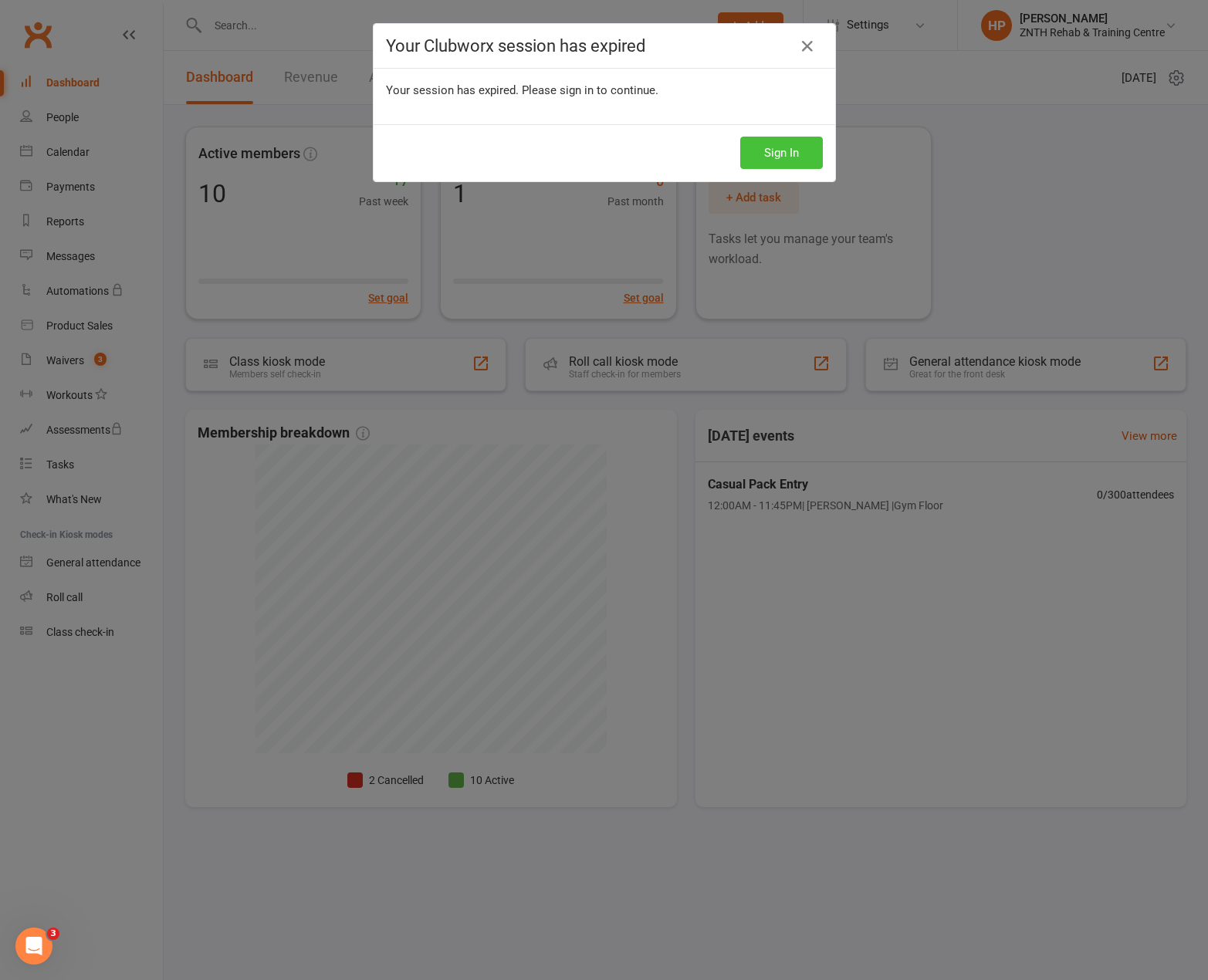
click at [740, 137] on button "Sign In" at bounding box center [780, 153] width 82 height 33
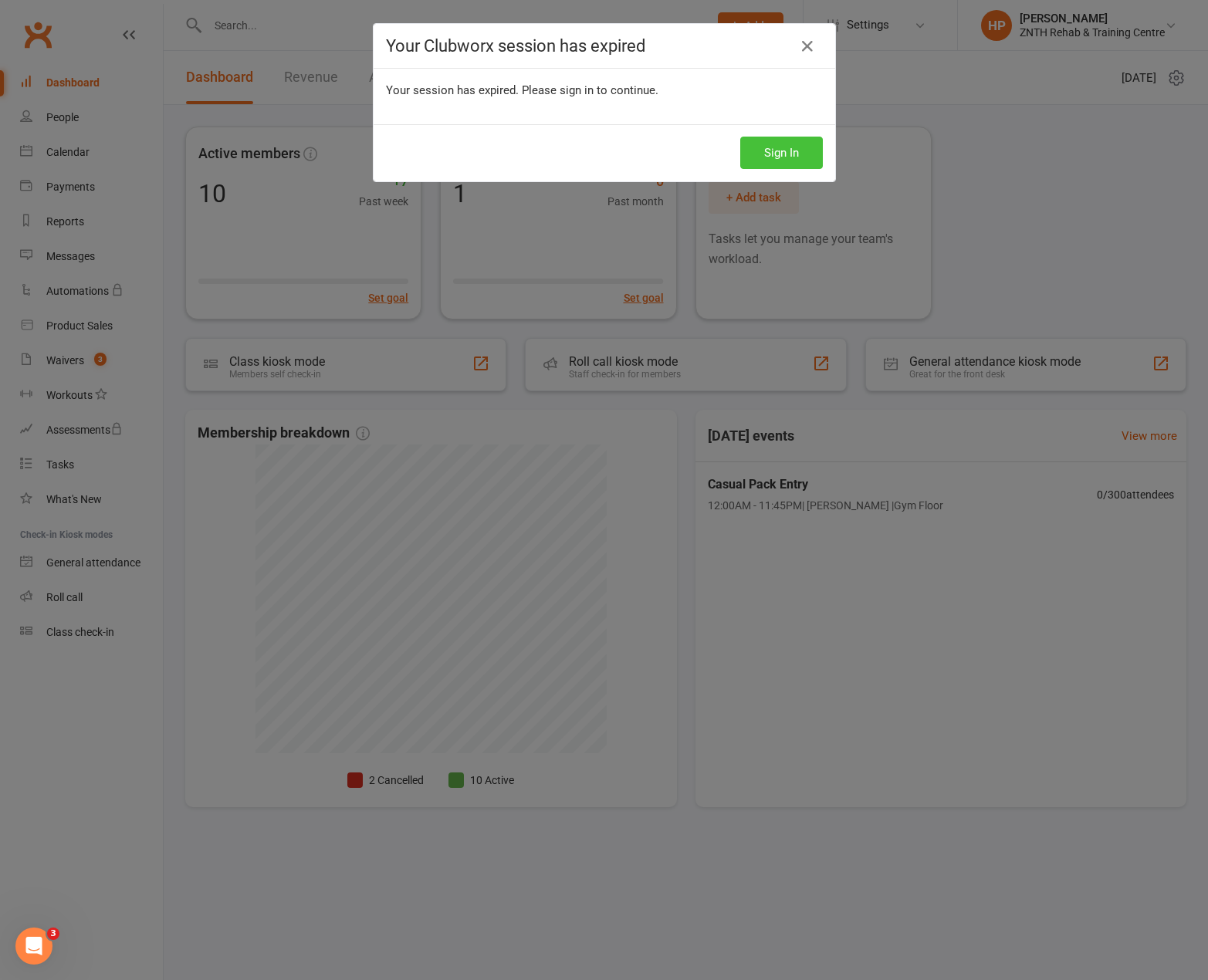
click at [740, 137] on button "Sign In" at bounding box center [780, 153] width 82 height 33
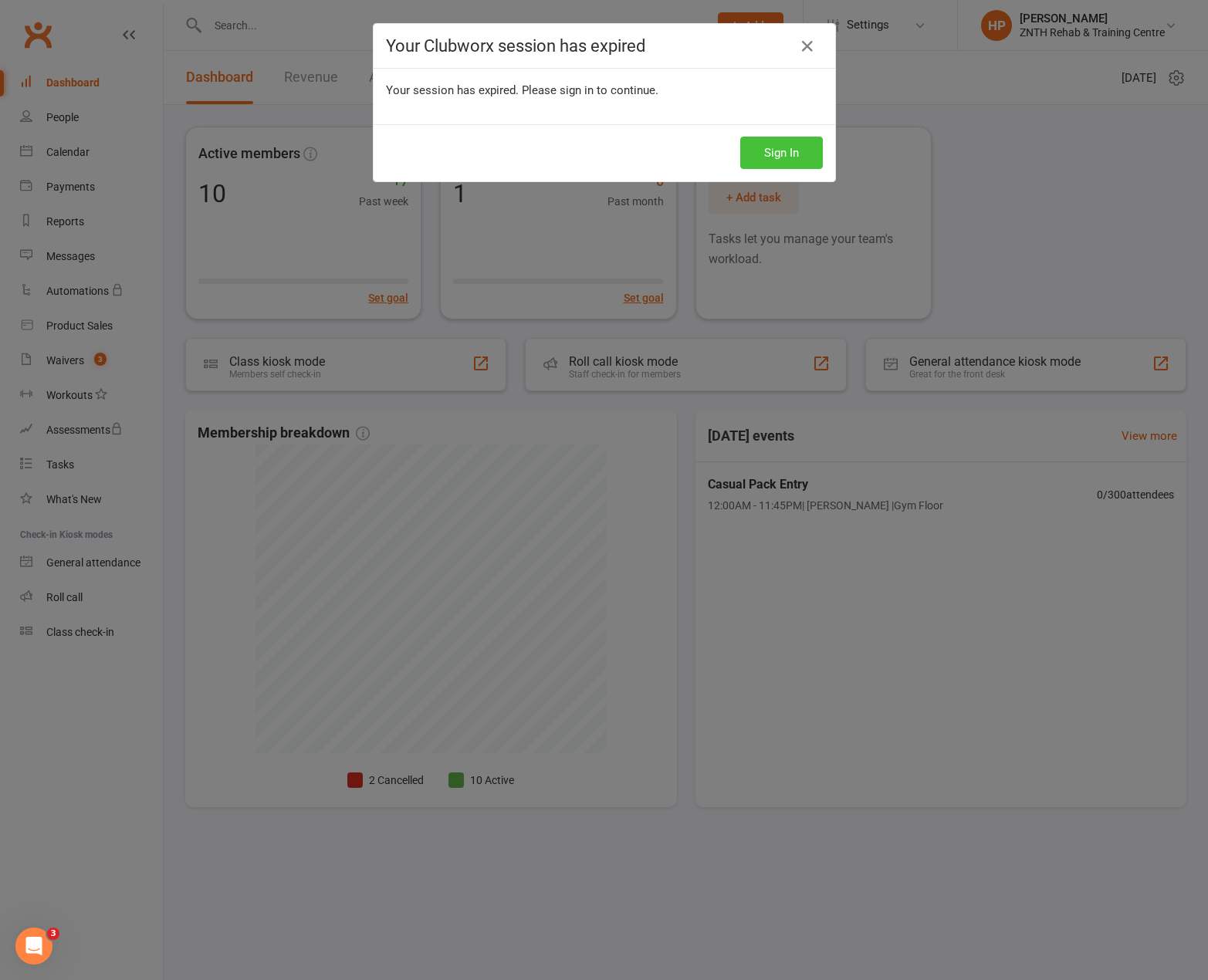
click at [740, 137] on button "Sign In" at bounding box center [780, 153] width 82 height 33
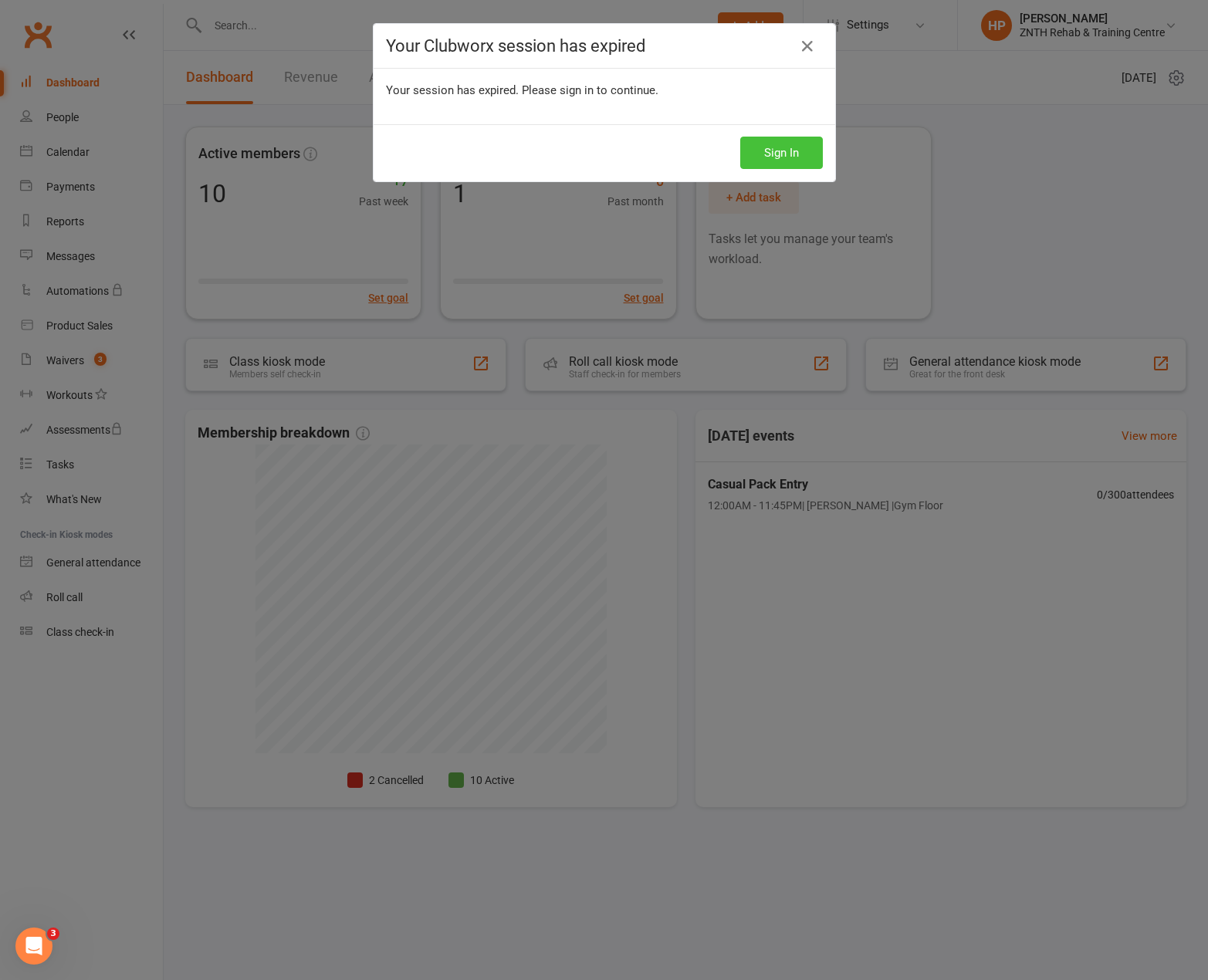
click at [740, 137] on button "Sign In" at bounding box center [780, 153] width 82 height 33
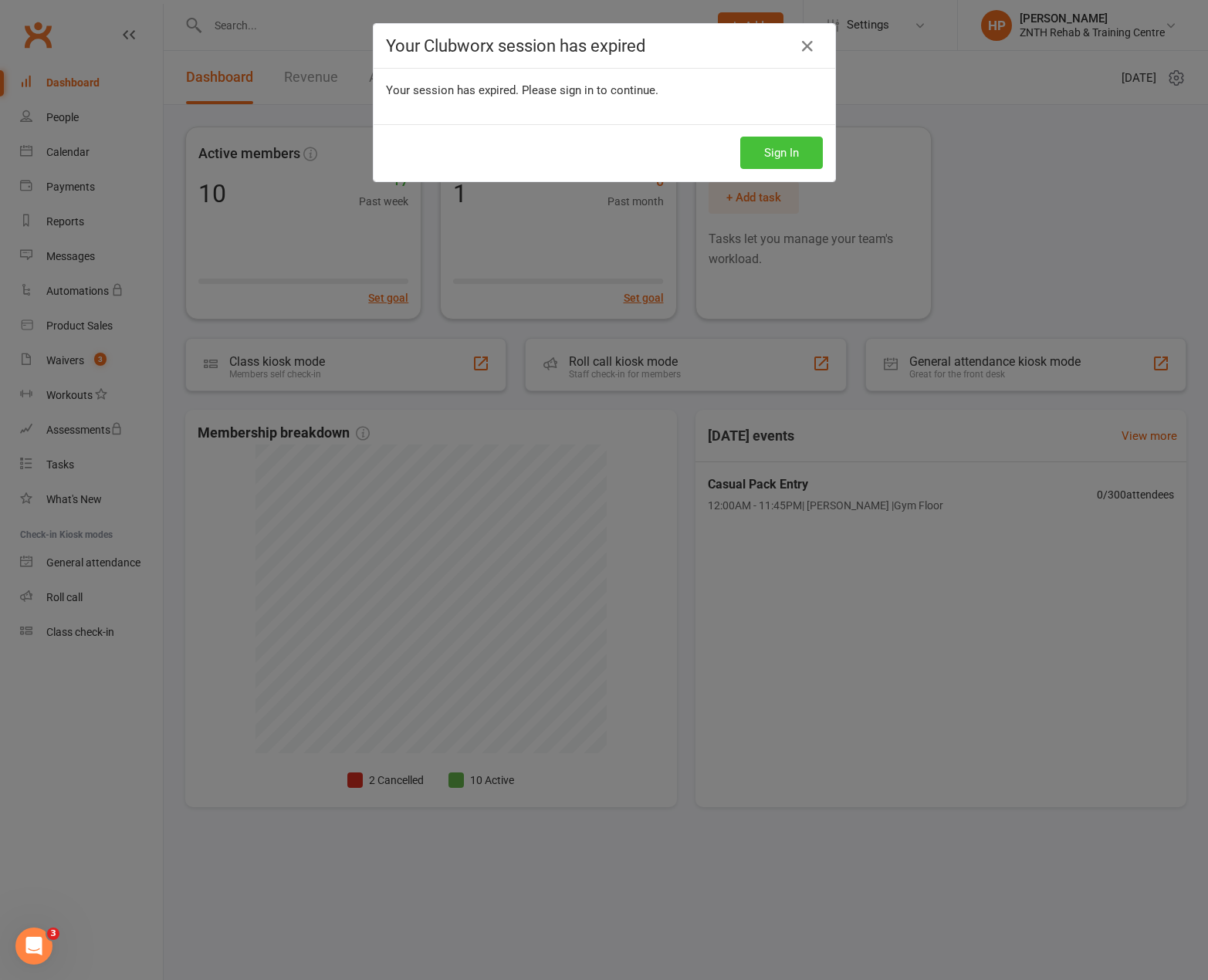
click at [740, 137] on button "Sign In" at bounding box center [780, 153] width 82 height 33
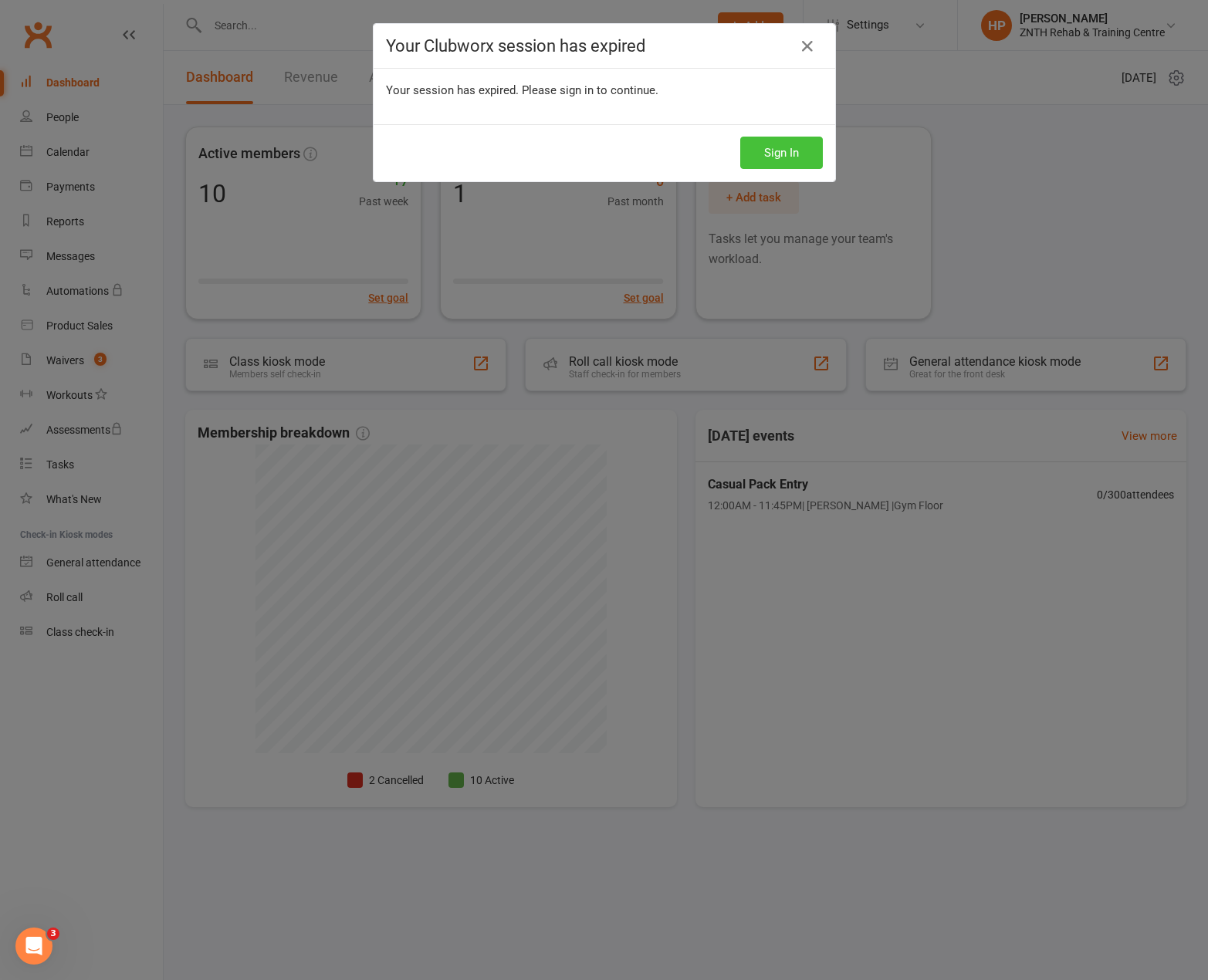
click at [740, 137] on button "Sign In" at bounding box center [780, 153] width 82 height 33
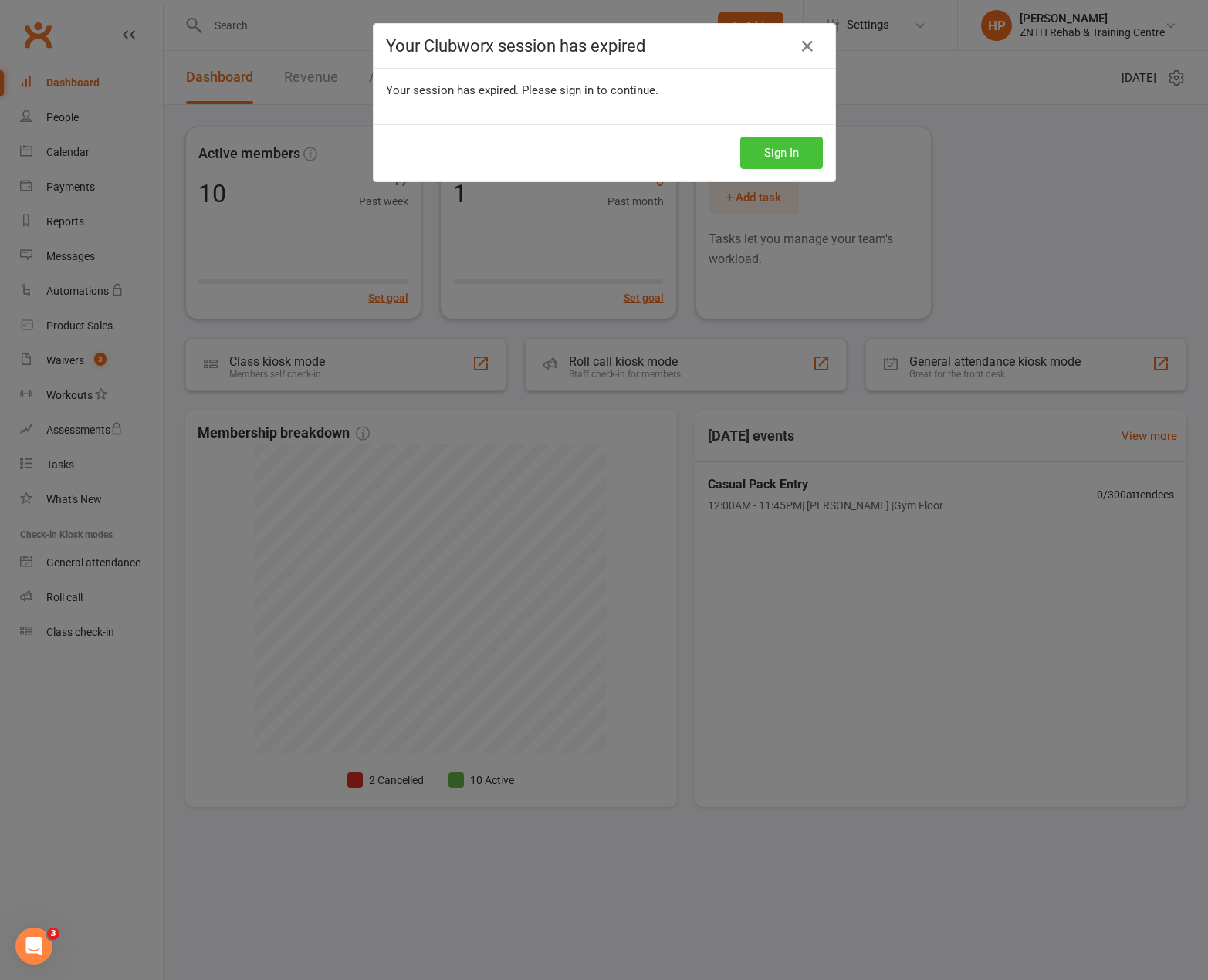
click at [740, 137] on button "Sign In" at bounding box center [780, 153] width 82 height 33
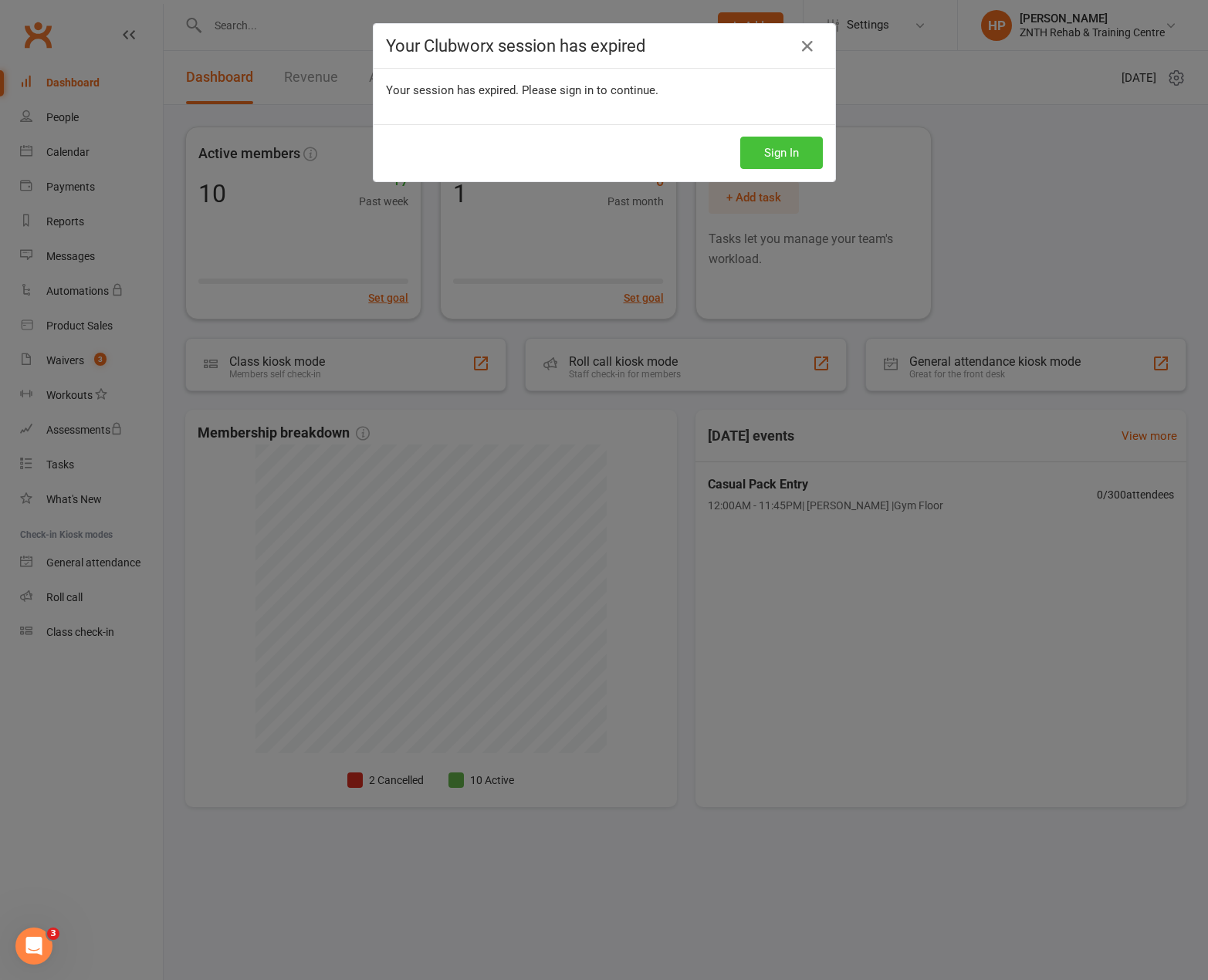
click at [740, 137] on button "Sign In" at bounding box center [780, 153] width 82 height 33
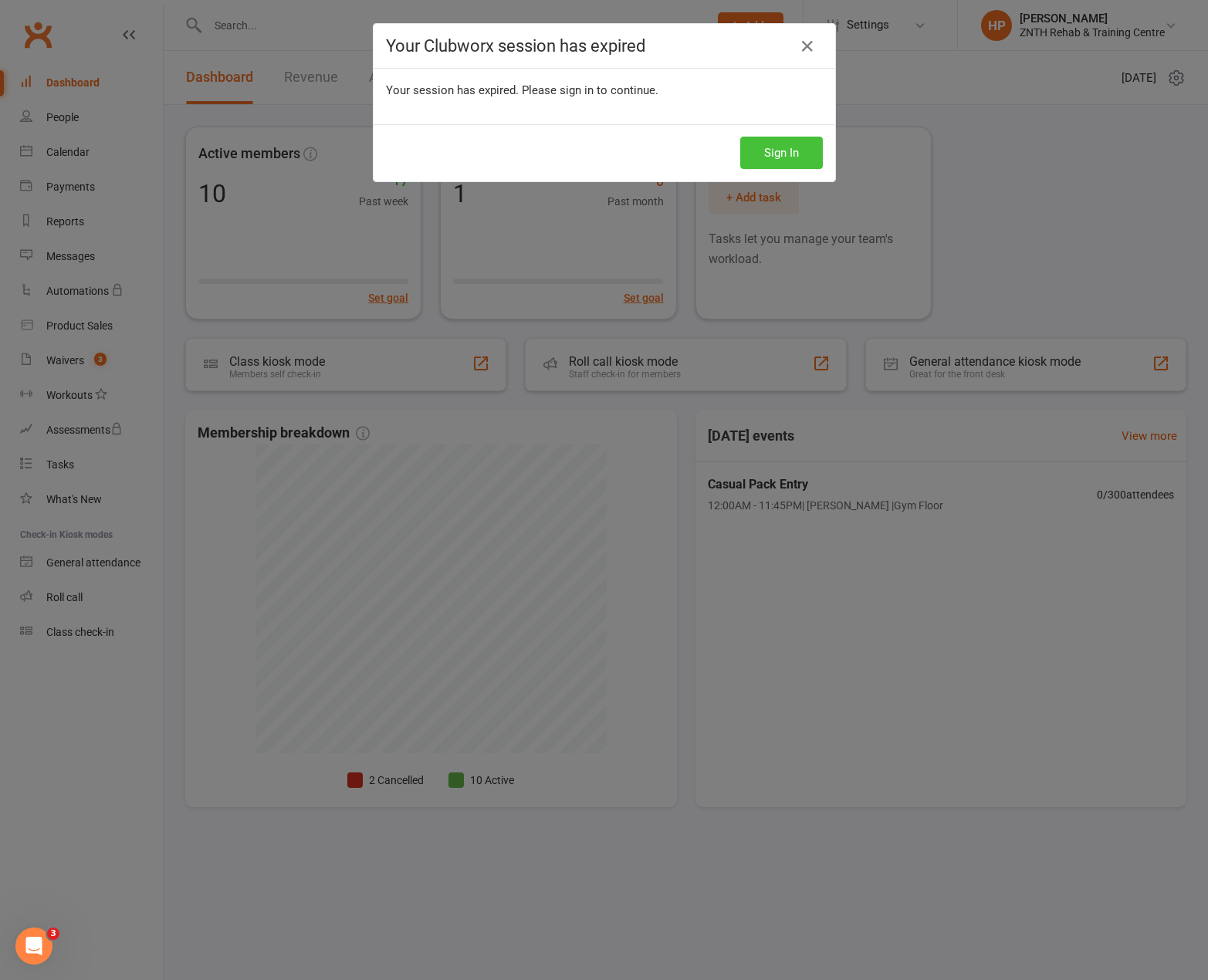
click at [740, 137] on button "Sign In" at bounding box center [780, 153] width 82 height 33
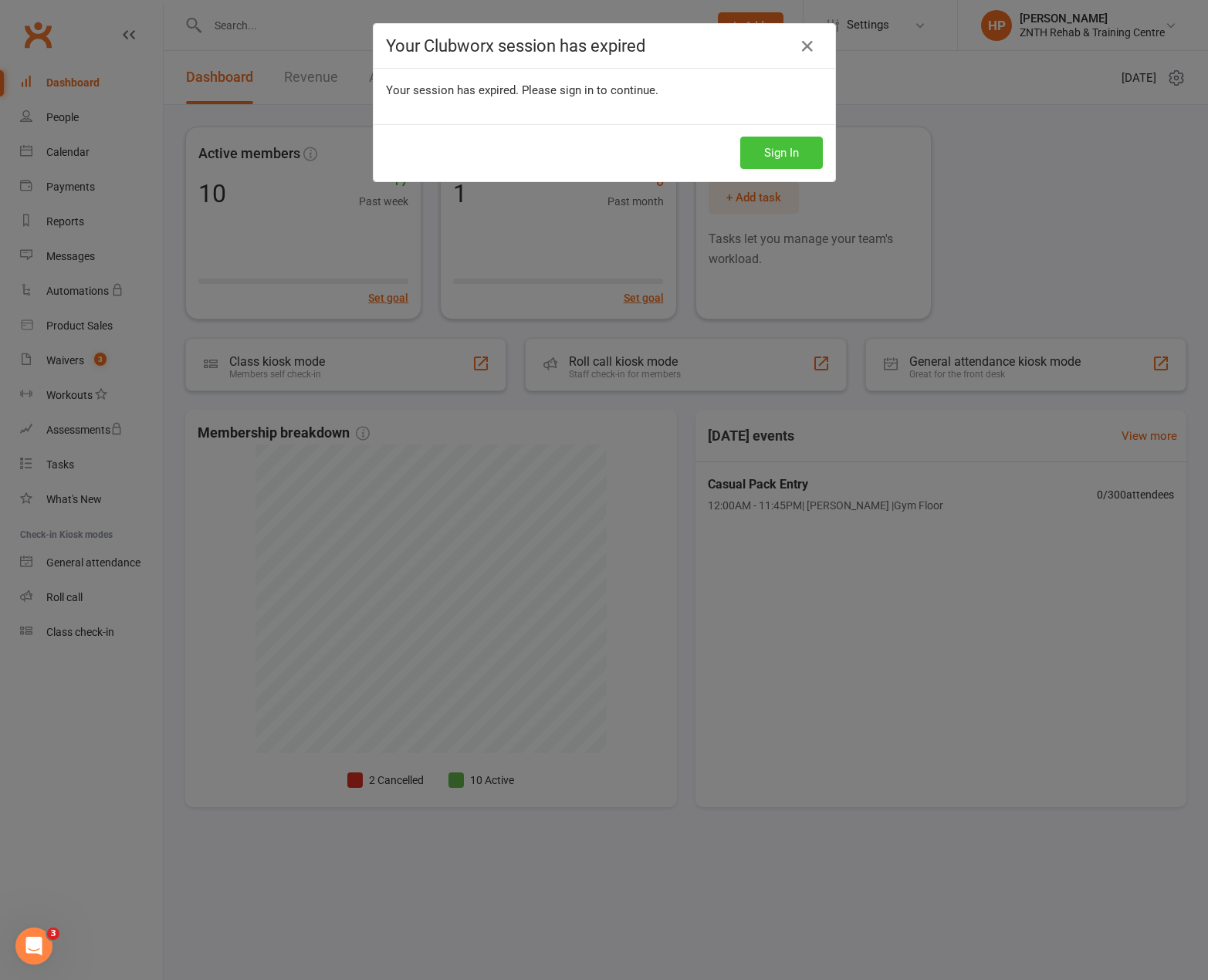
click at [740, 137] on button "Sign In" at bounding box center [780, 153] width 82 height 33
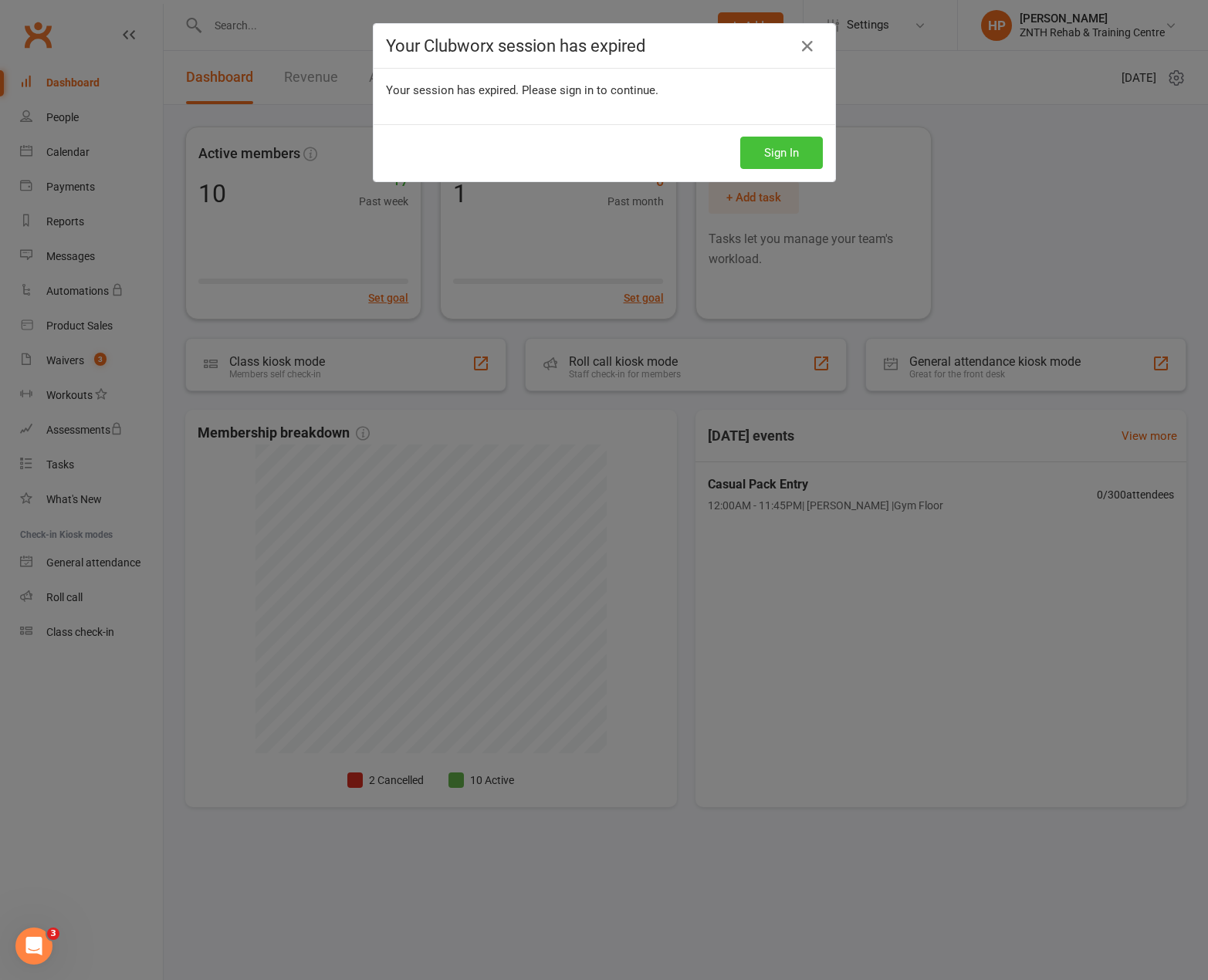
click at [740, 137] on button "Sign In" at bounding box center [780, 153] width 82 height 33
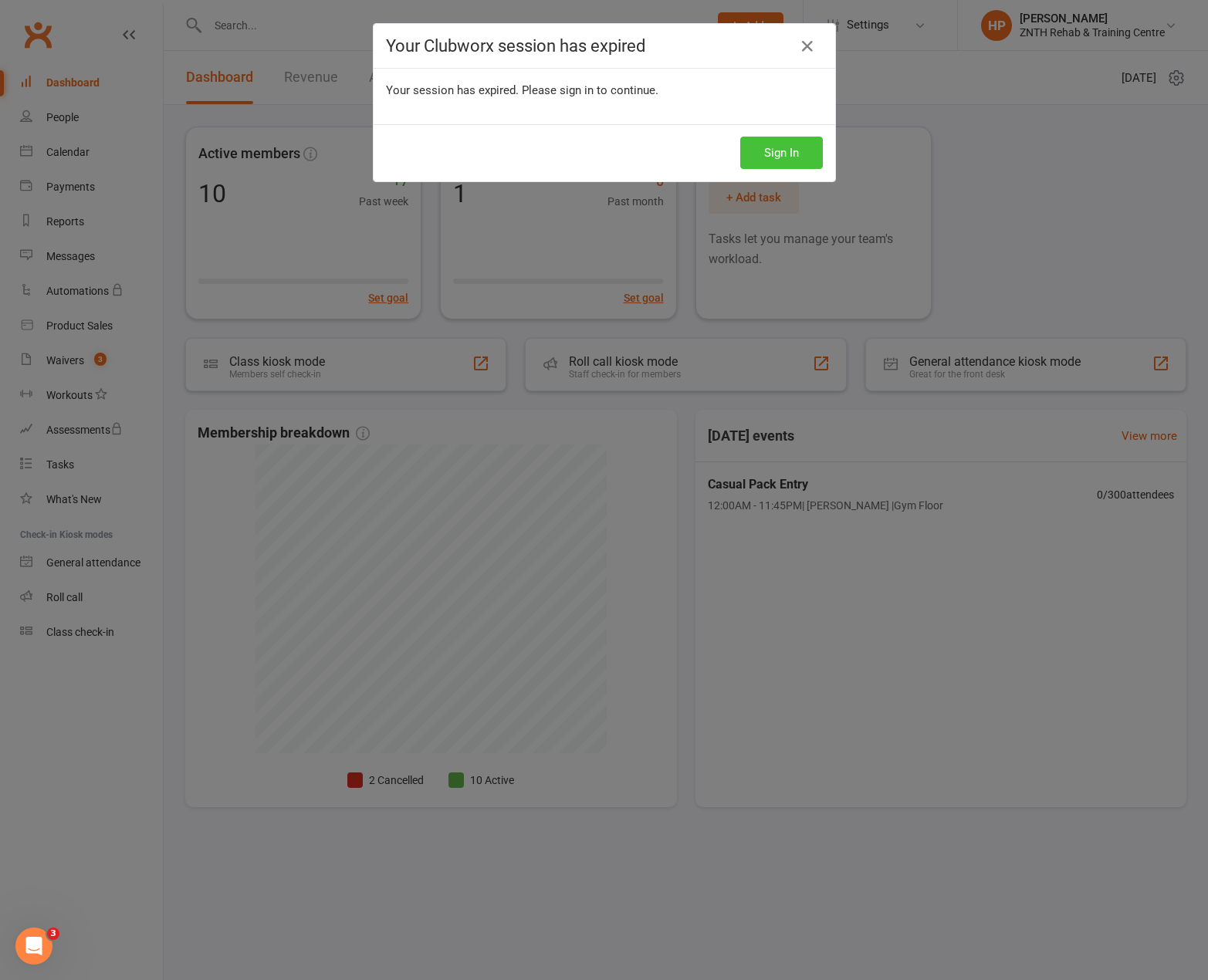
click at [740, 137] on button "Sign In" at bounding box center [780, 153] width 82 height 33
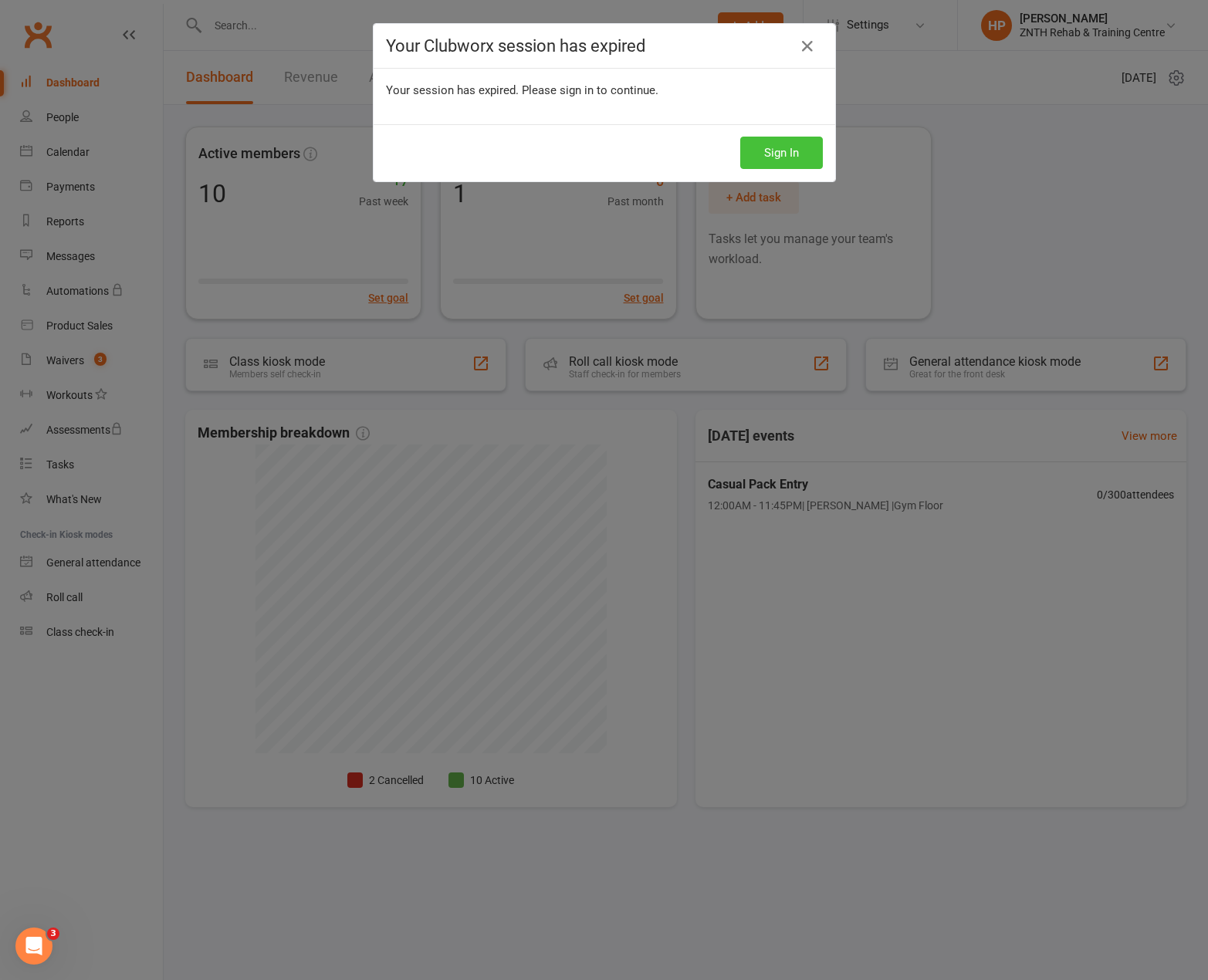
click at [740, 137] on button "Sign In" at bounding box center [780, 153] width 82 height 33
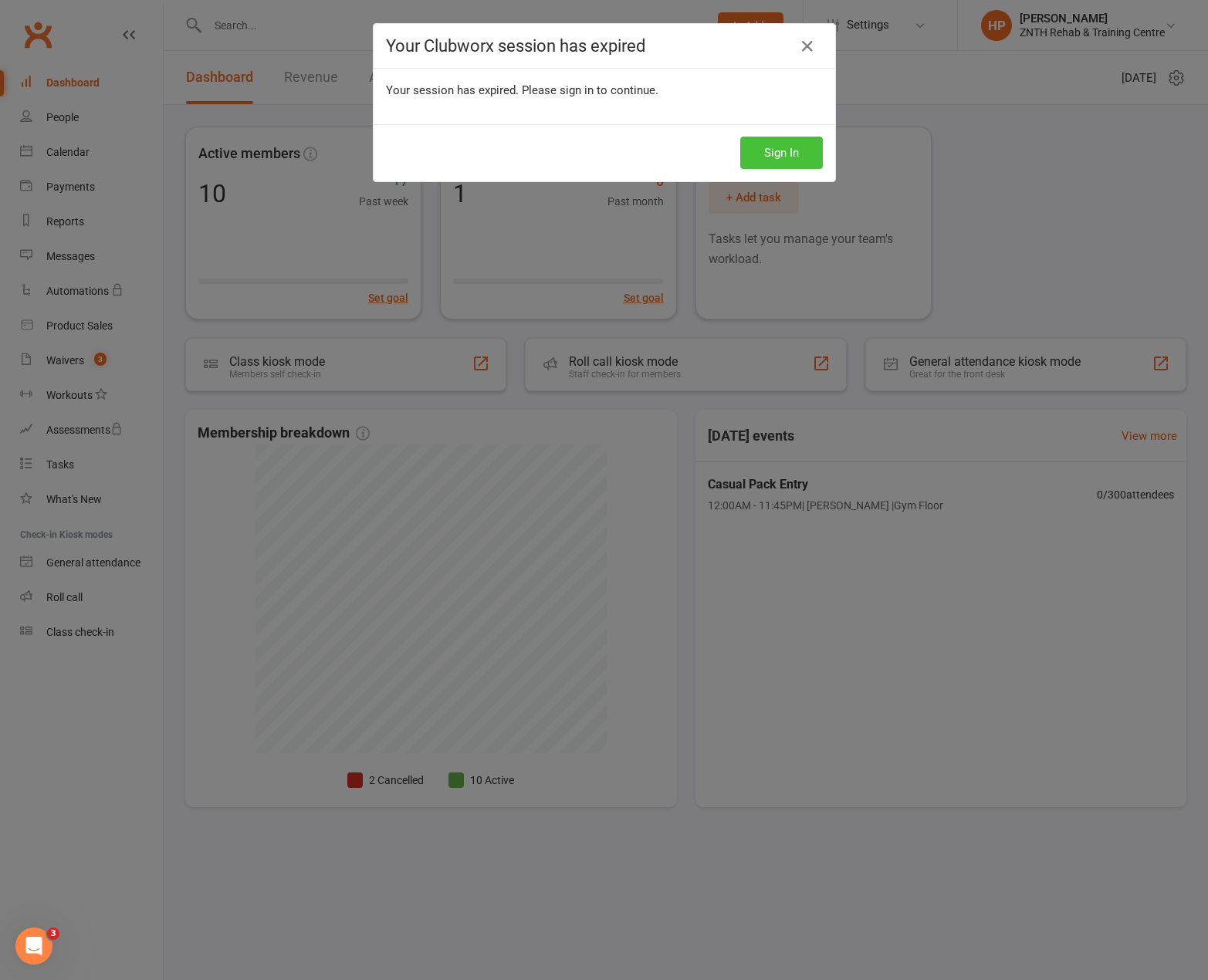
click at [740, 137] on button "Sign In" at bounding box center [780, 153] width 82 height 33
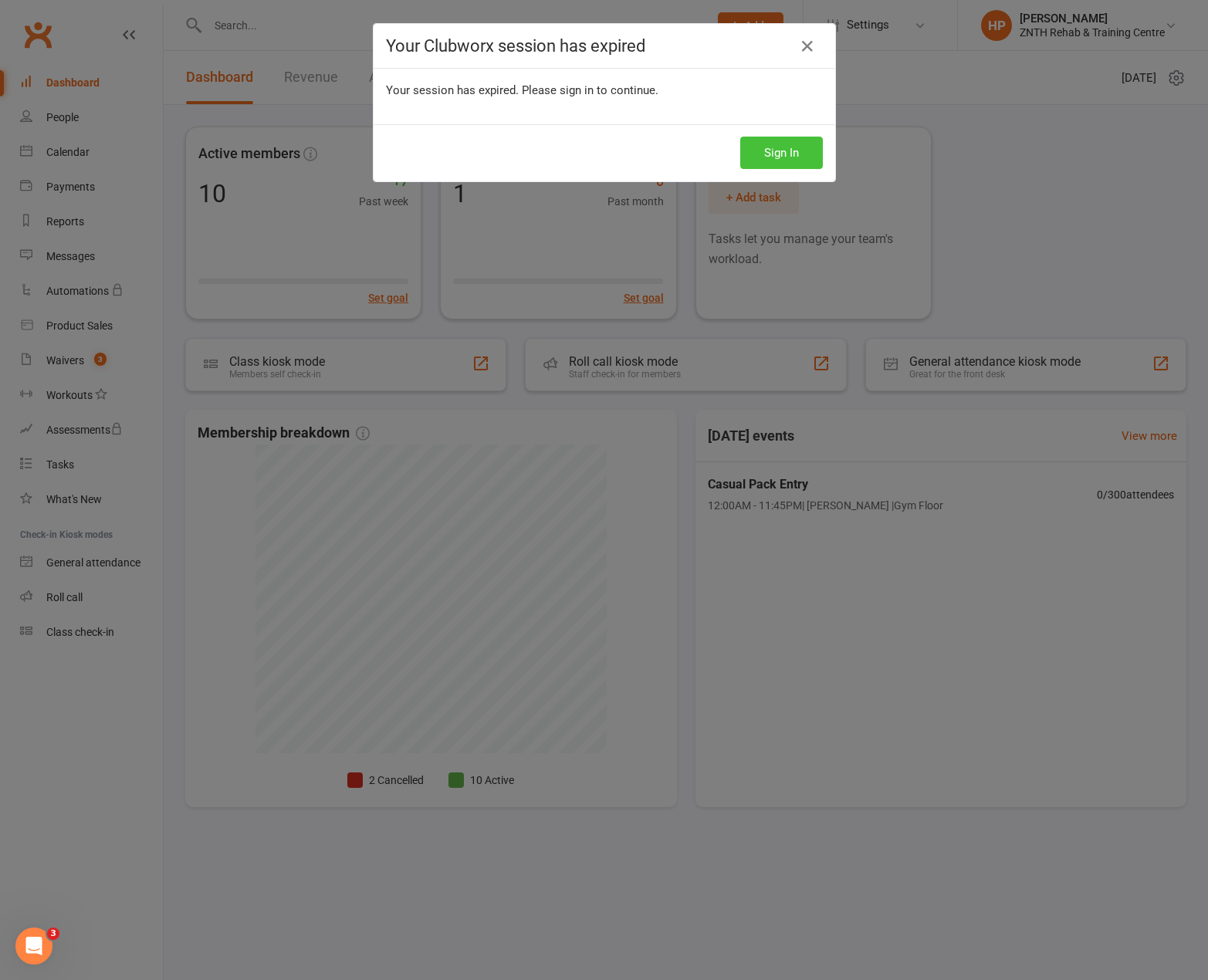
click at [740, 137] on button "Sign In" at bounding box center [780, 153] width 82 height 33
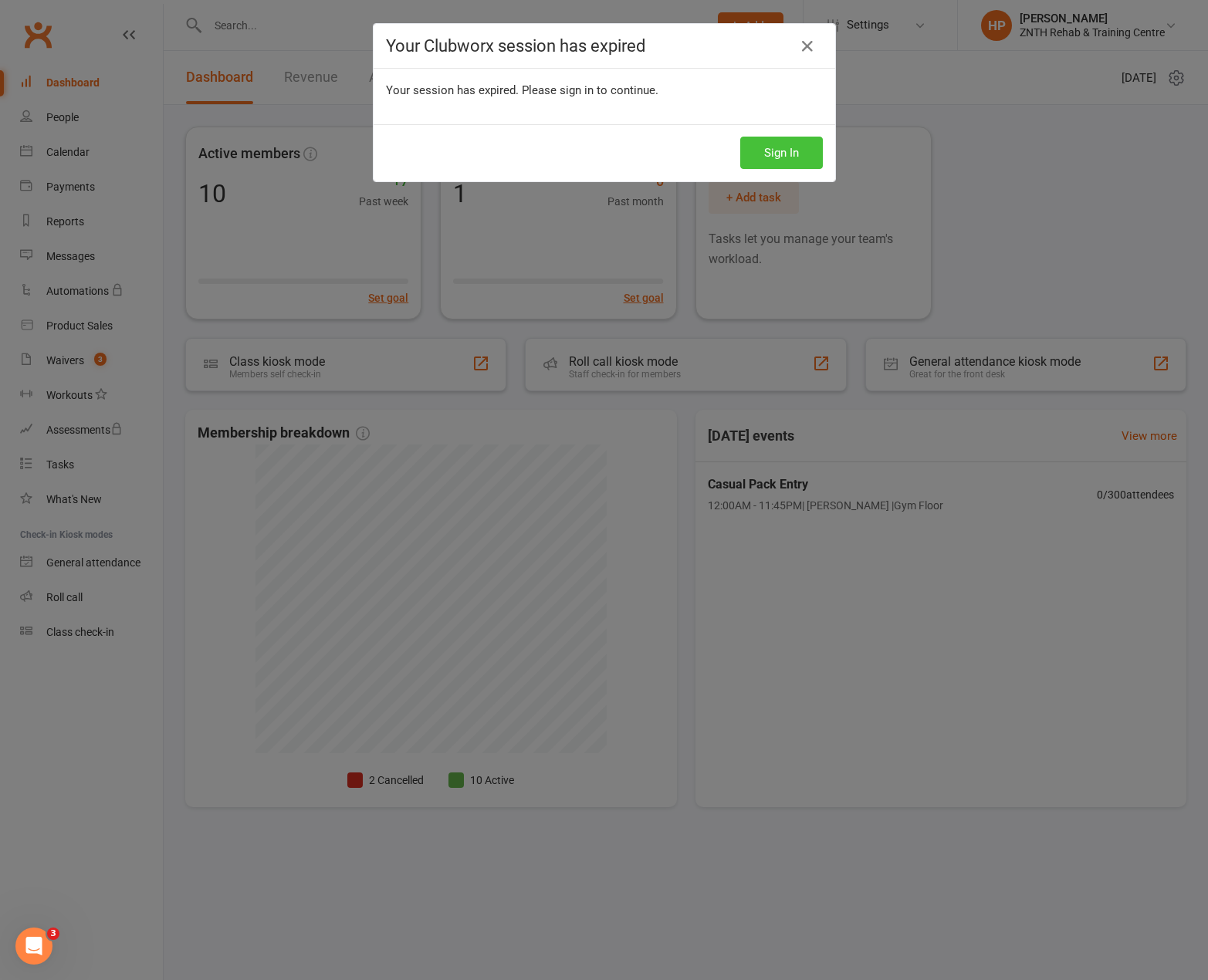
click at [740, 137] on button "Sign In" at bounding box center [780, 153] width 82 height 33
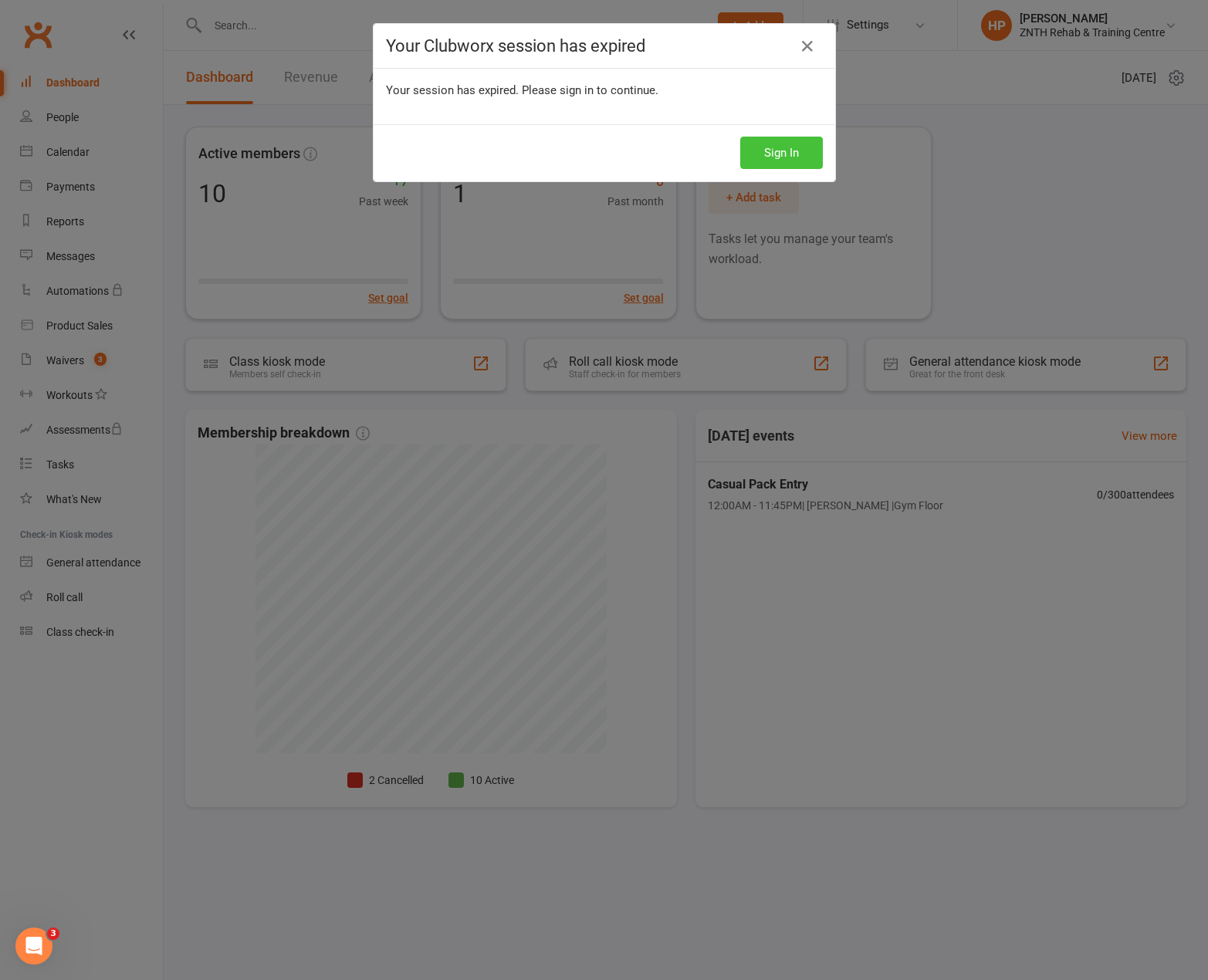
click at [740, 137] on button "Sign In" at bounding box center [780, 153] width 82 height 33
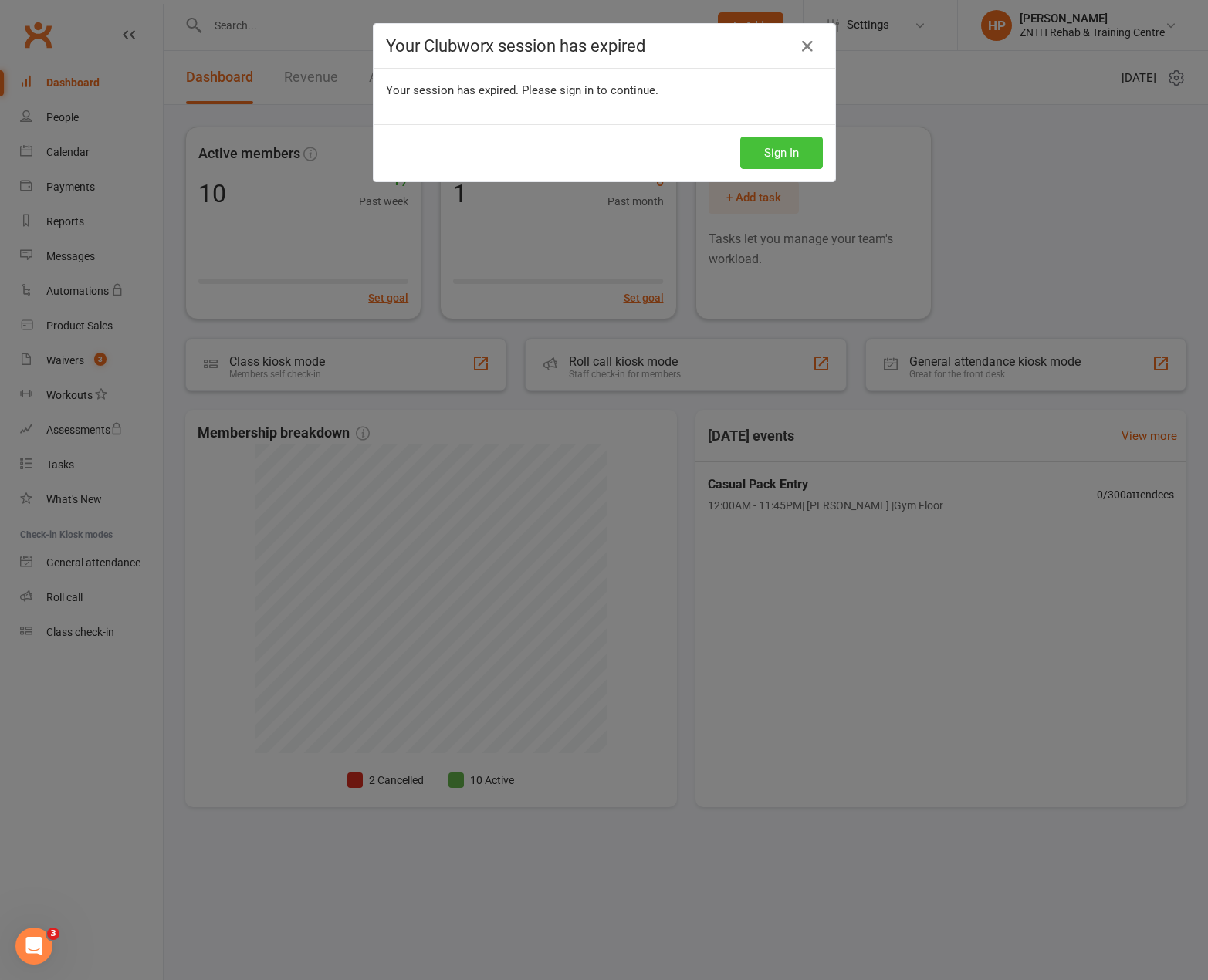
click at [740, 137] on button "Sign In" at bounding box center [780, 153] width 82 height 33
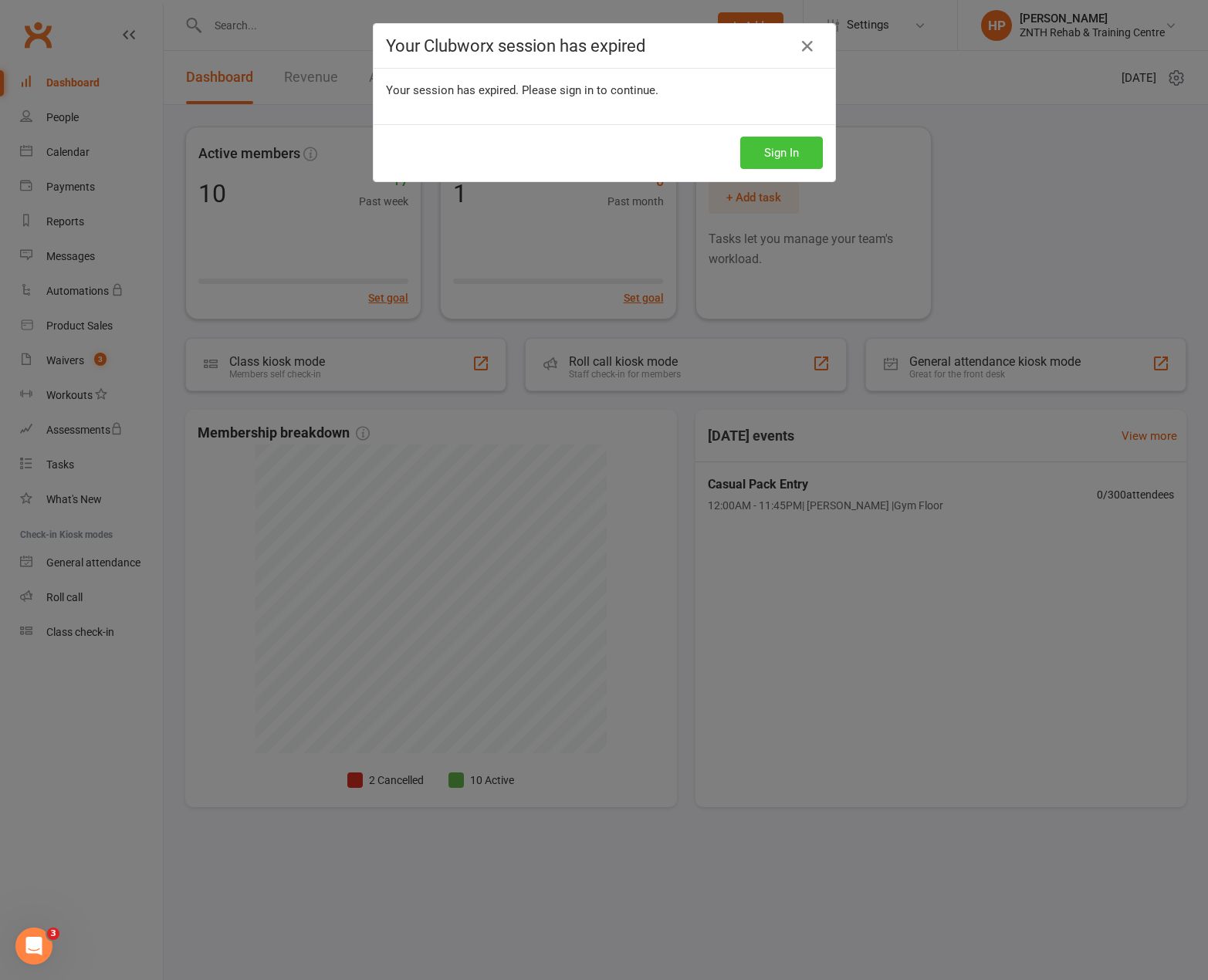
click at [740, 137] on button "Sign In" at bounding box center [780, 153] width 82 height 33
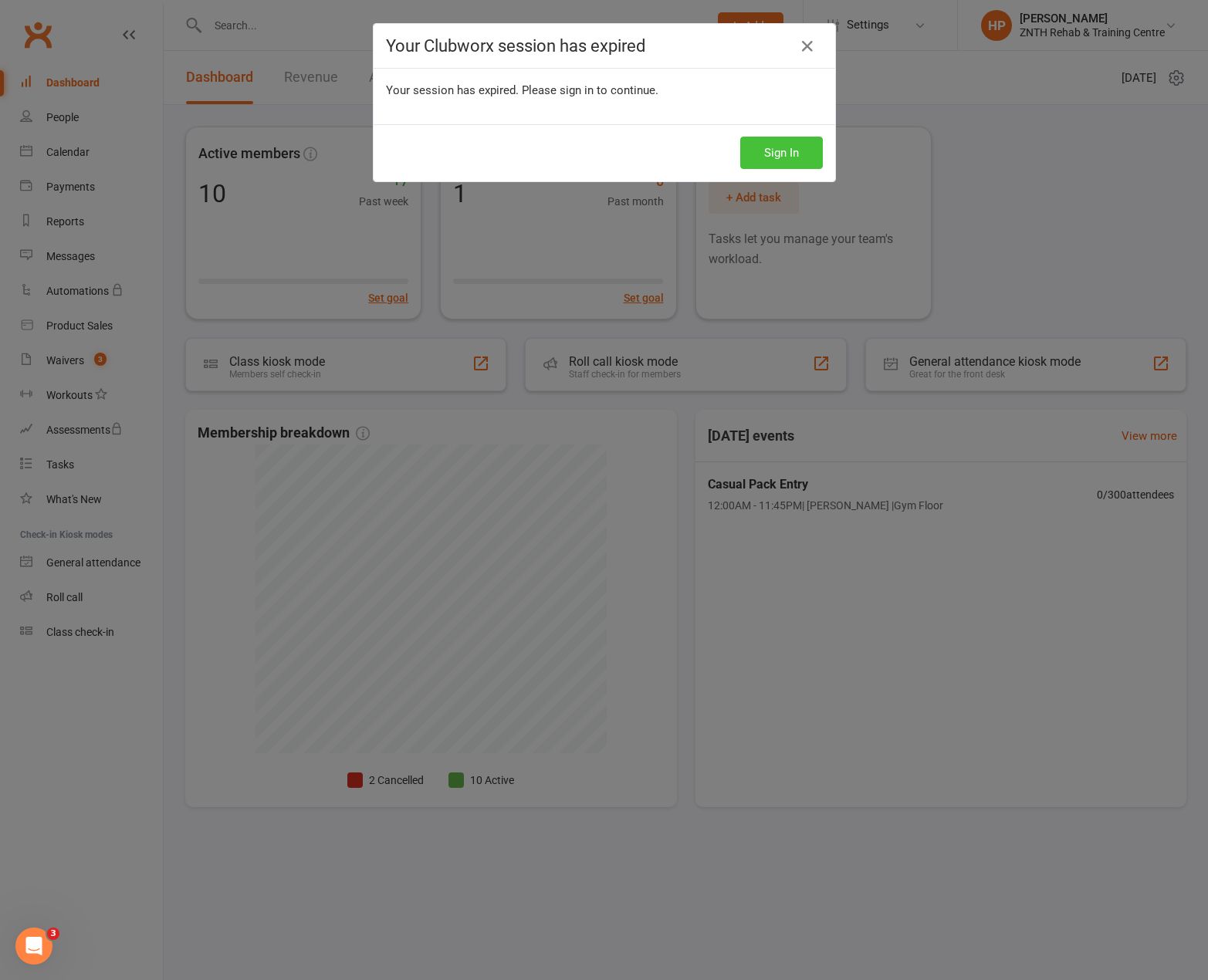
click at [740, 137] on button "Sign In" at bounding box center [780, 153] width 82 height 33
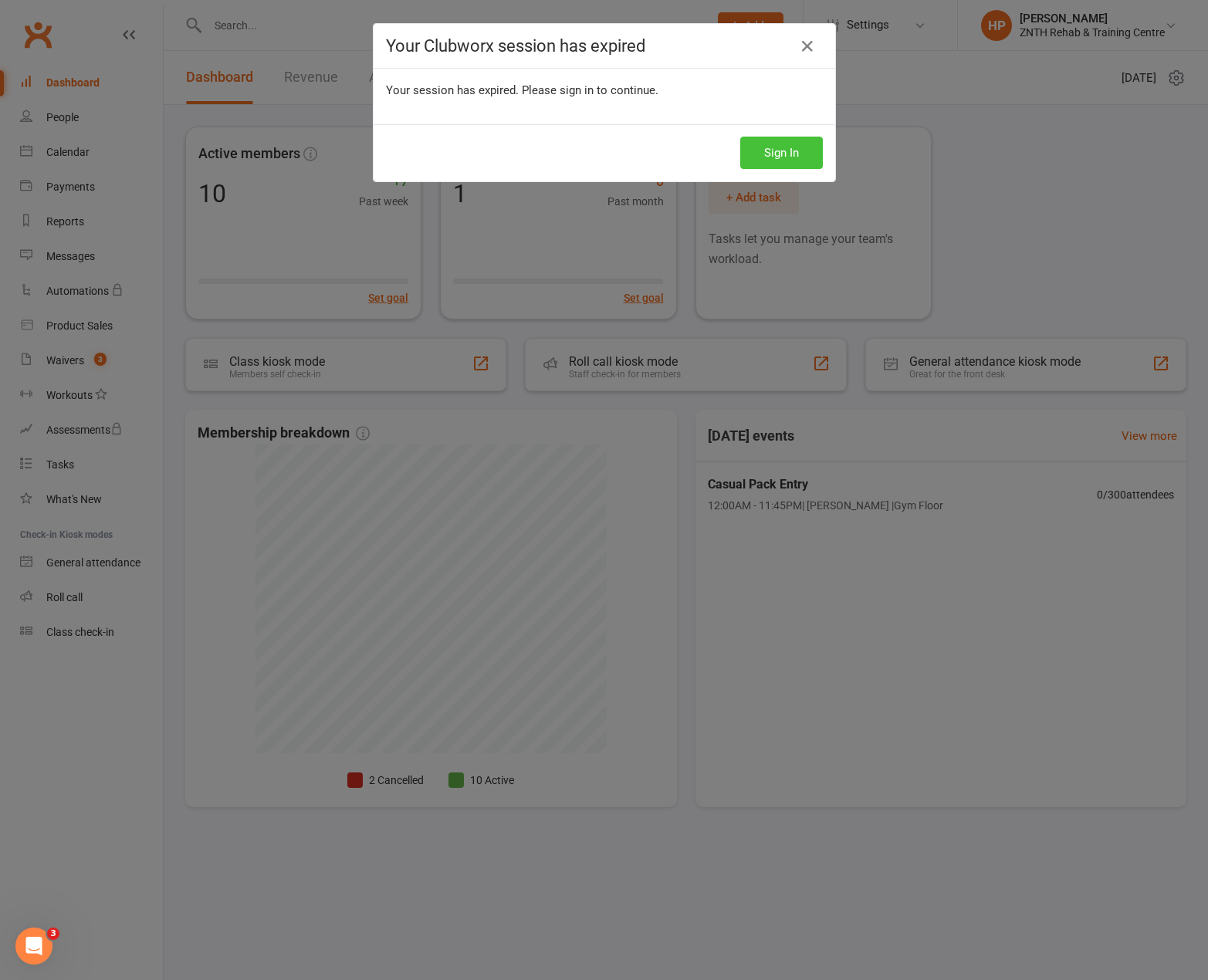
click at [740, 137] on button "Sign In" at bounding box center [780, 153] width 82 height 33
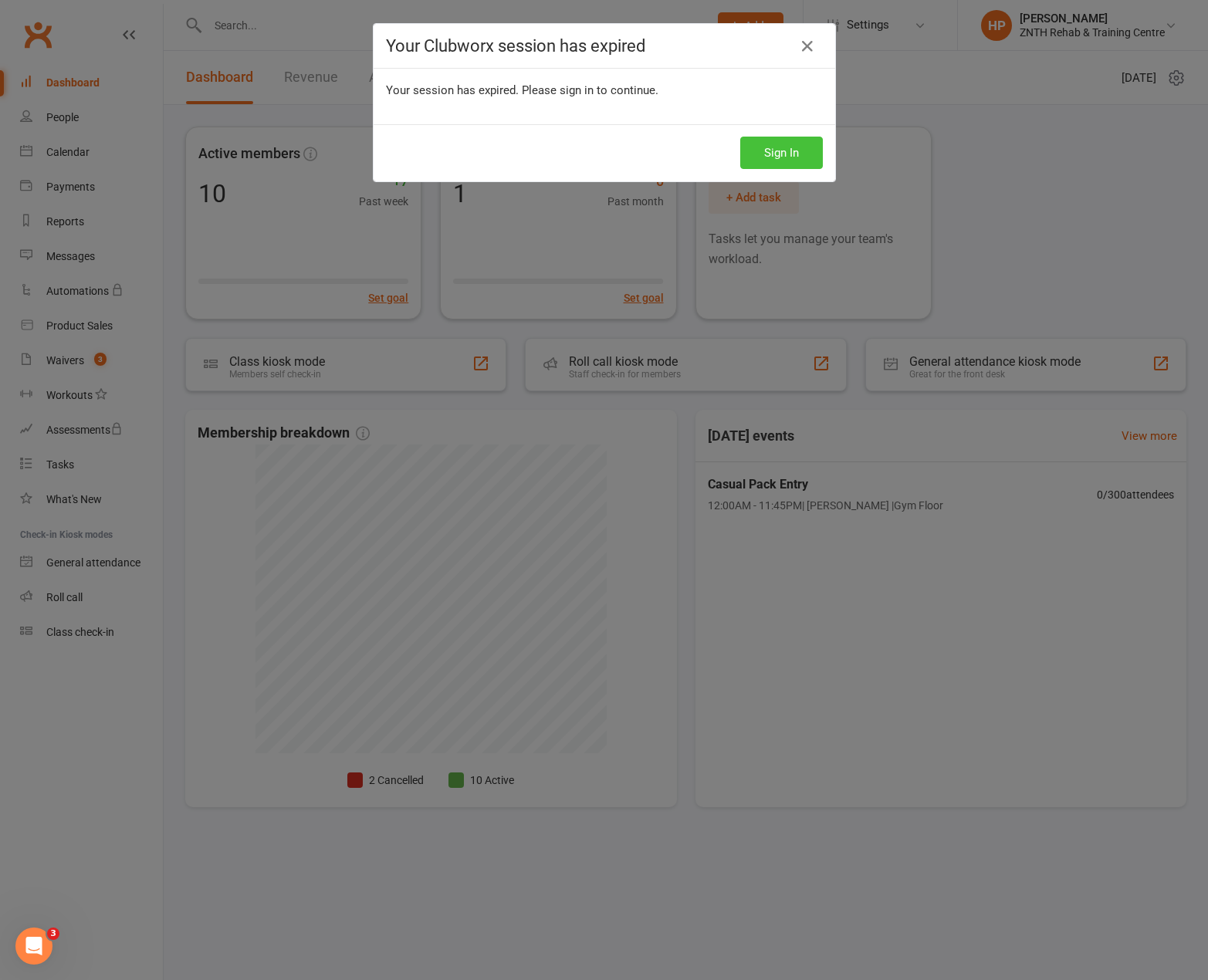
click at [740, 137] on button "Sign In" at bounding box center [780, 153] width 82 height 33
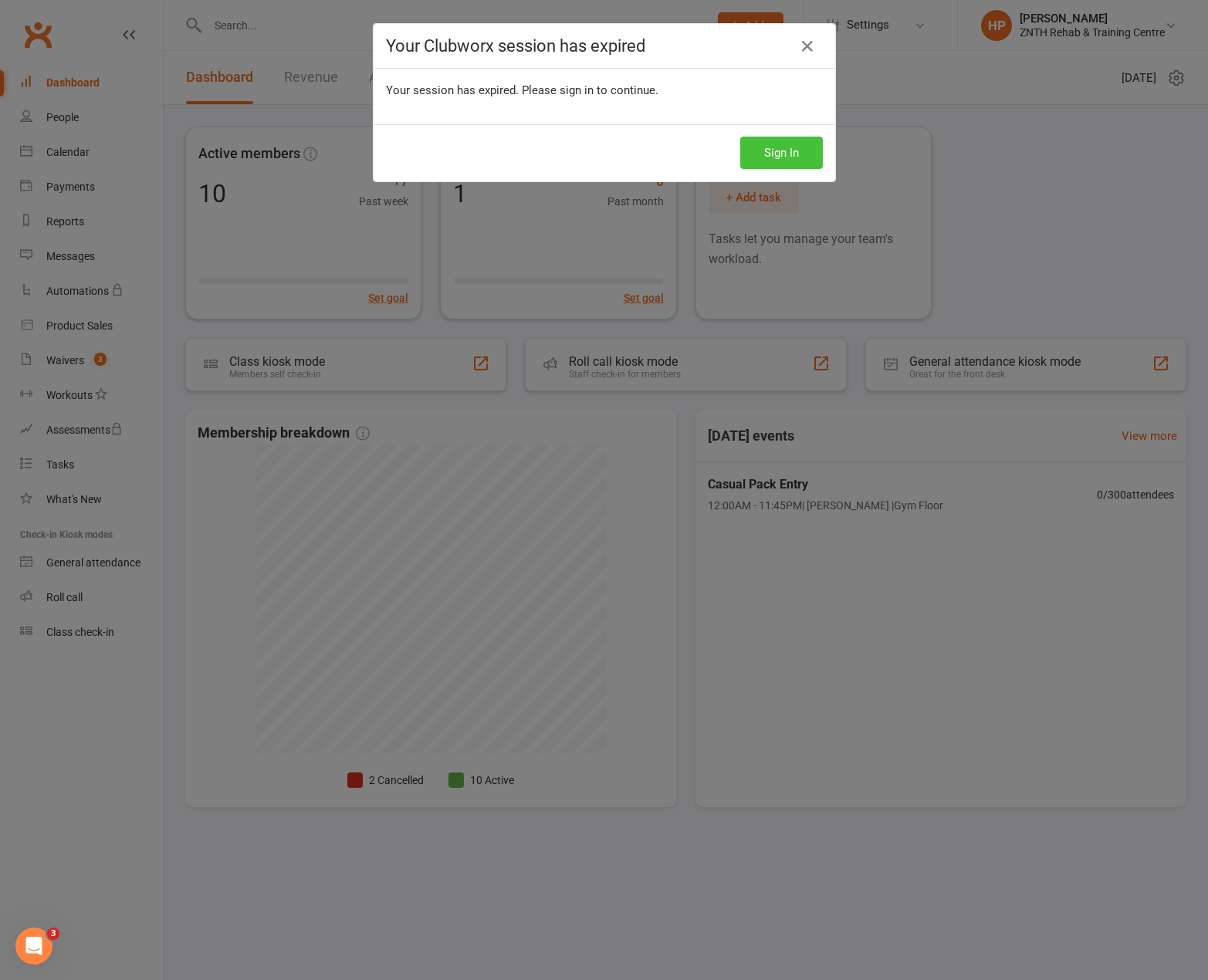
click at [740, 137] on button "Sign In" at bounding box center [780, 153] width 82 height 33
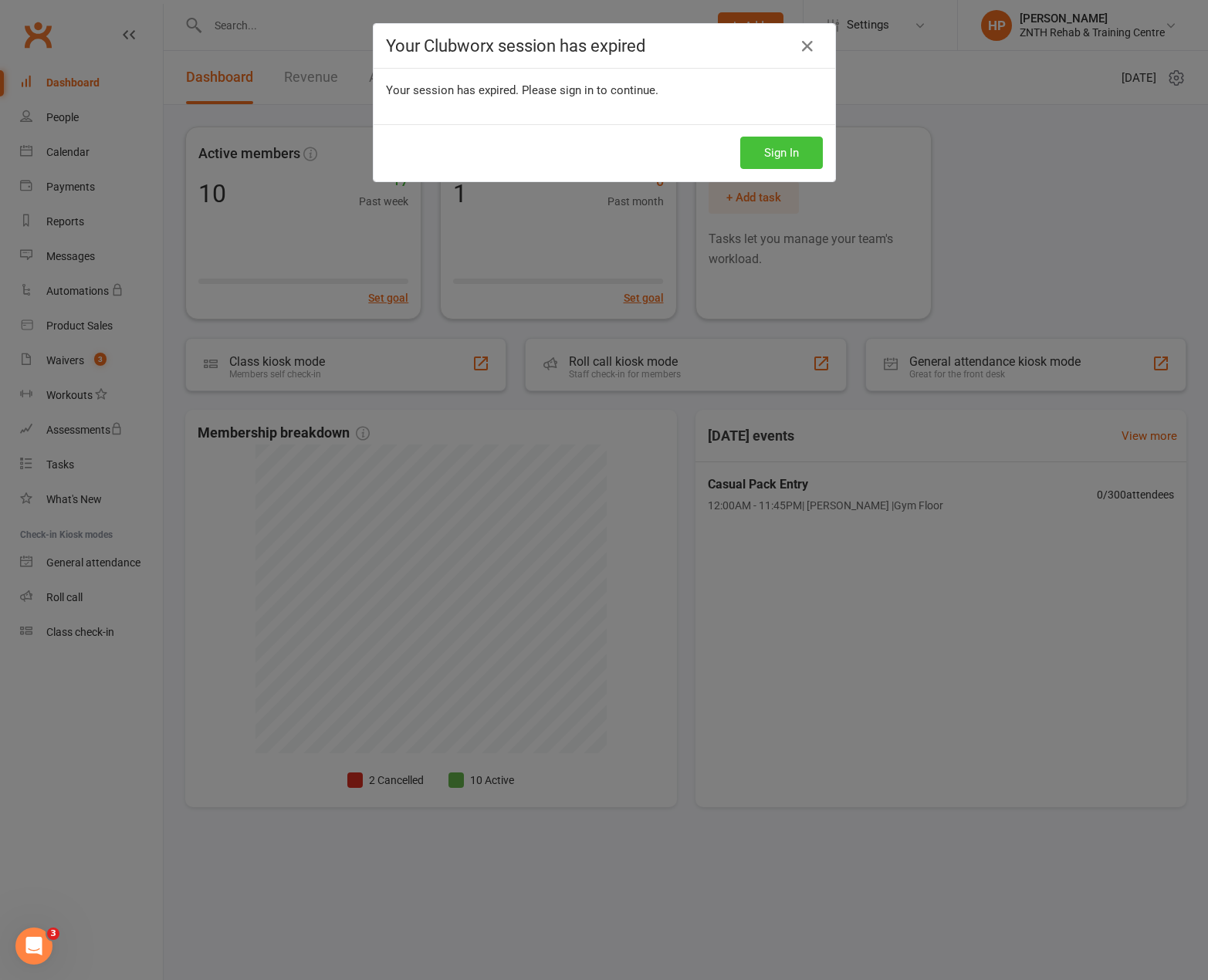
click at [740, 137] on button "Sign In" at bounding box center [780, 153] width 82 height 33
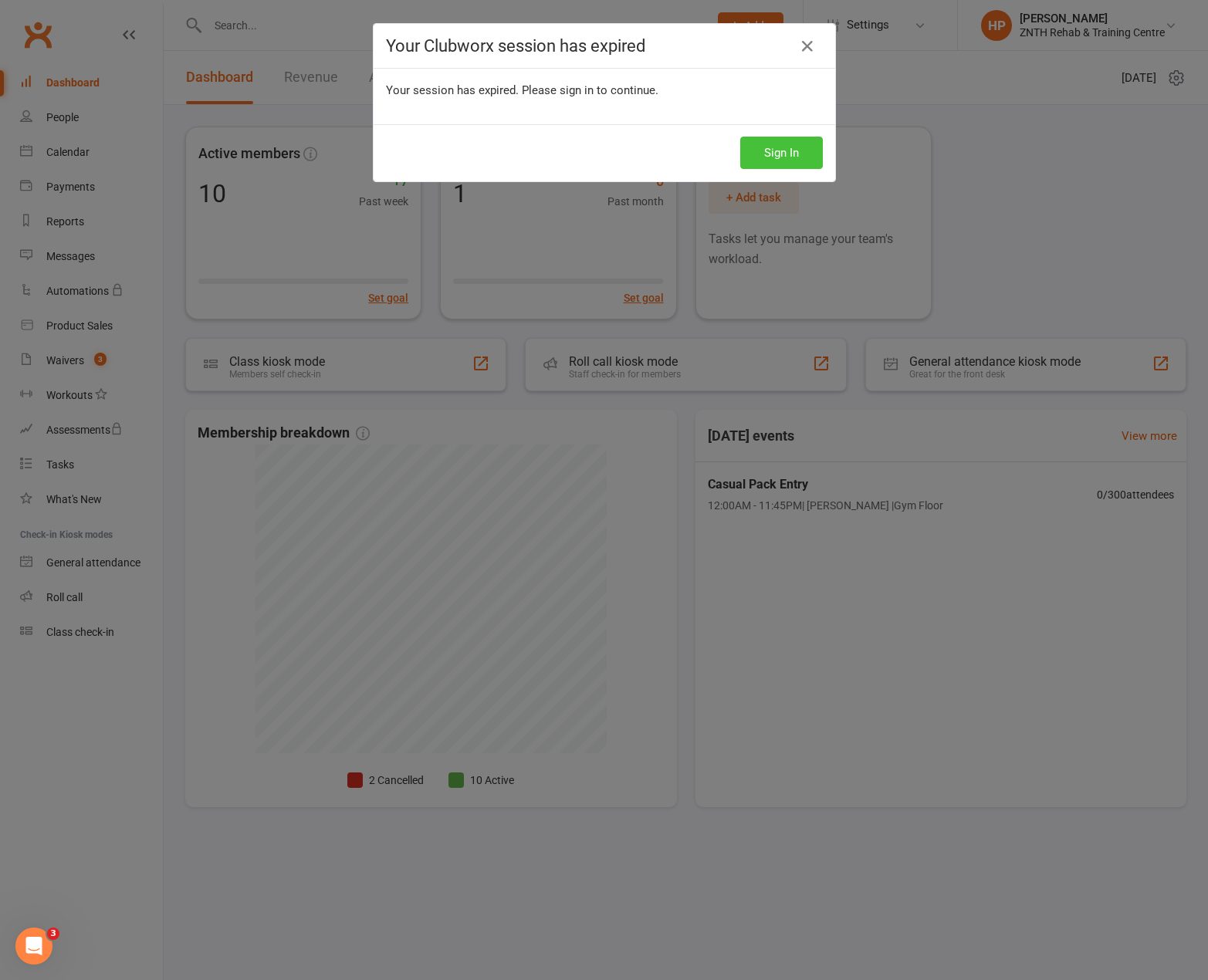
click at [740, 137] on button "Sign In" at bounding box center [780, 153] width 82 height 33
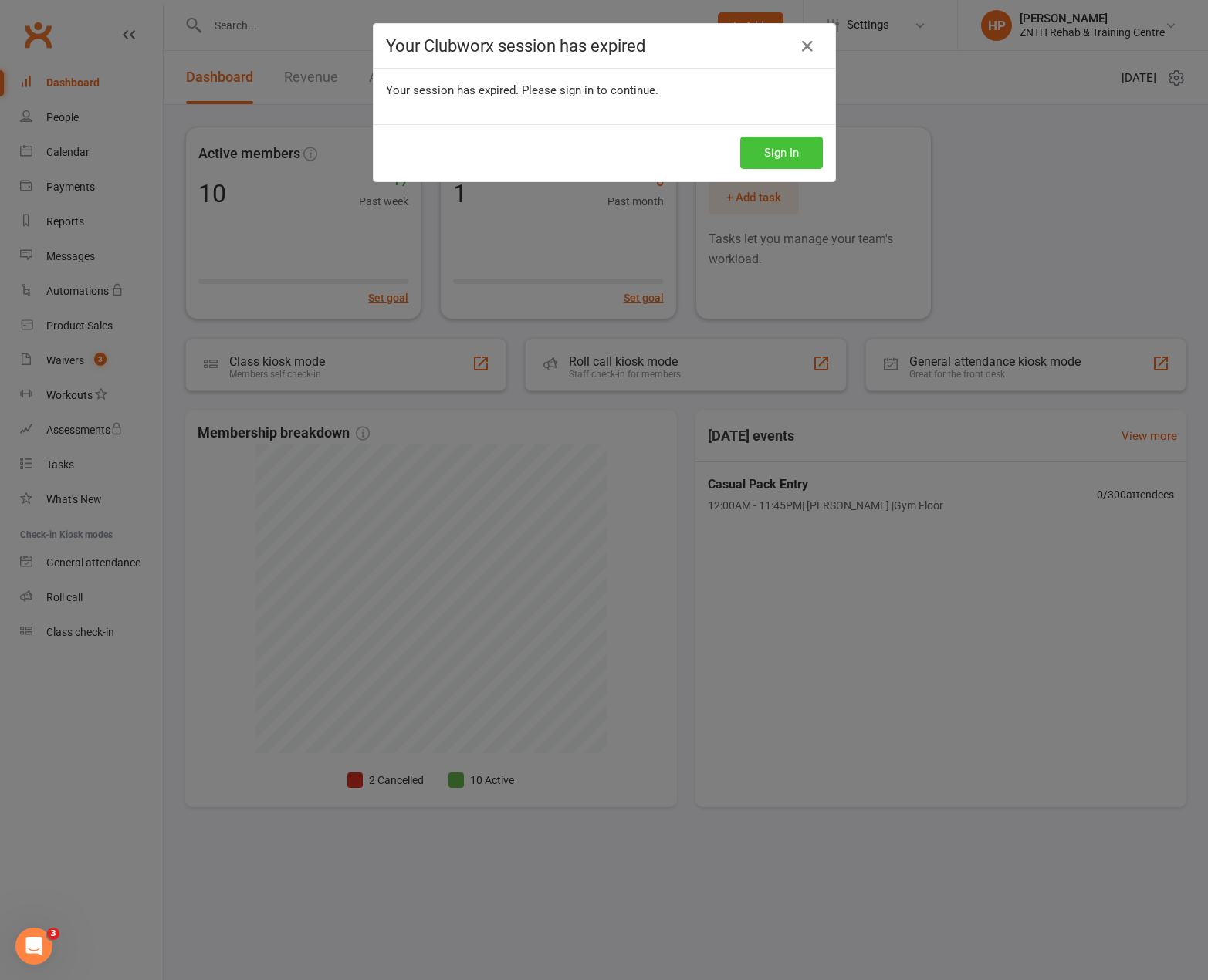
click at [740, 137] on button "Sign In" at bounding box center [780, 153] width 82 height 33
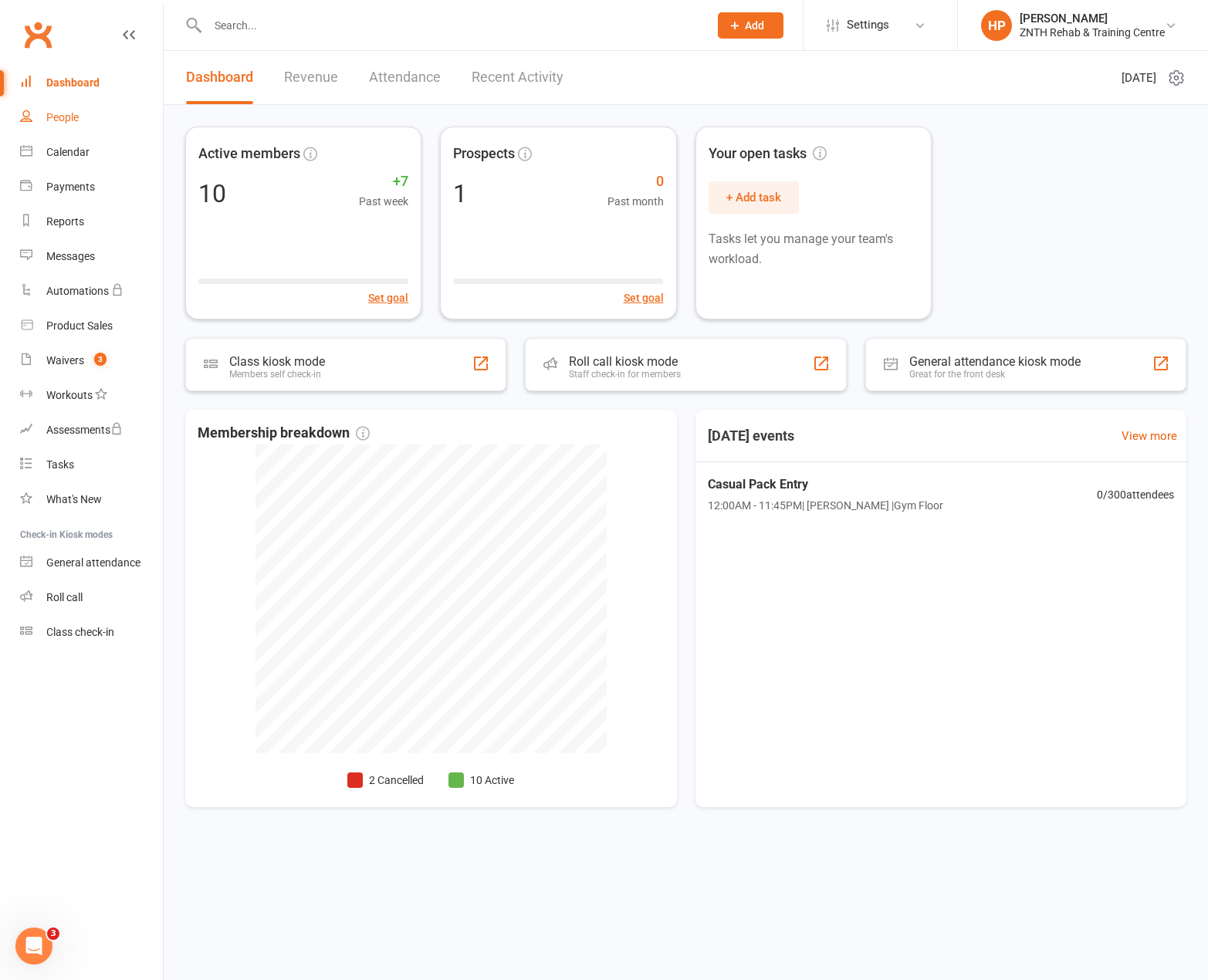
click at [77, 117] on div "People" at bounding box center [63, 116] width 33 height 12
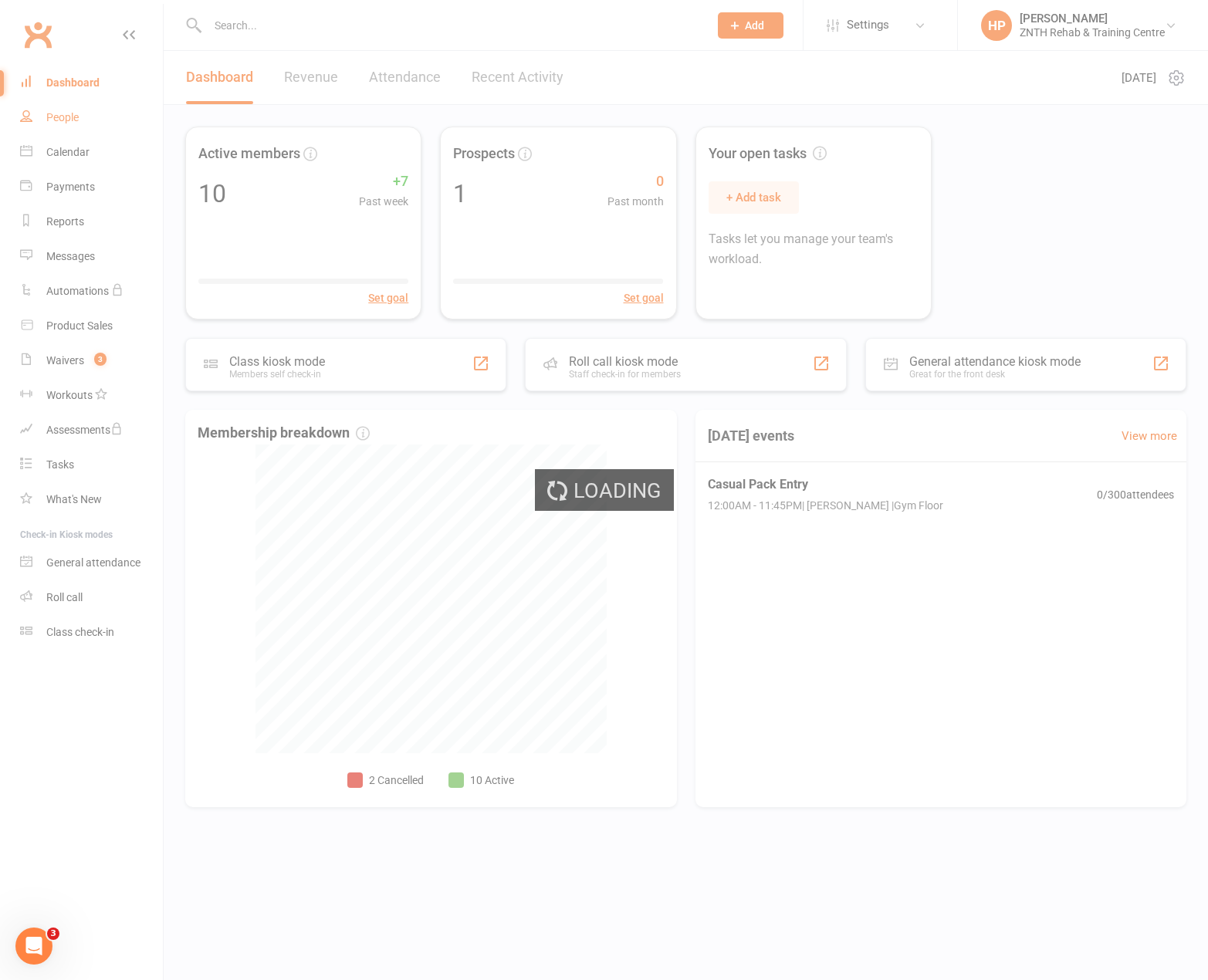
select select "50"
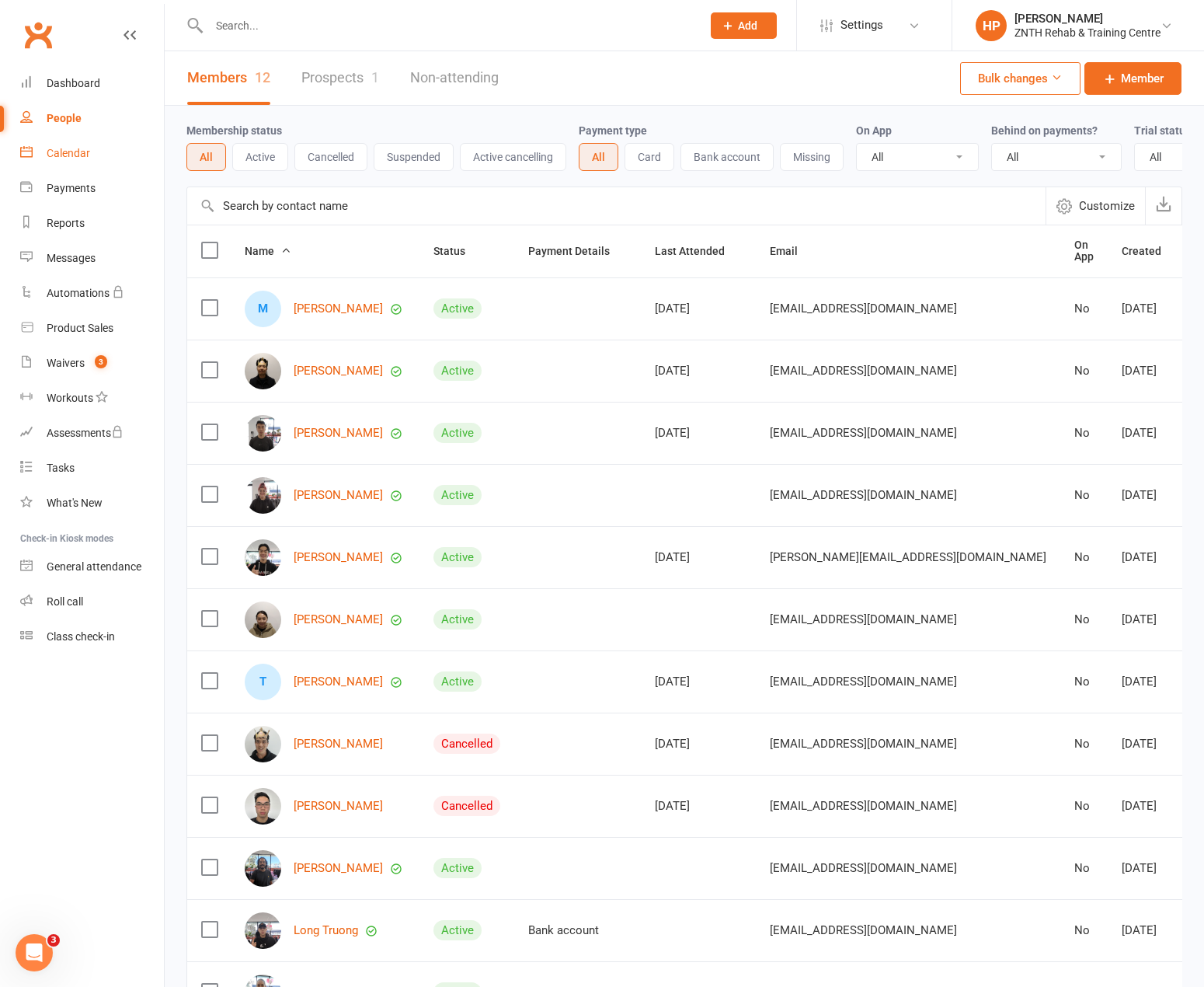
click at [83, 146] on link "Calendar" at bounding box center [92, 153] width 144 height 35
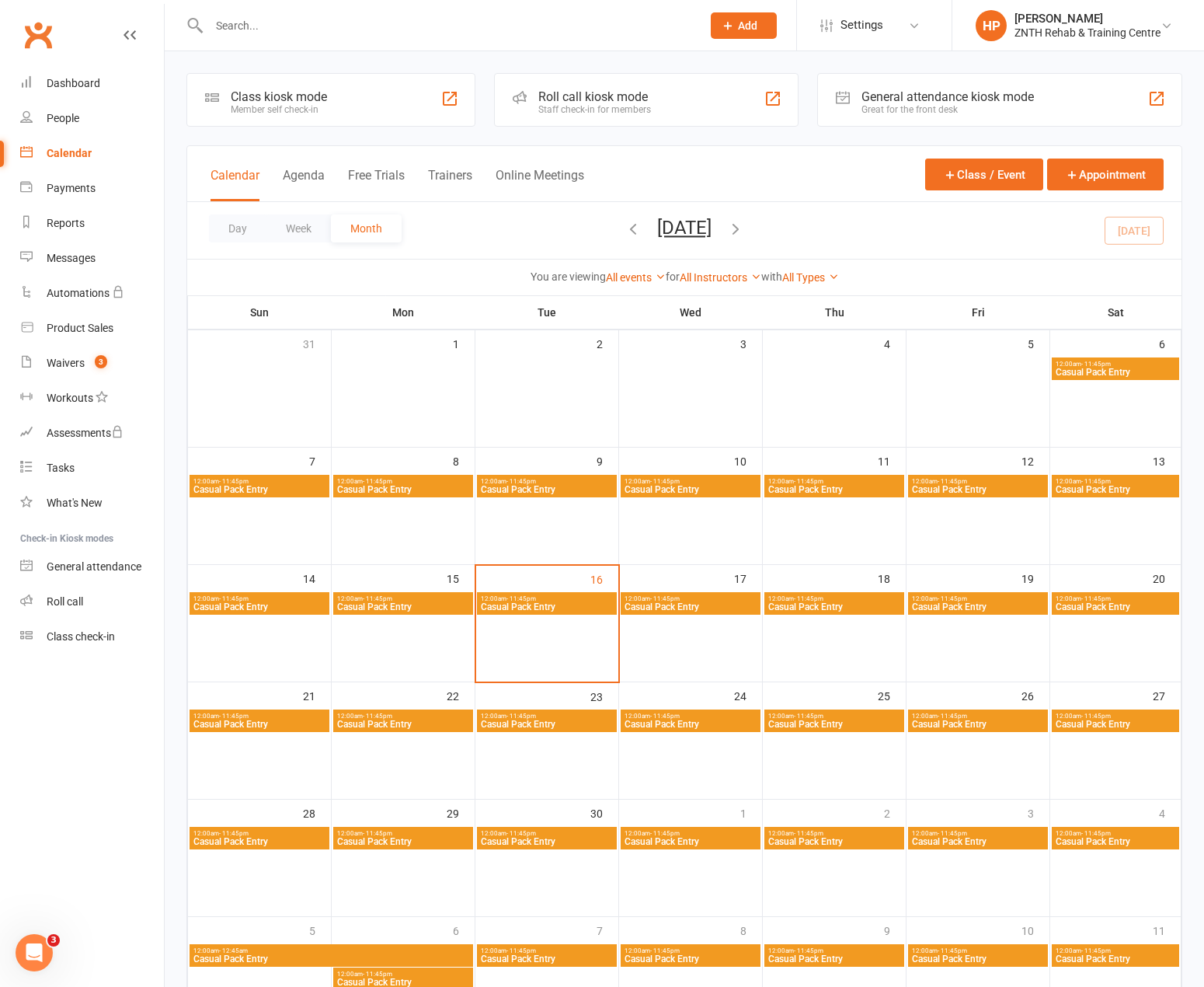
click at [919, 98] on div "General attendance kiosk mode" at bounding box center [948, 97] width 172 height 15
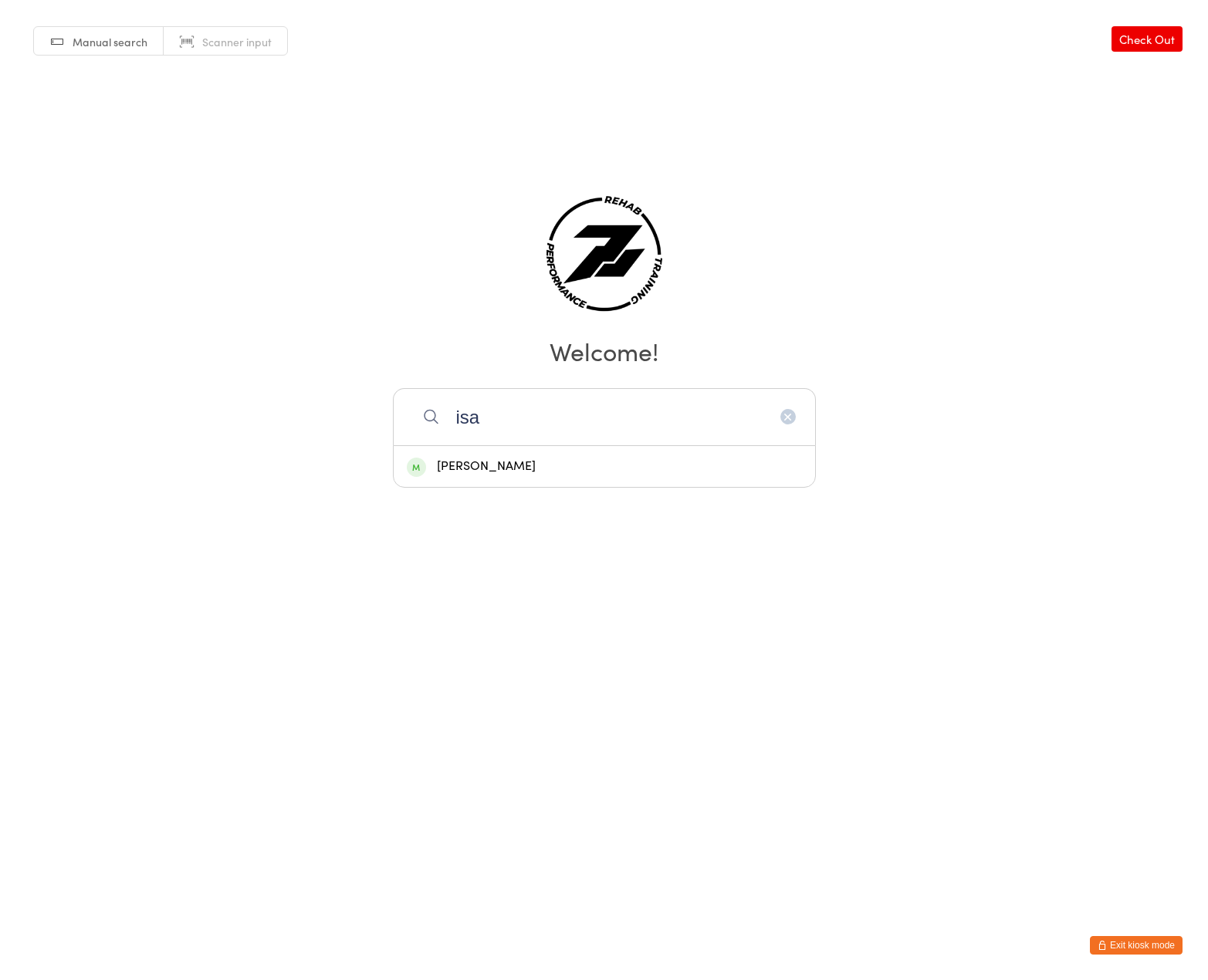
type input "isa"
click at [512, 467] on div "Isaac Rajakariar" at bounding box center [604, 467] width 395 height 21
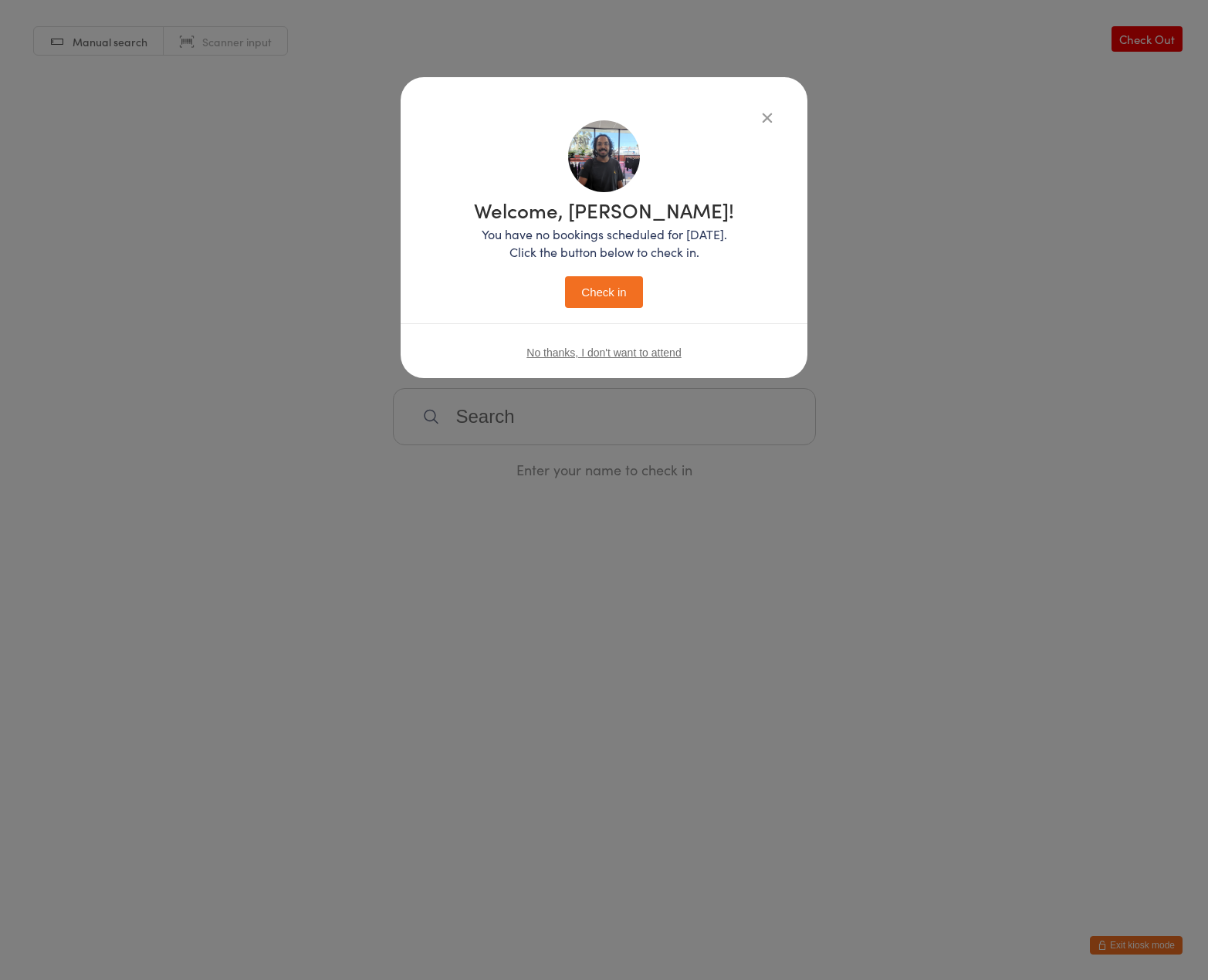
click at [621, 288] on button "Check in" at bounding box center [603, 292] width 77 height 32
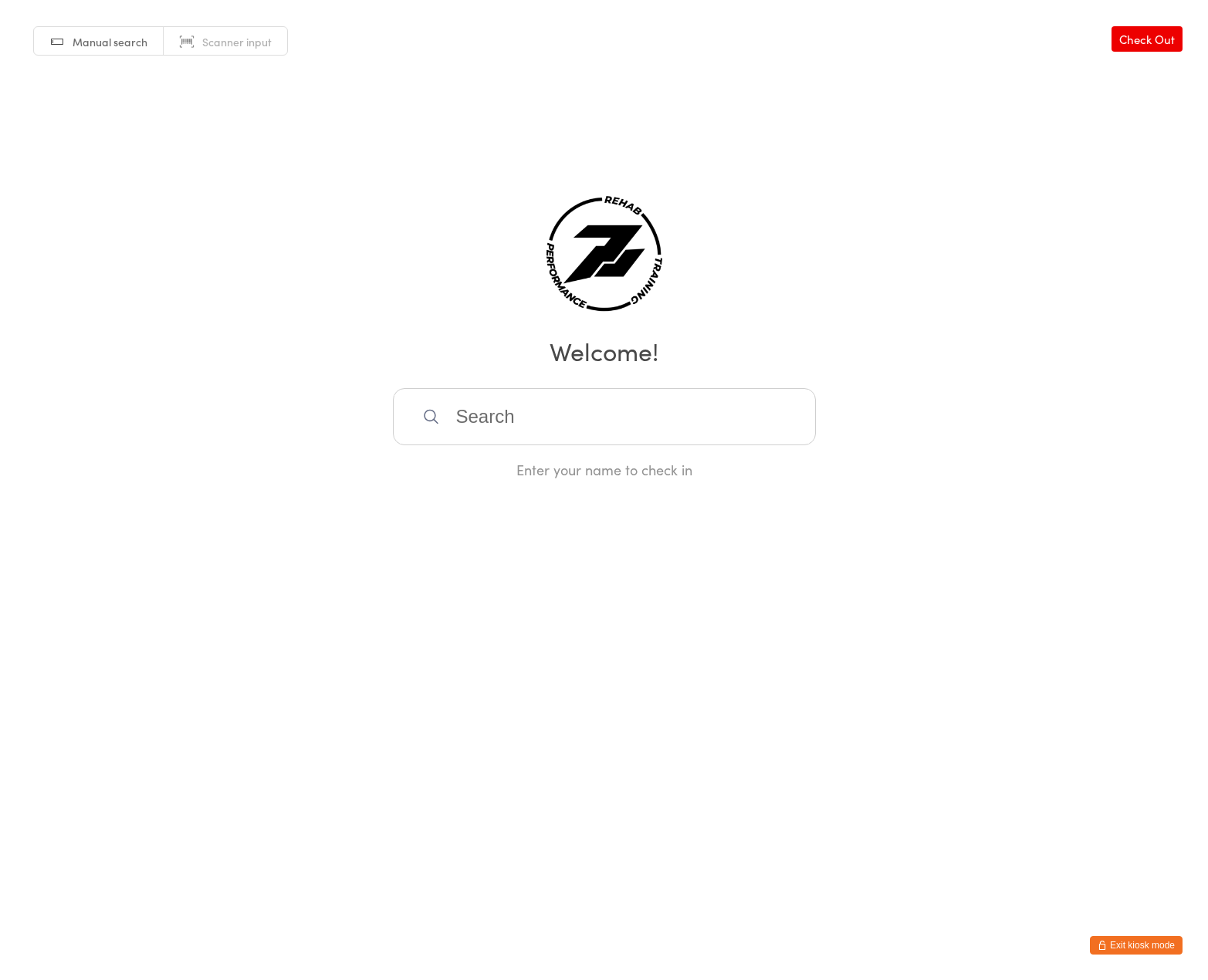
click at [1166, 935] on html "You have now entered Kiosk Mode. Members will be able to check themselves in us…" at bounding box center [604, 490] width 1208 height 980
click at [1165, 945] on button "Exit kiosk mode" at bounding box center [1136, 945] width 93 height 19
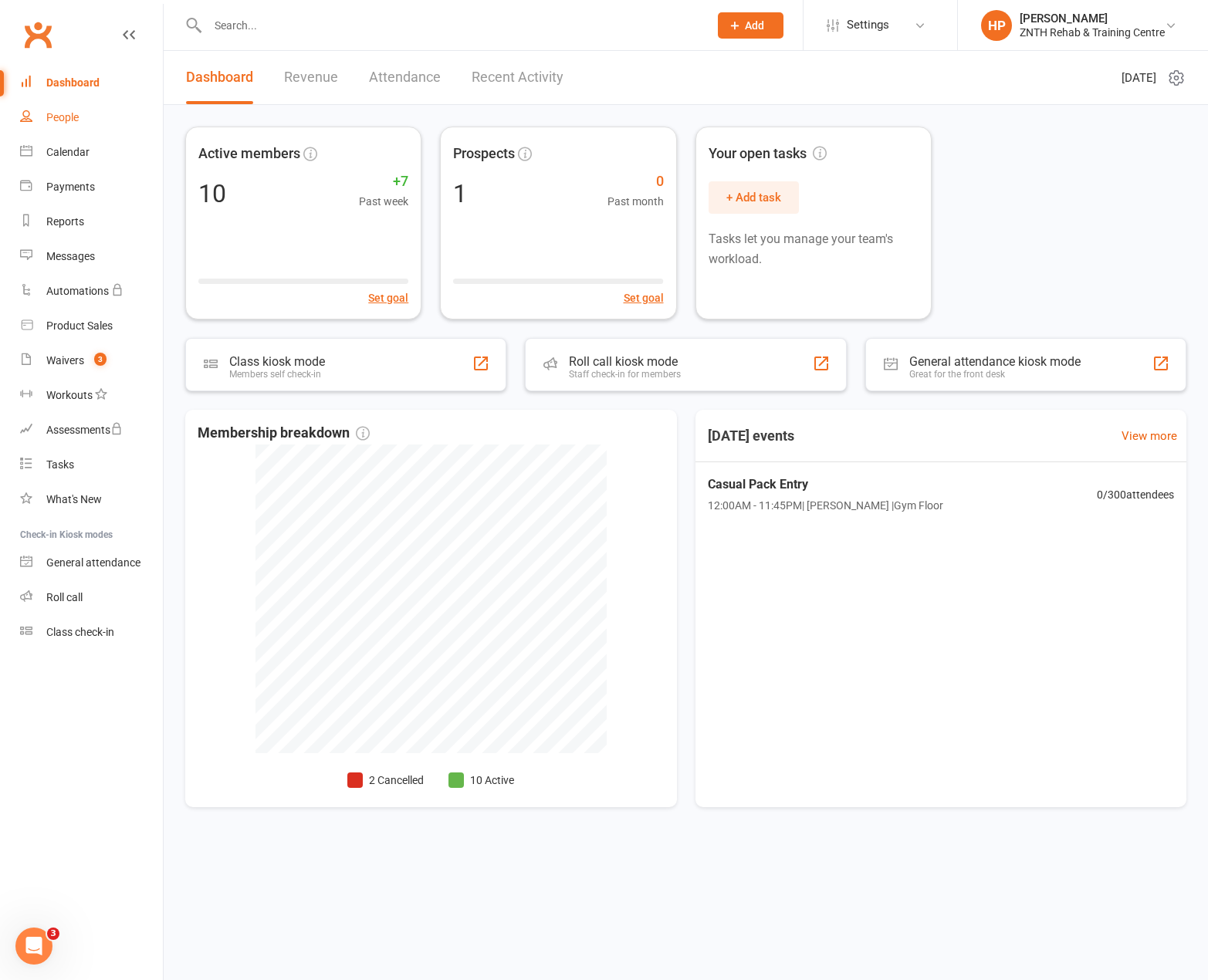
click at [64, 111] on div "People" at bounding box center [63, 116] width 33 height 12
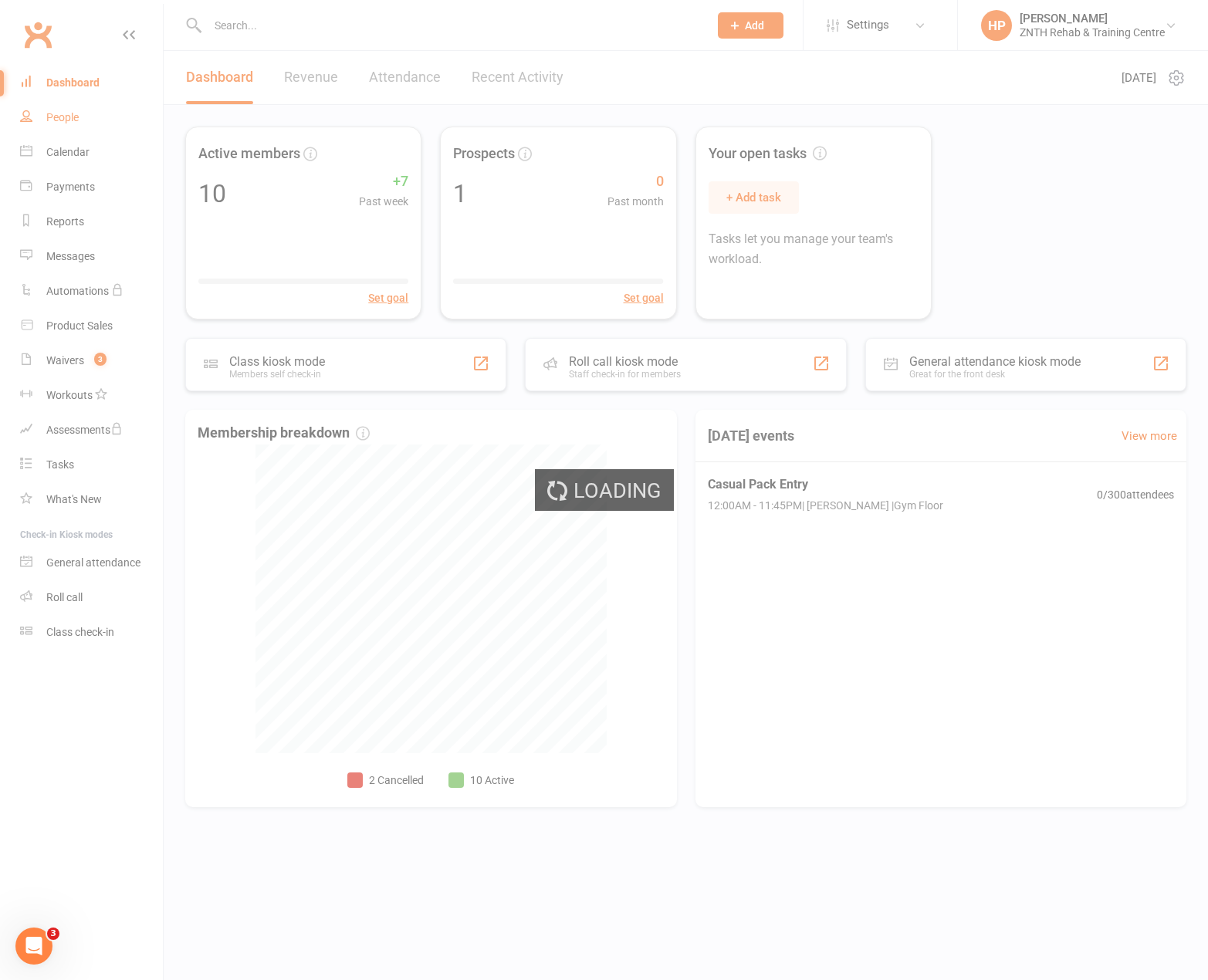
select select "50"
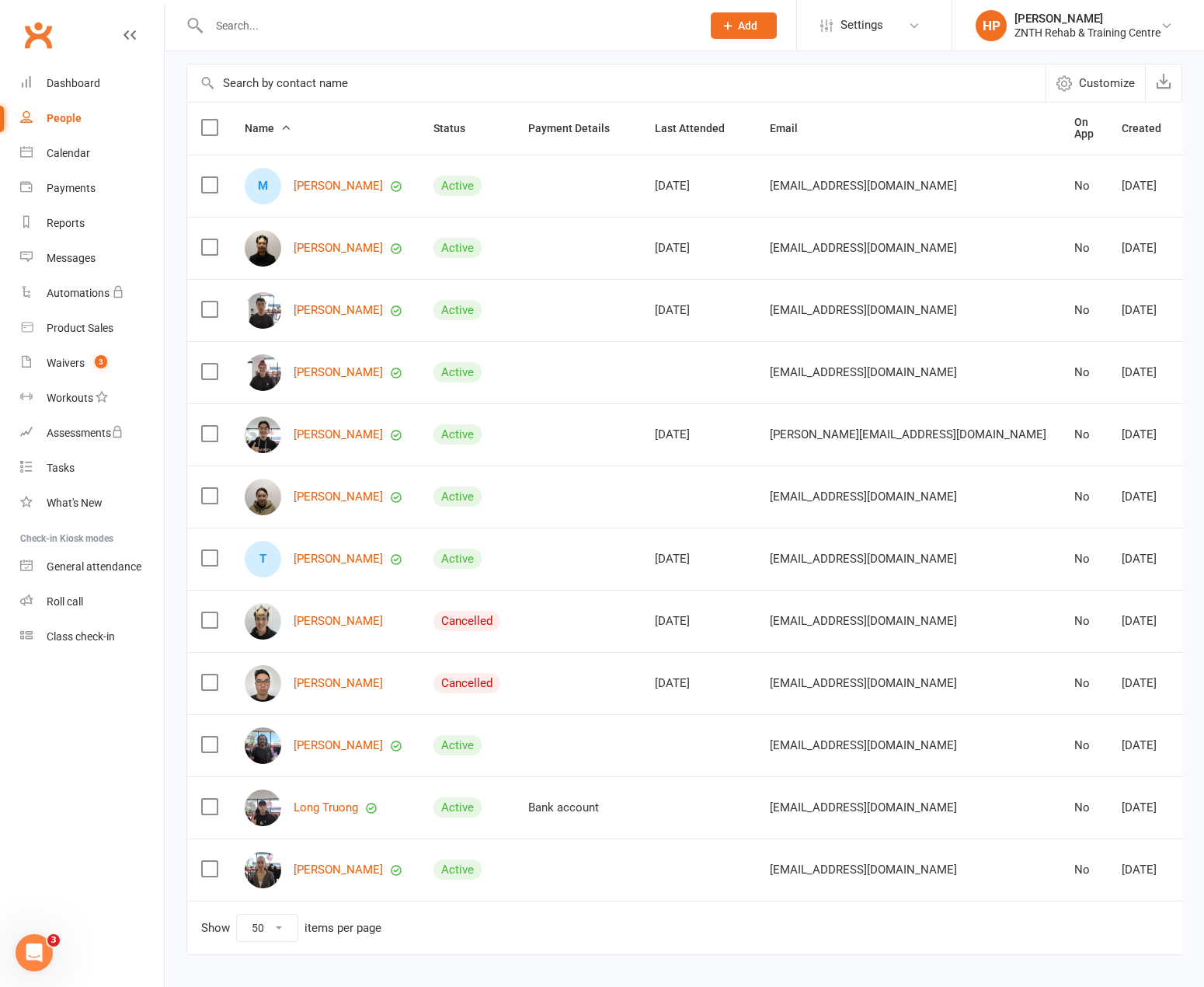
scroll to position [155, 0]
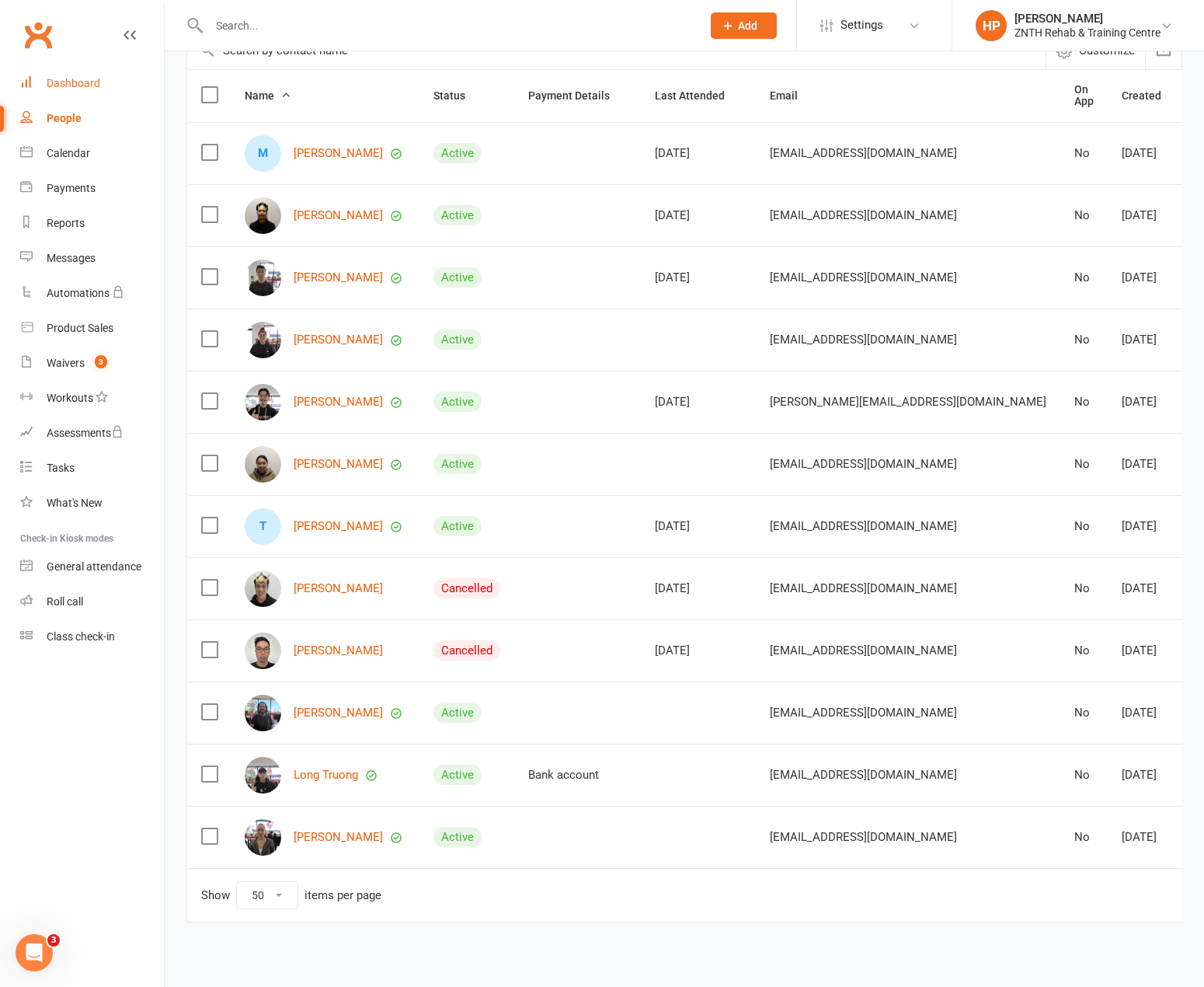
click at [84, 95] on link "Dashboard" at bounding box center [92, 84] width 144 height 35
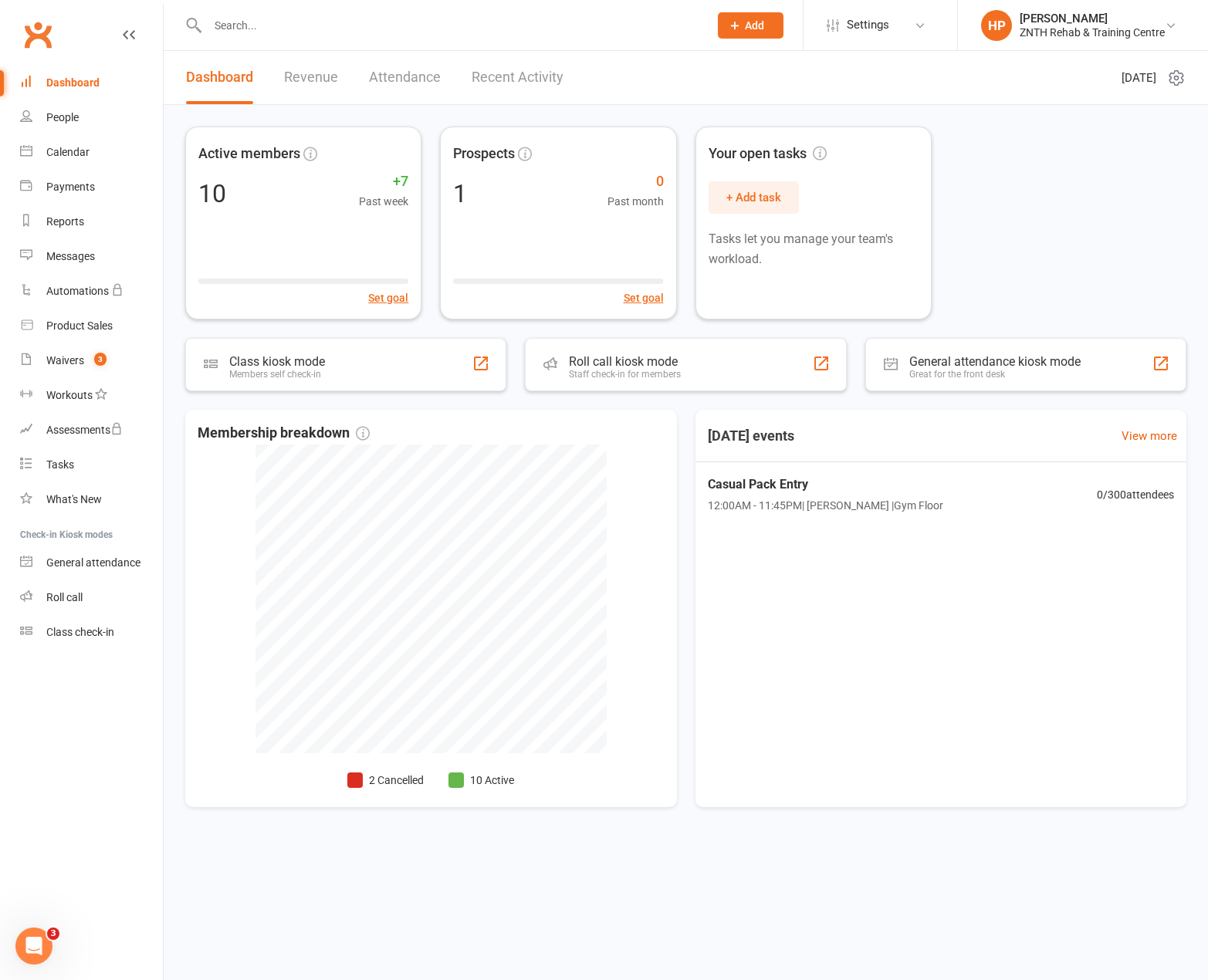
click at [20, 66] on link "Dashboard" at bounding box center [91, 83] width 143 height 35
